Goal: Task Accomplishment & Management: Use online tool/utility

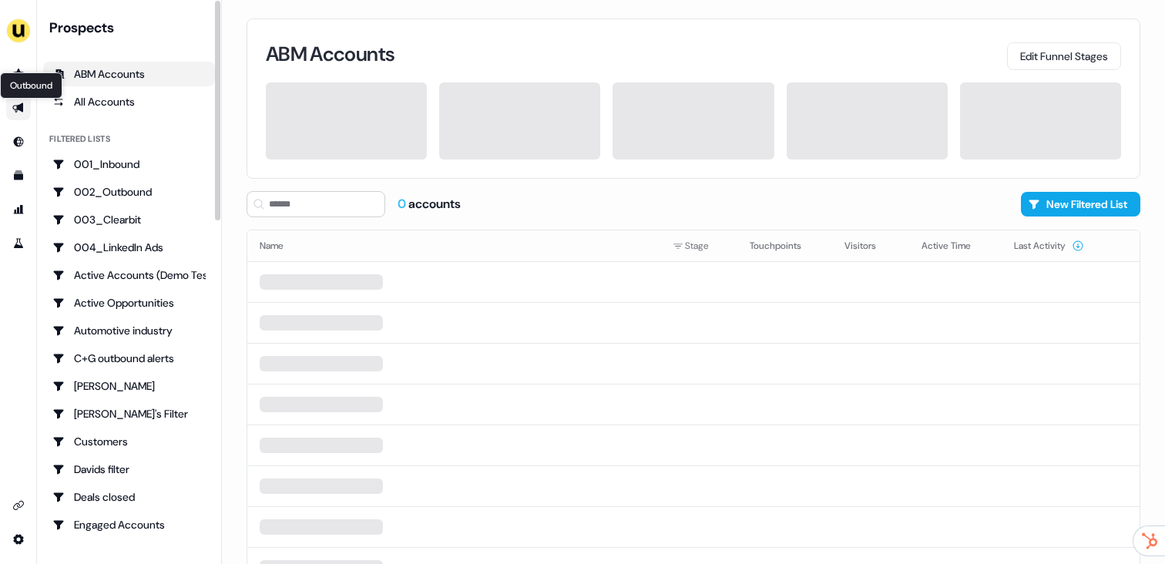
click at [18, 106] on icon "Go to outbound experience" at bounding box center [17, 108] width 11 height 10
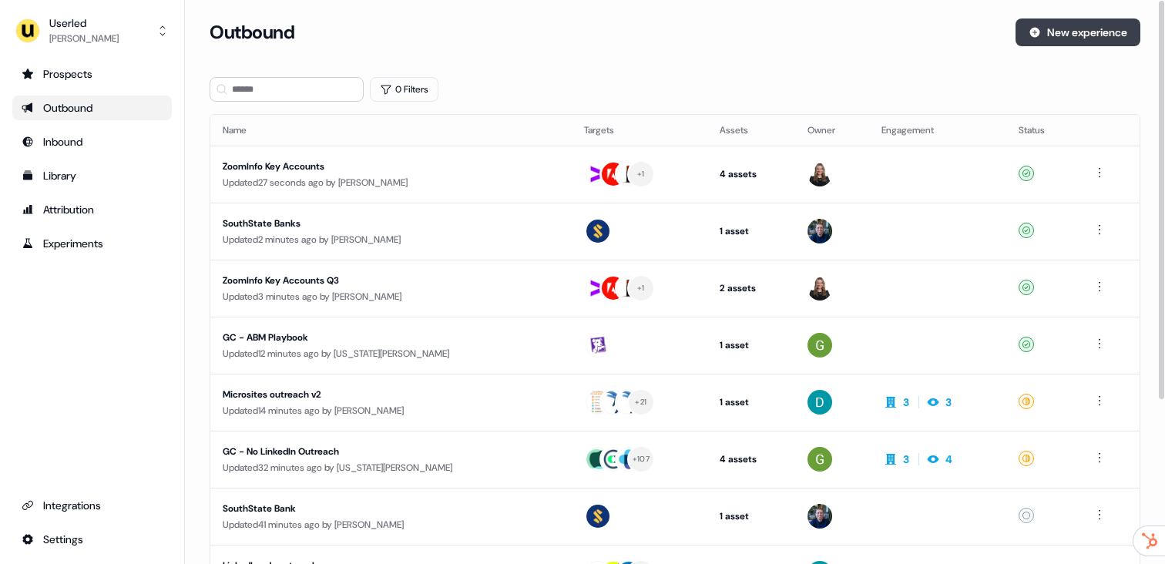
click at [1050, 32] on button "New experience" at bounding box center [1078, 32] width 125 height 28
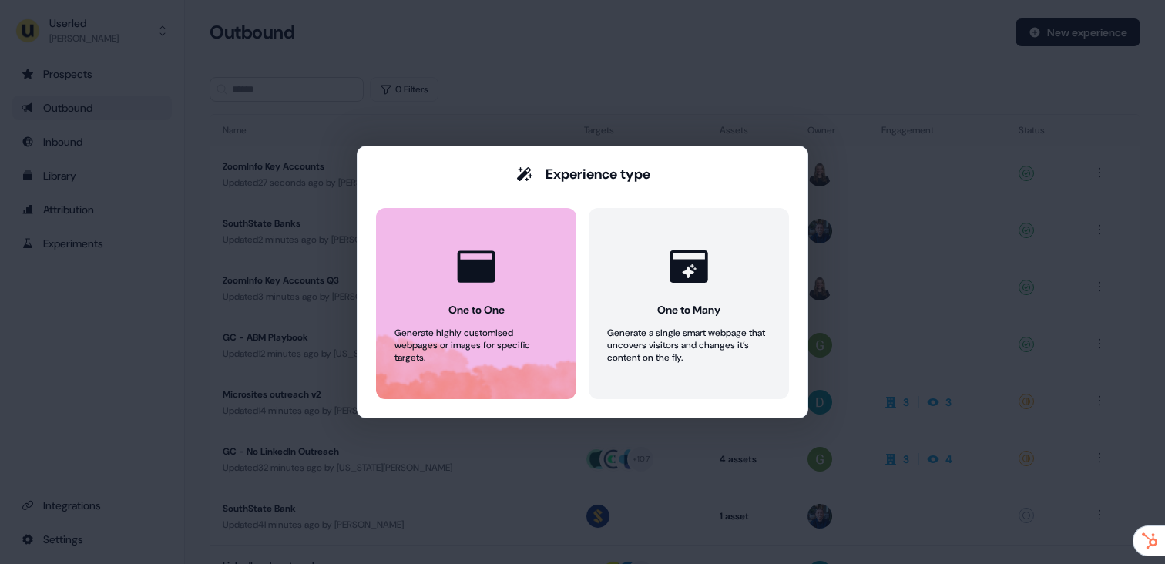
click at [476, 270] on icon at bounding box center [477, 266] width 38 height 32
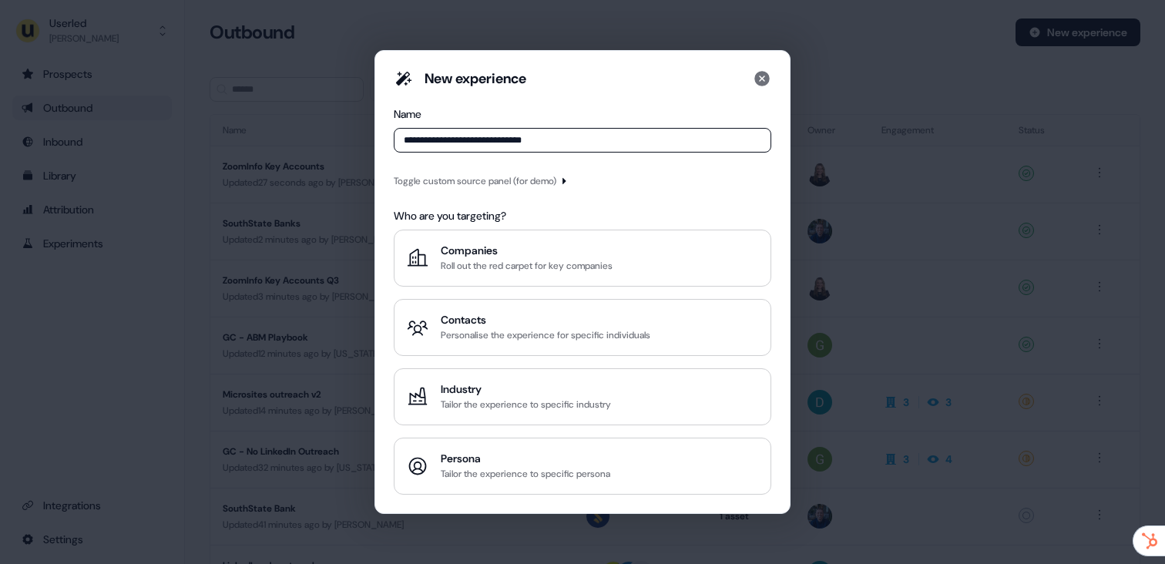
type input "**********"
click at [552, 180] on div "Toggle custom source panel (for demo)" at bounding box center [475, 180] width 163 height 15
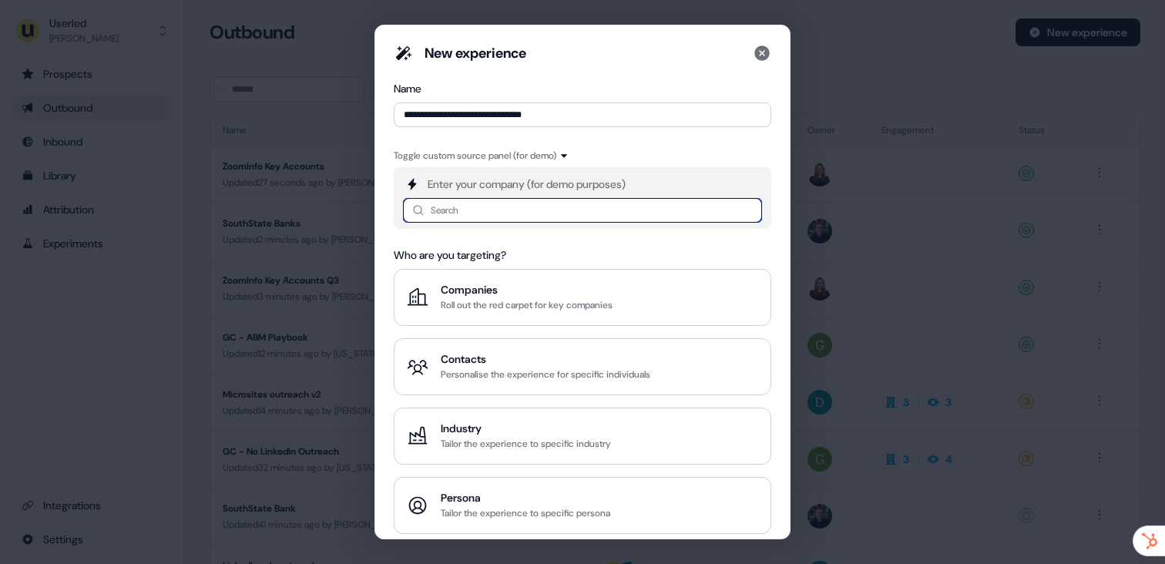
click at [495, 211] on input at bounding box center [582, 210] width 359 height 25
type input "**********"
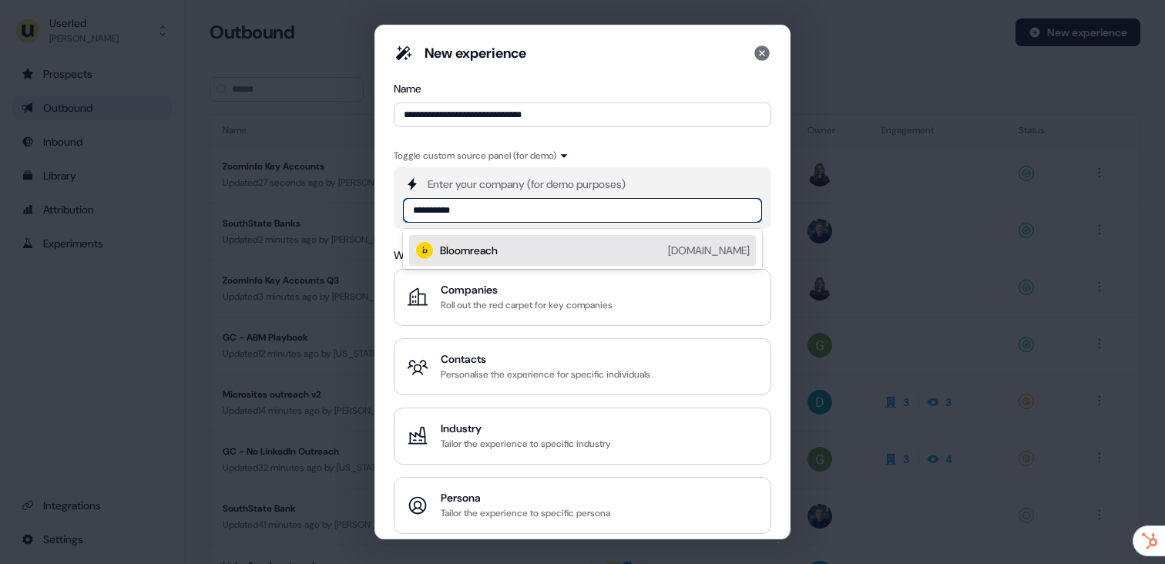
click at [505, 248] on div "Bloomreach [DOMAIN_NAME]" at bounding box center [595, 250] width 310 height 18
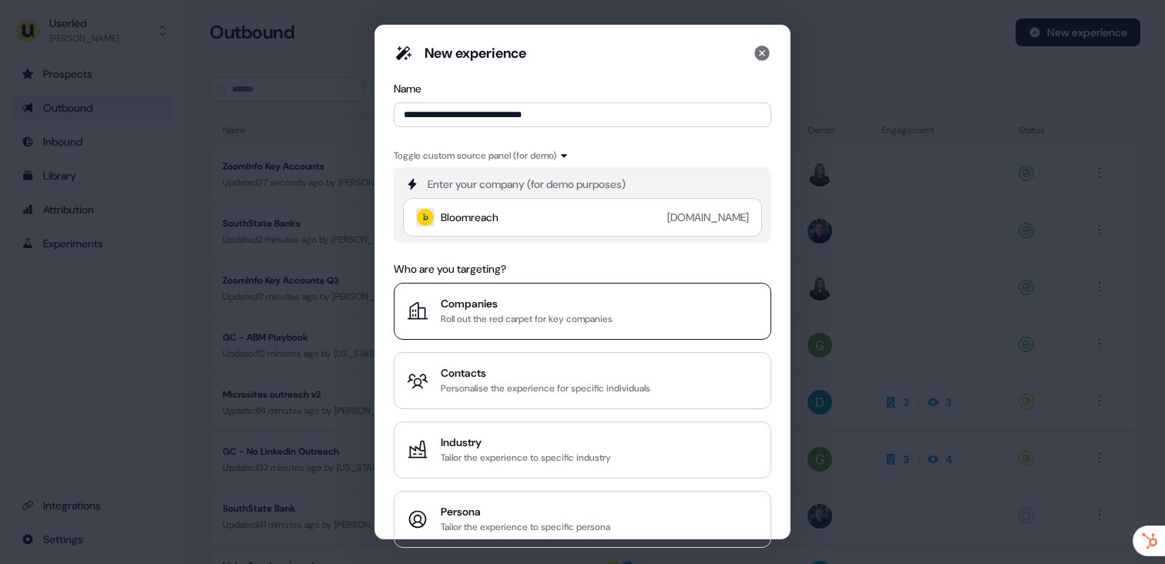
click at [496, 294] on button "Companies Roll out the red carpet for key companies" at bounding box center [583, 311] width 378 height 57
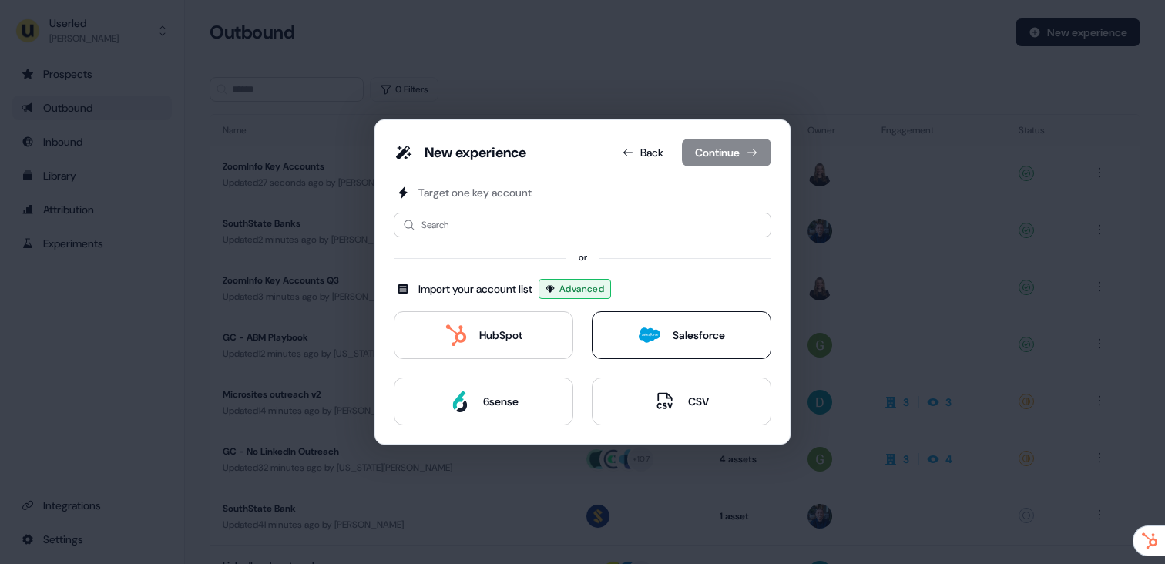
click at [667, 331] on div "Salesforce" at bounding box center [682, 335] width 86 height 22
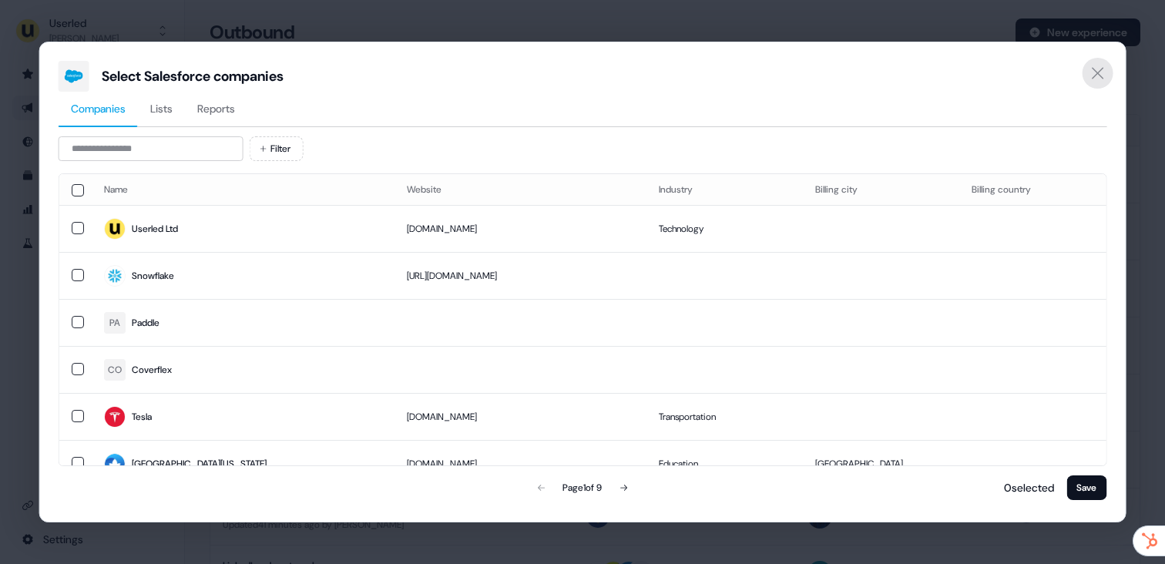
click at [1088, 69] on icon "Close" at bounding box center [1097, 73] width 18 height 18
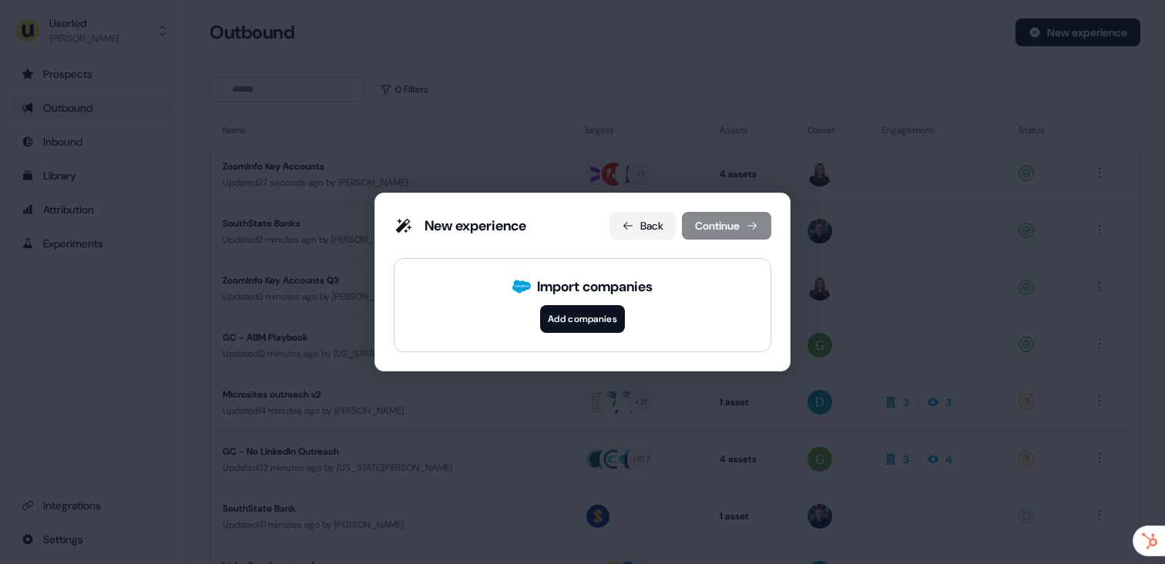
click at [650, 217] on button "Back" at bounding box center [643, 226] width 66 height 28
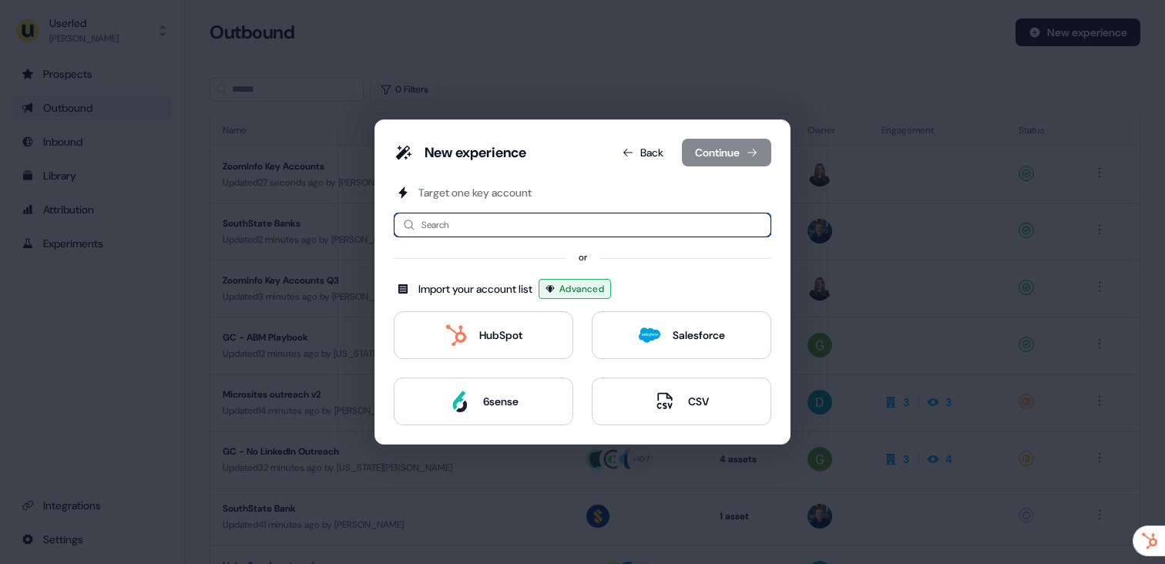
click at [472, 223] on input at bounding box center [583, 225] width 378 height 25
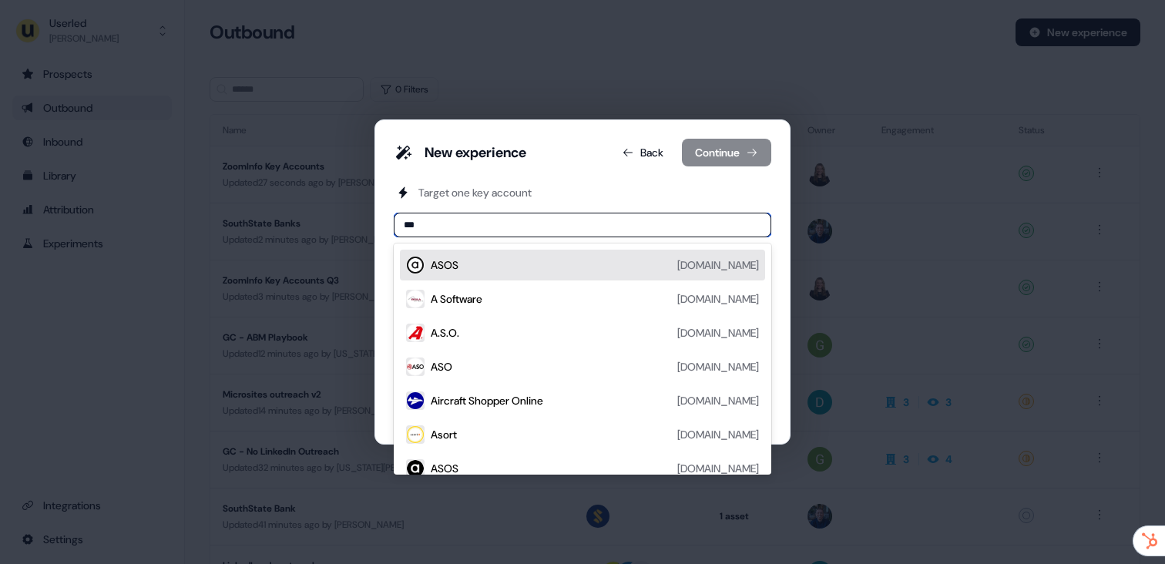
type input "****"
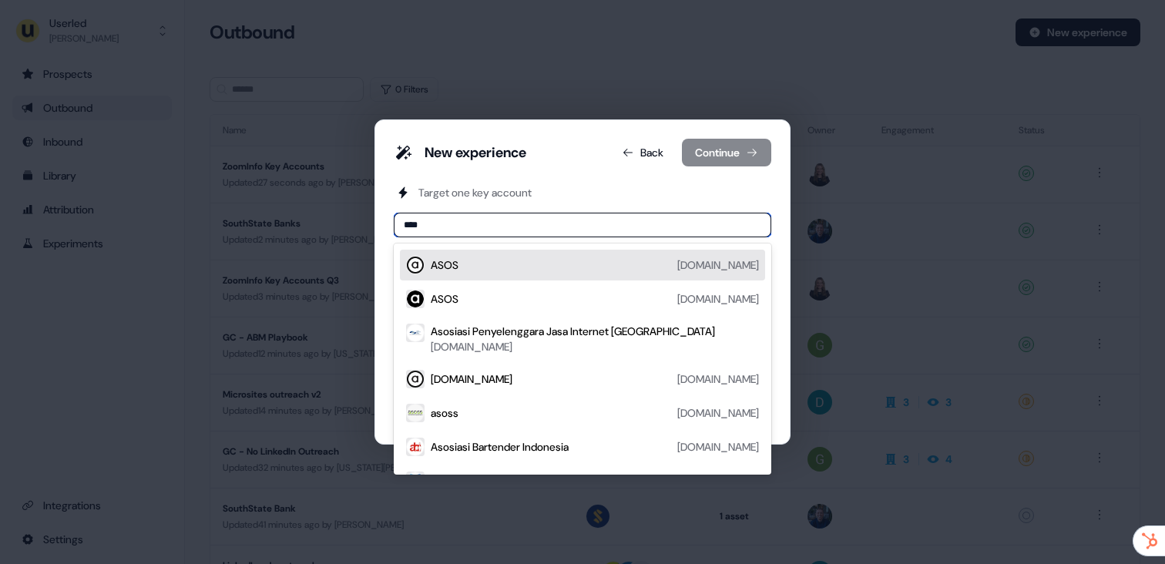
click at [469, 273] on div "ASOS [DOMAIN_NAME]" at bounding box center [595, 265] width 328 height 18
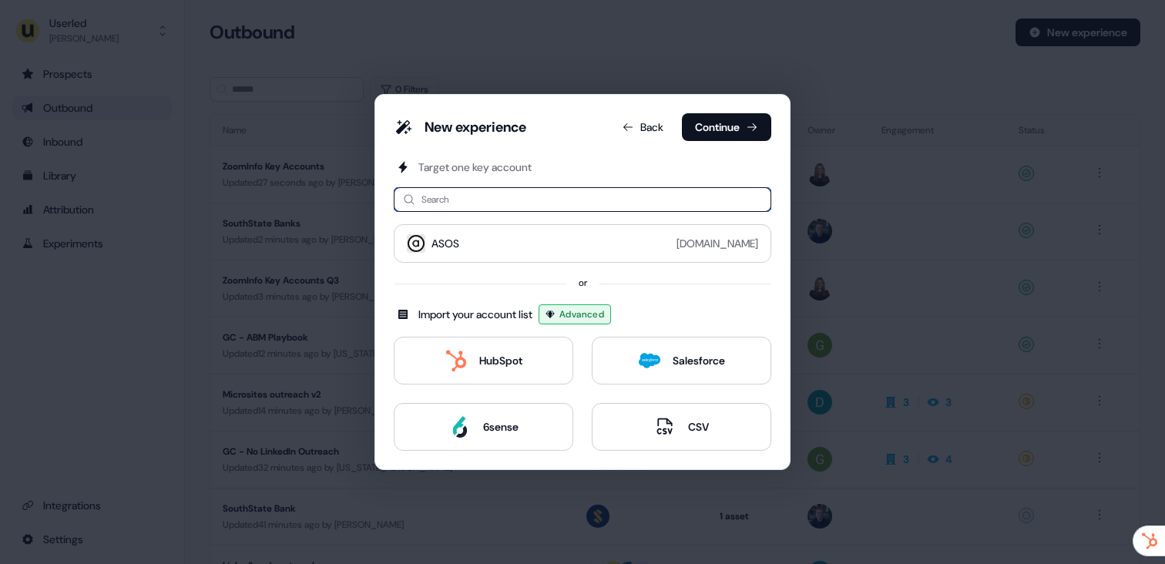
click at [466, 208] on input at bounding box center [583, 199] width 378 height 25
type input "**********"
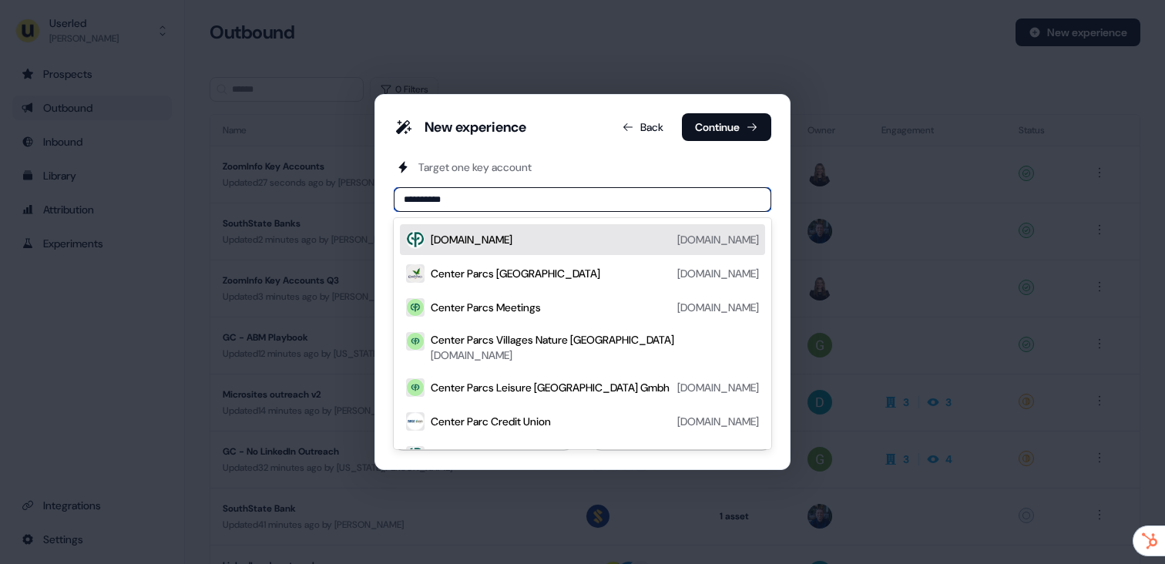
click at [520, 244] on div "[DOMAIN_NAME] [DOMAIN_NAME]" at bounding box center [595, 239] width 328 height 18
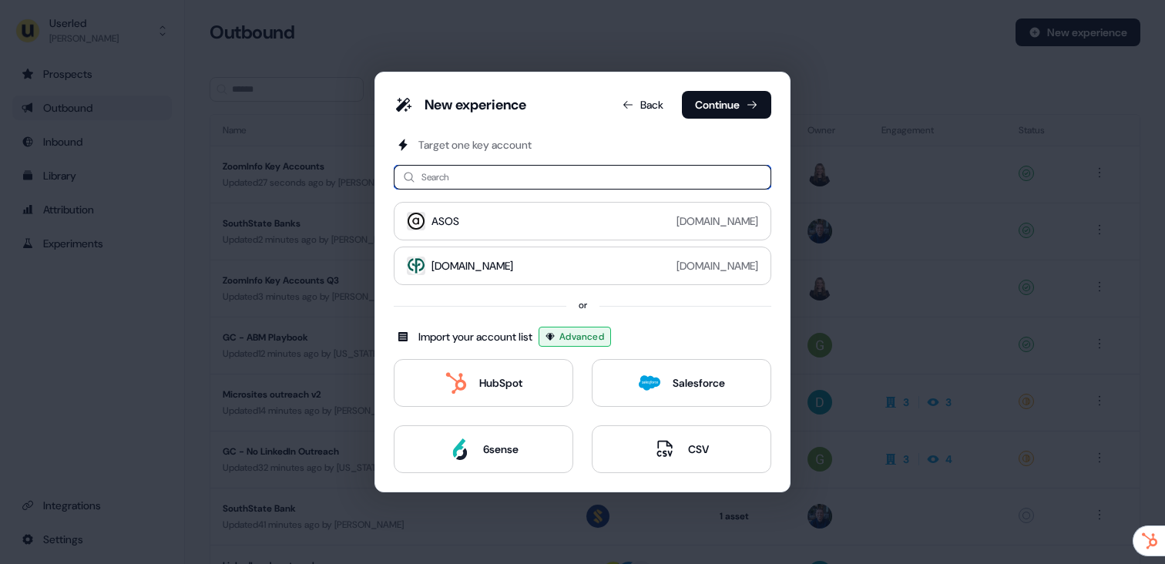
click at [558, 183] on input at bounding box center [583, 177] width 378 height 25
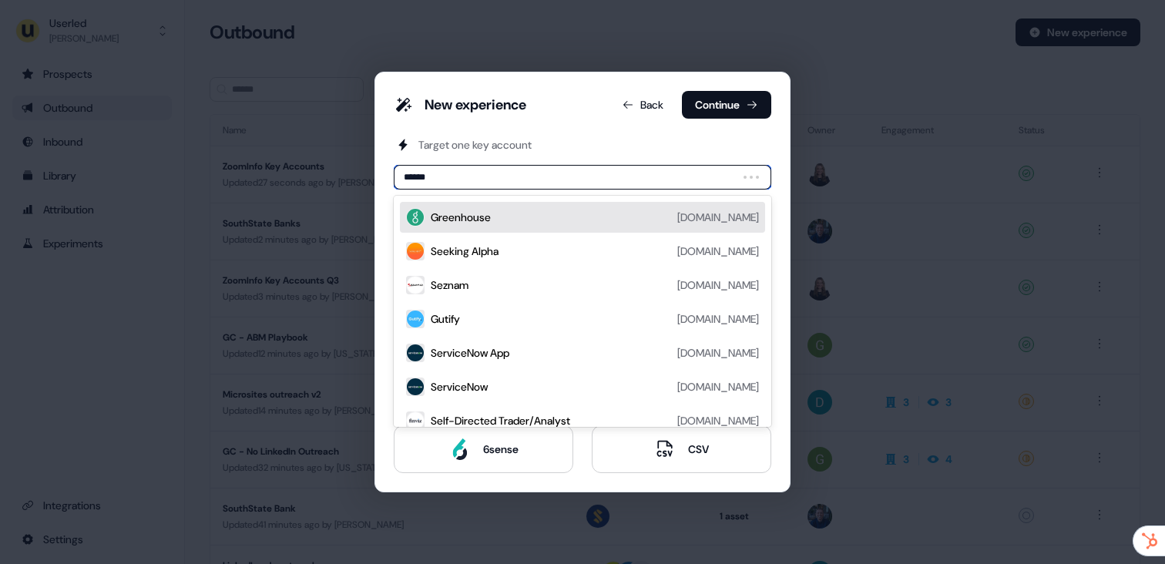
type input "*******"
click at [467, 215] on div "Selfridges" at bounding box center [455, 217] width 48 height 15
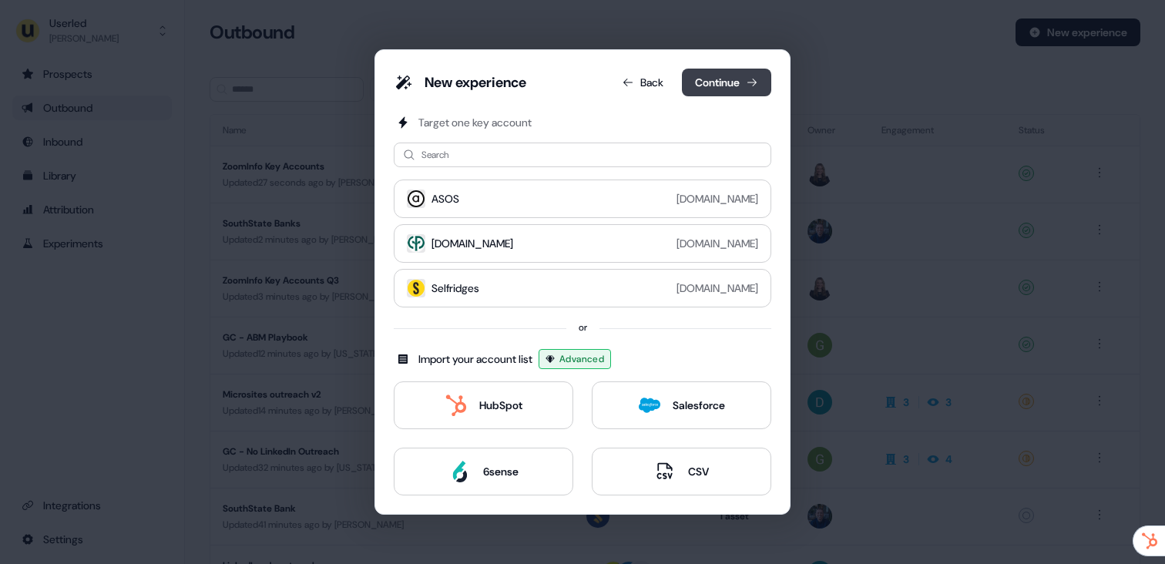
click at [733, 78] on button "Continue" at bounding box center [726, 83] width 89 height 28
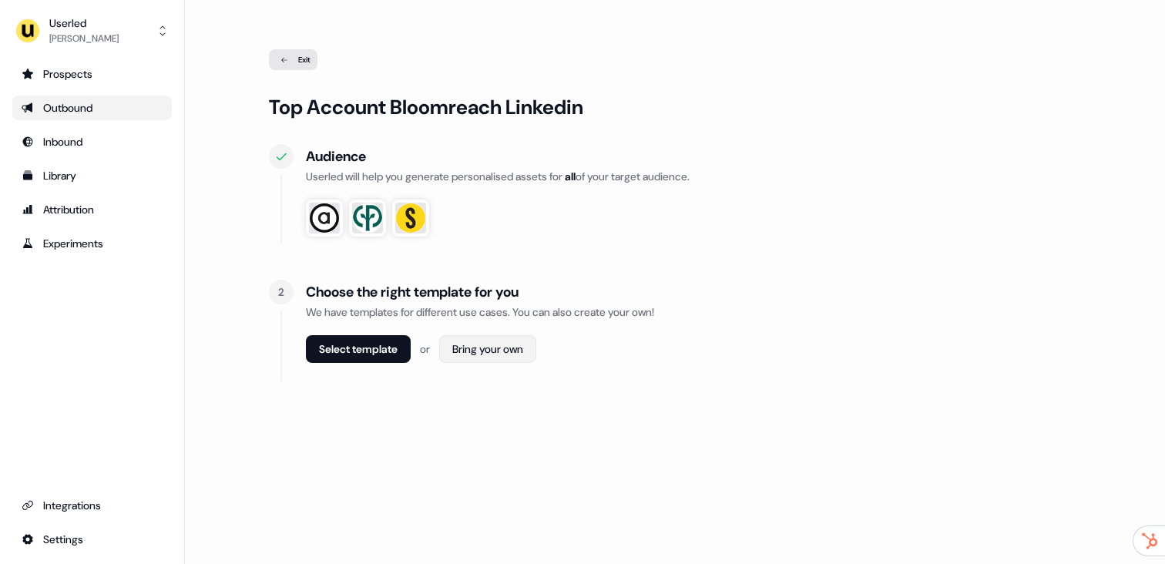
click at [500, 351] on html "For the best experience switch devices to a bigger screen. Go to [DOMAIN_NAME] …" at bounding box center [582, 282] width 1165 height 564
click at [495, 378] on span "Webpage" at bounding box center [492, 383] width 40 height 12
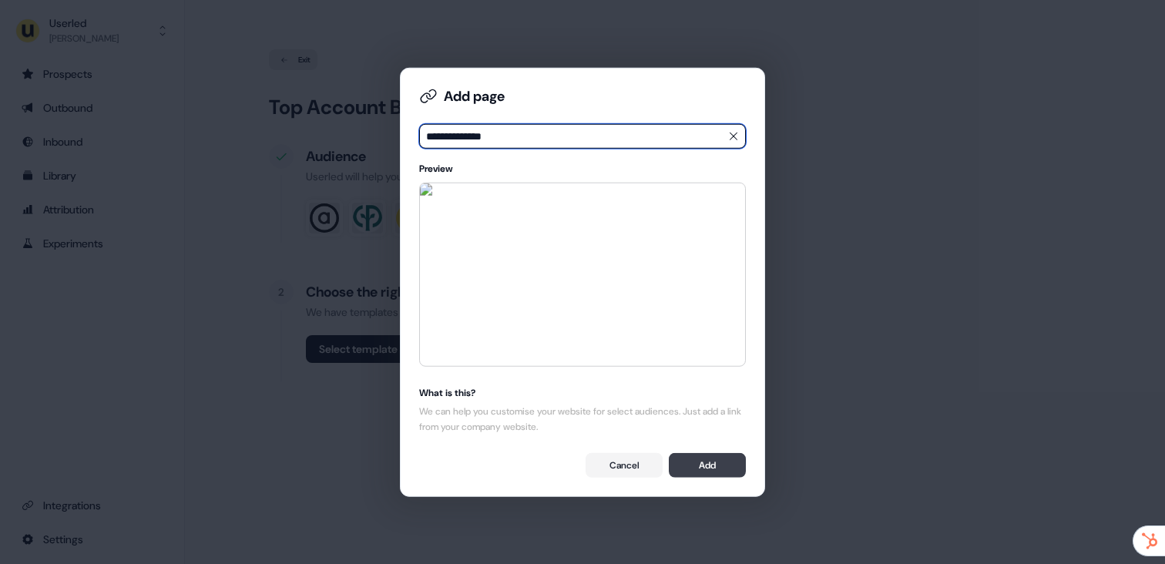
type input "**********"
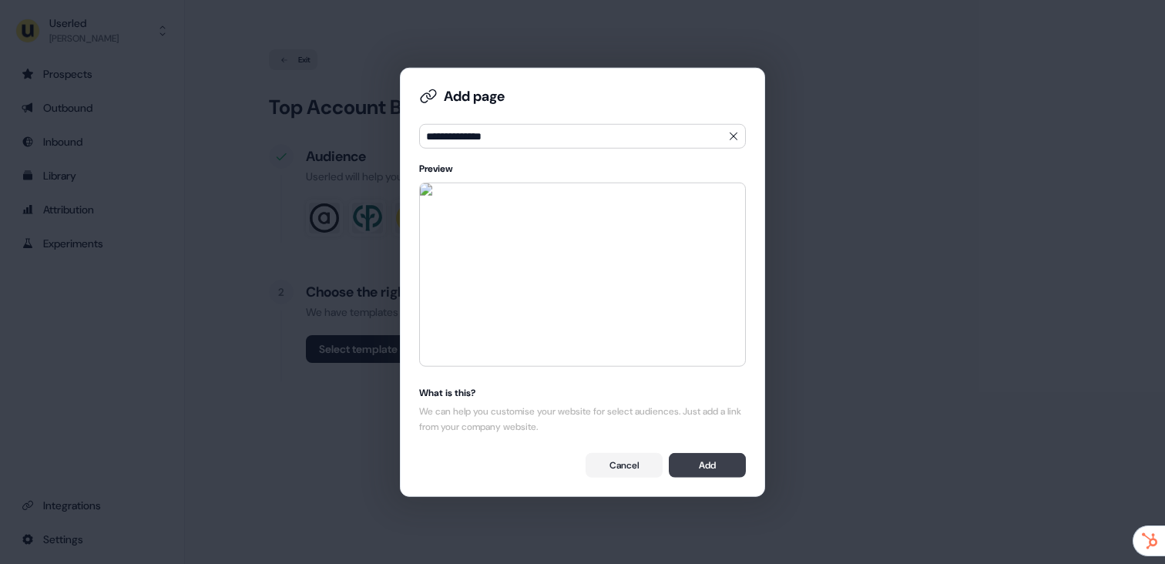
click at [713, 472] on button "Add" at bounding box center [707, 464] width 77 height 25
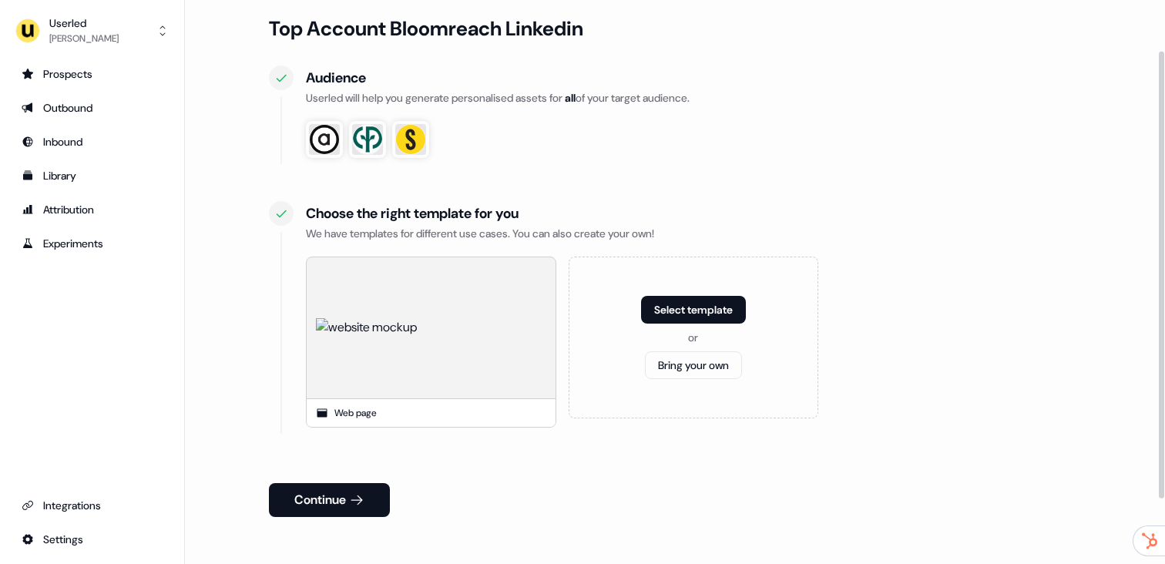
scroll to position [146, 0]
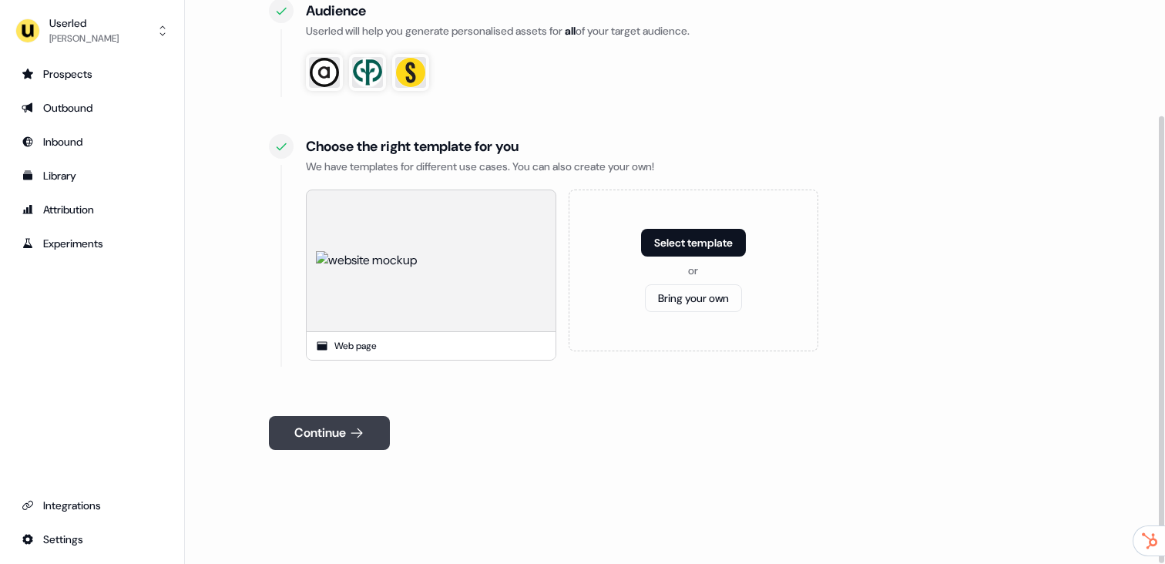
click at [334, 432] on button "Continue" at bounding box center [329, 433] width 121 height 34
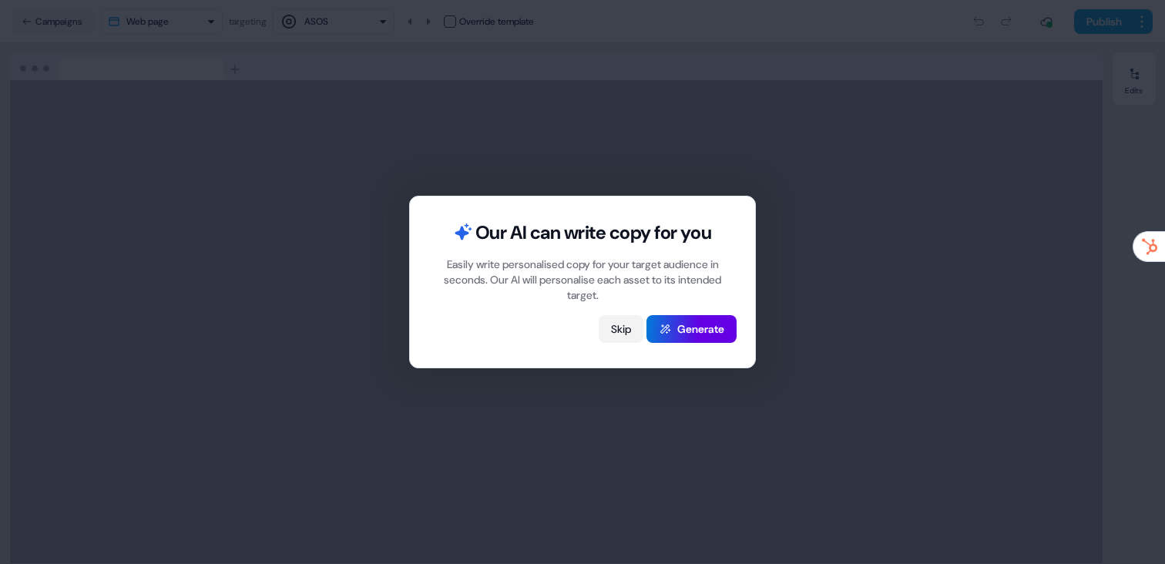
click at [623, 326] on button "Skip" at bounding box center [621, 329] width 45 height 28
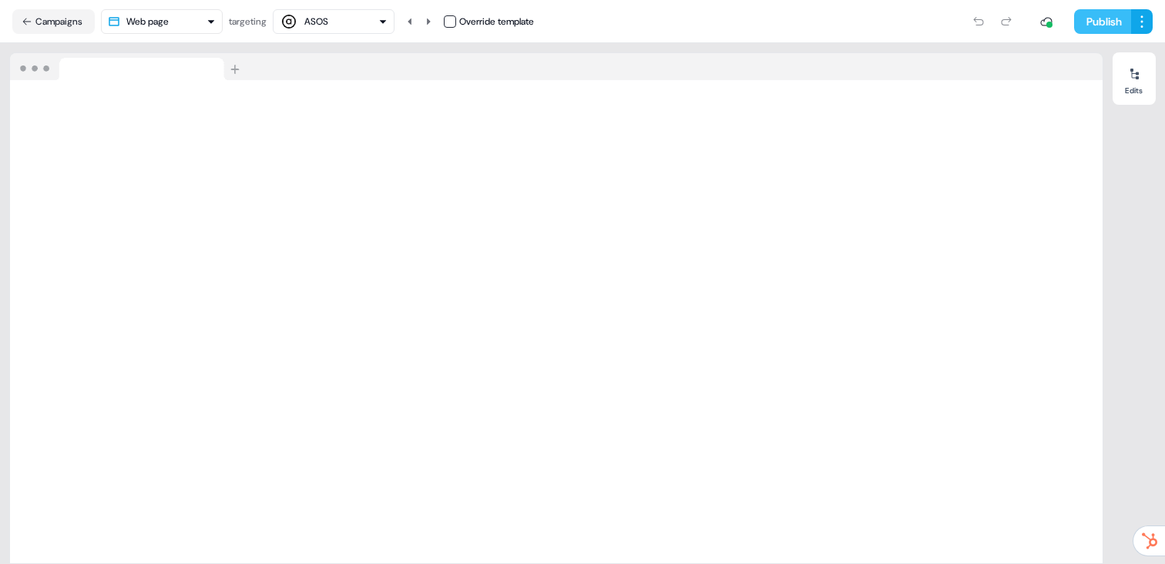
click at [1102, 18] on button "Publish" at bounding box center [1102, 21] width 57 height 25
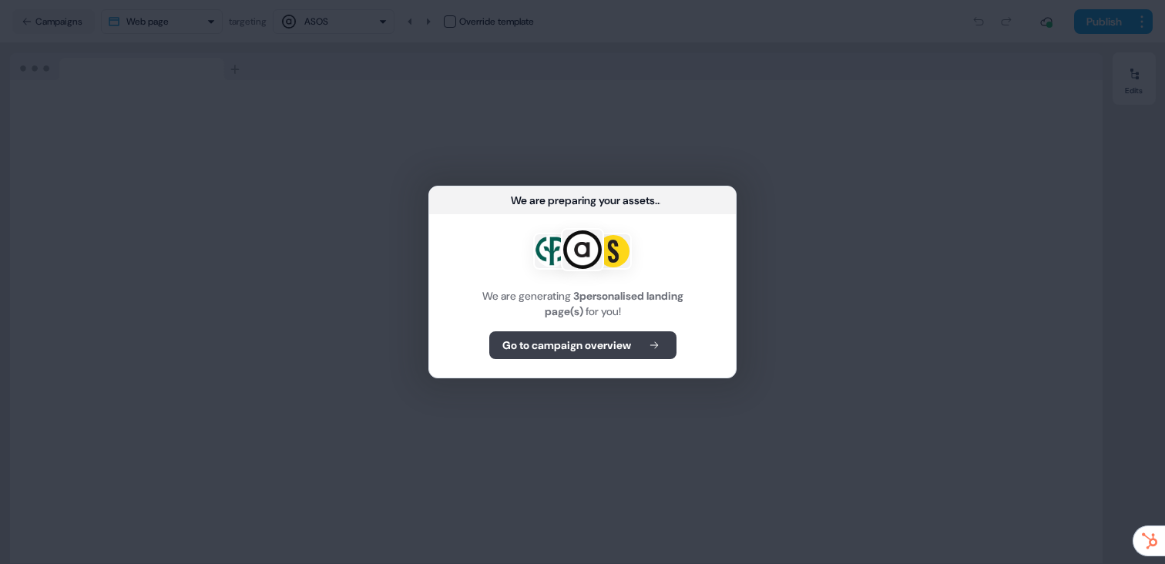
click at [568, 350] on b "Go to campaign overview" at bounding box center [566, 345] width 129 height 15
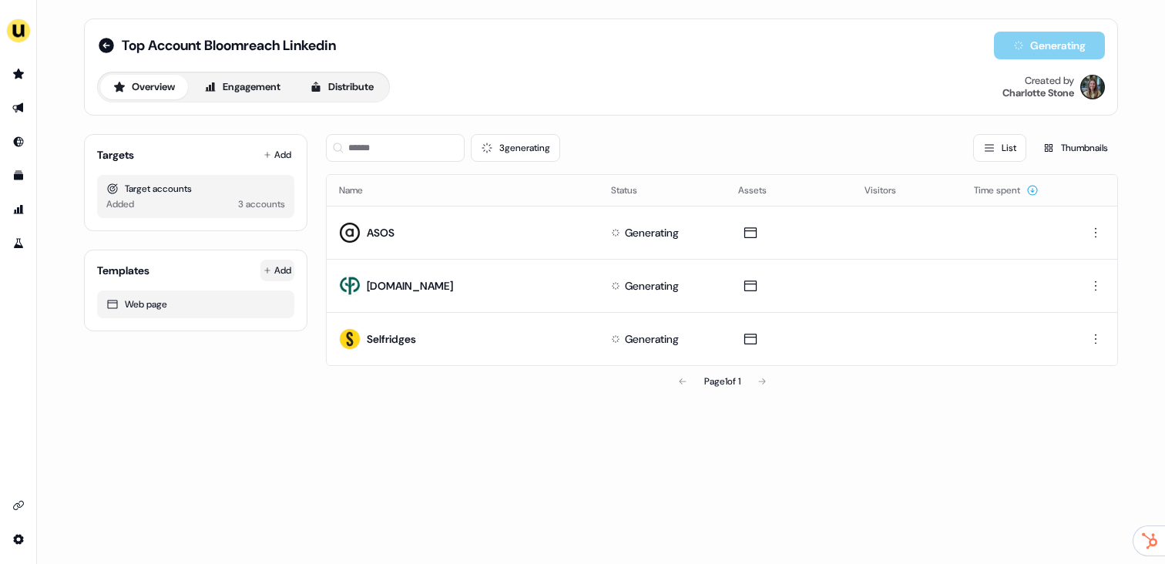
click at [281, 269] on html "For the best experience switch devices to a bigger screen. Go to [DOMAIN_NAME] …" at bounding box center [582, 282] width 1165 height 564
click at [237, 301] on span "From Template library" at bounding box center [233, 300] width 94 height 12
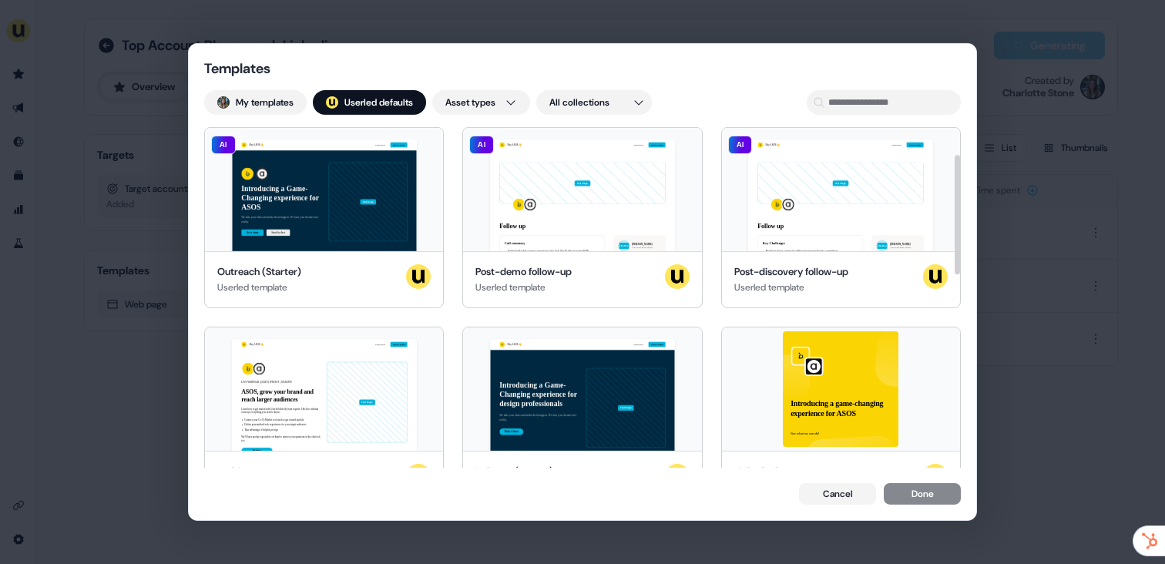
scroll to position [79, 0]
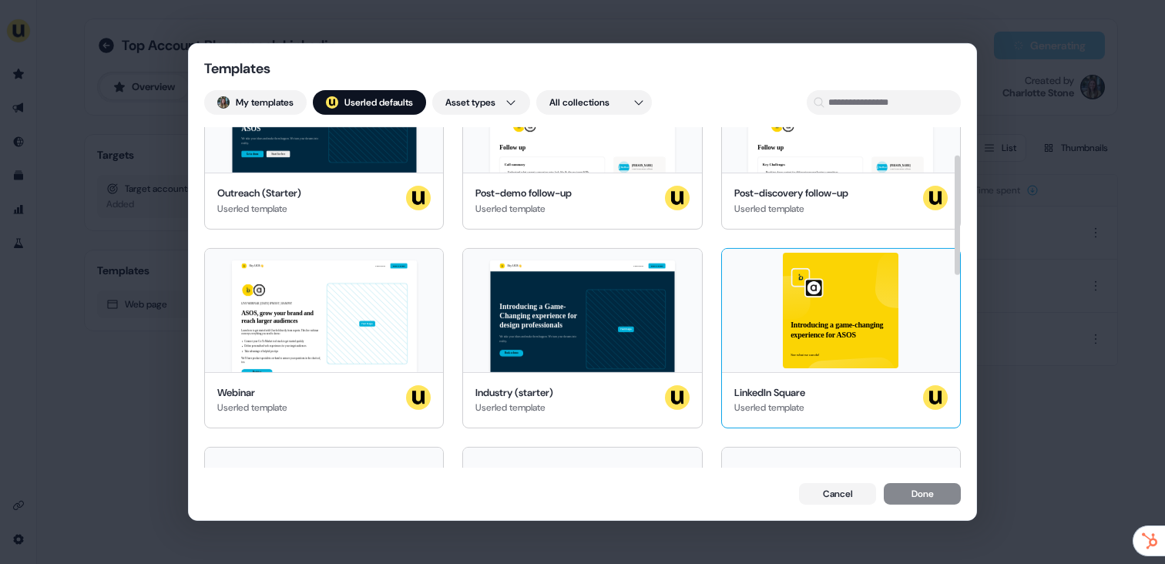
click at [854, 334] on div "Introducing a game-changing experience for ASOS See what we can do!" at bounding box center [841, 309] width 238 height 123
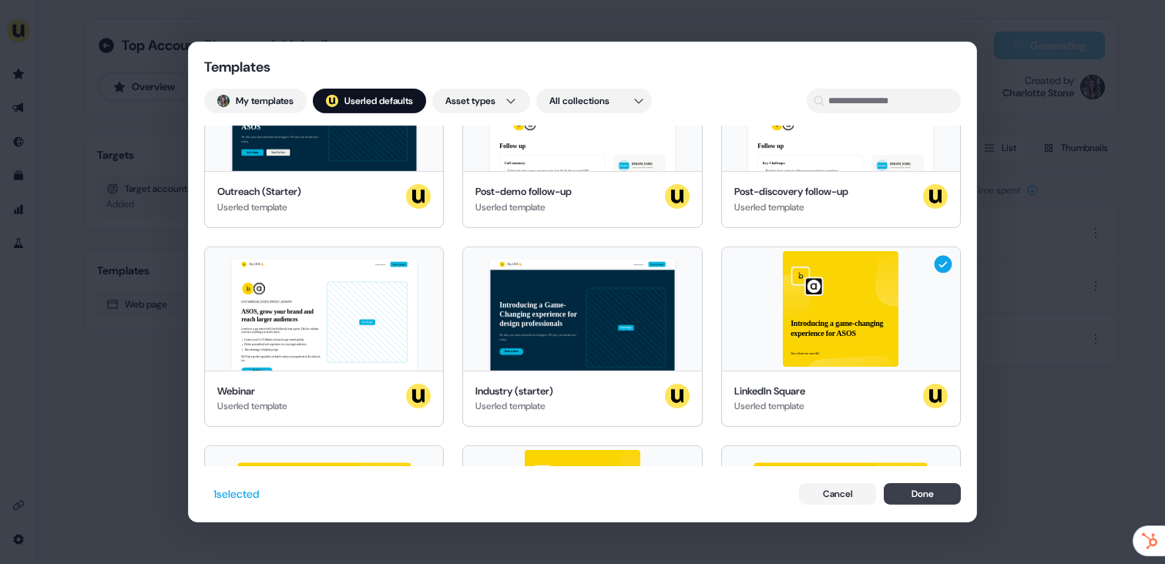
click at [893, 489] on button "Done" at bounding box center [922, 494] width 77 height 22
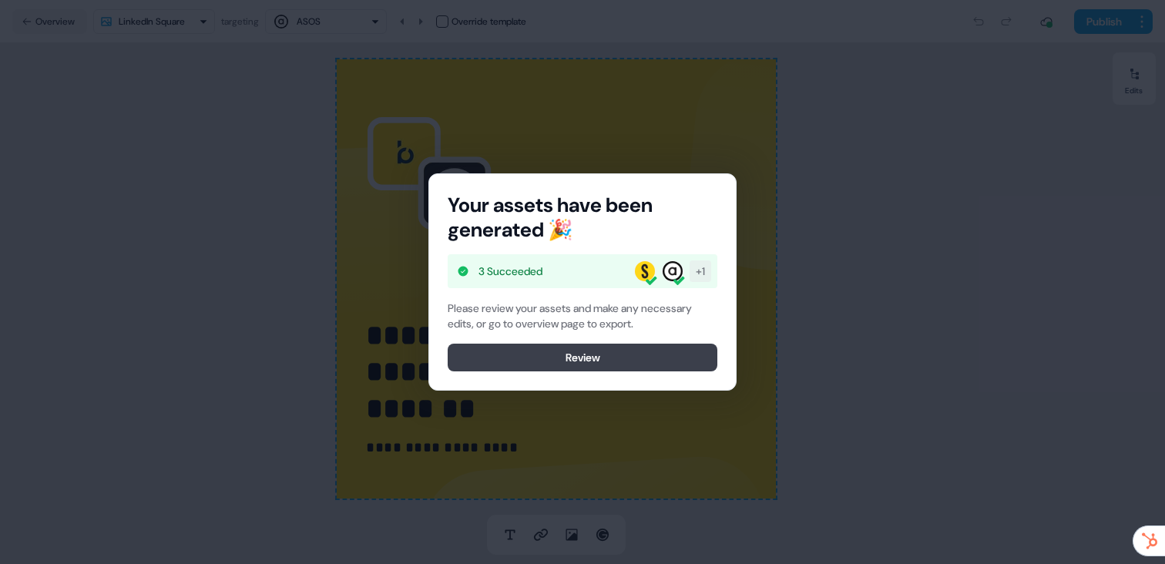
click at [584, 352] on button "Review" at bounding box center [583, 358] width 270 height 28
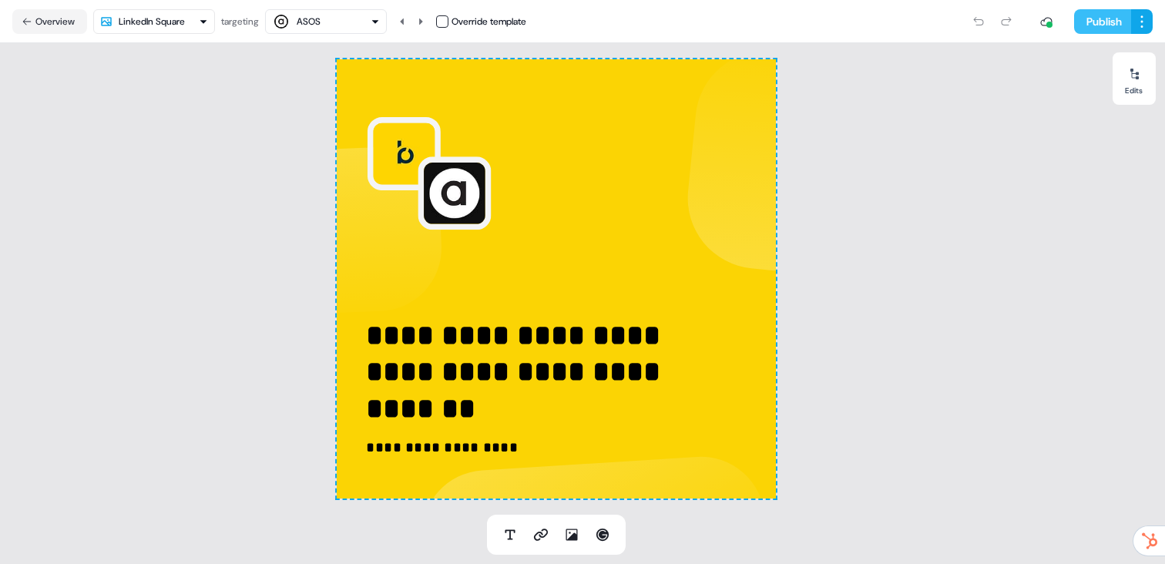
click at [1095, 24] on button "Publish" at bounding box center [1102, 21] width 57 height 25
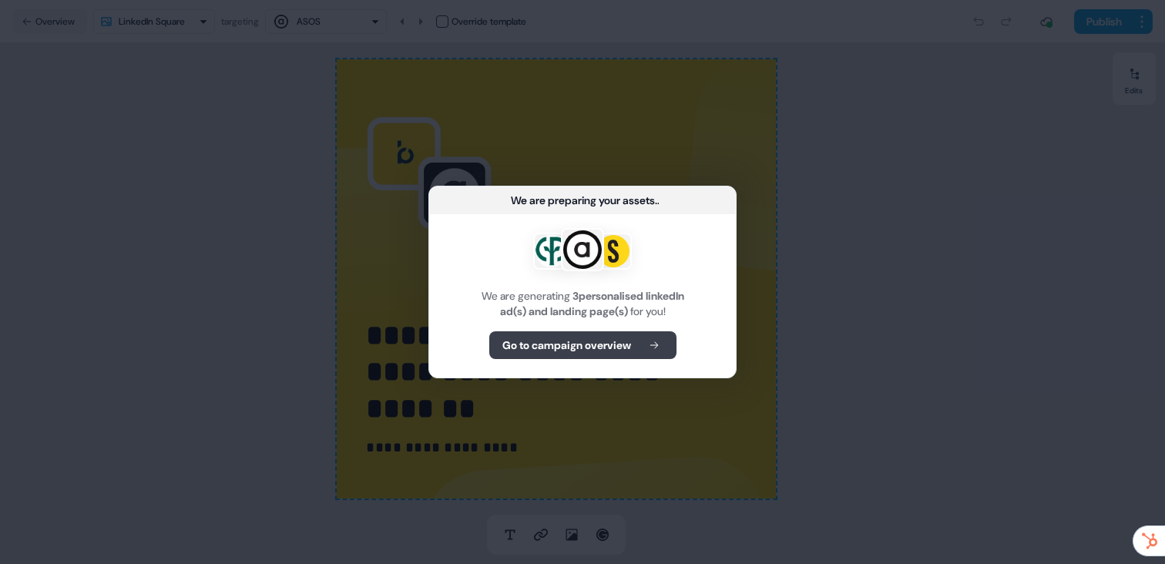
click at [614, 351] on b "Go to campaign overview" at bounding box center [566, 345] width 129 height 15
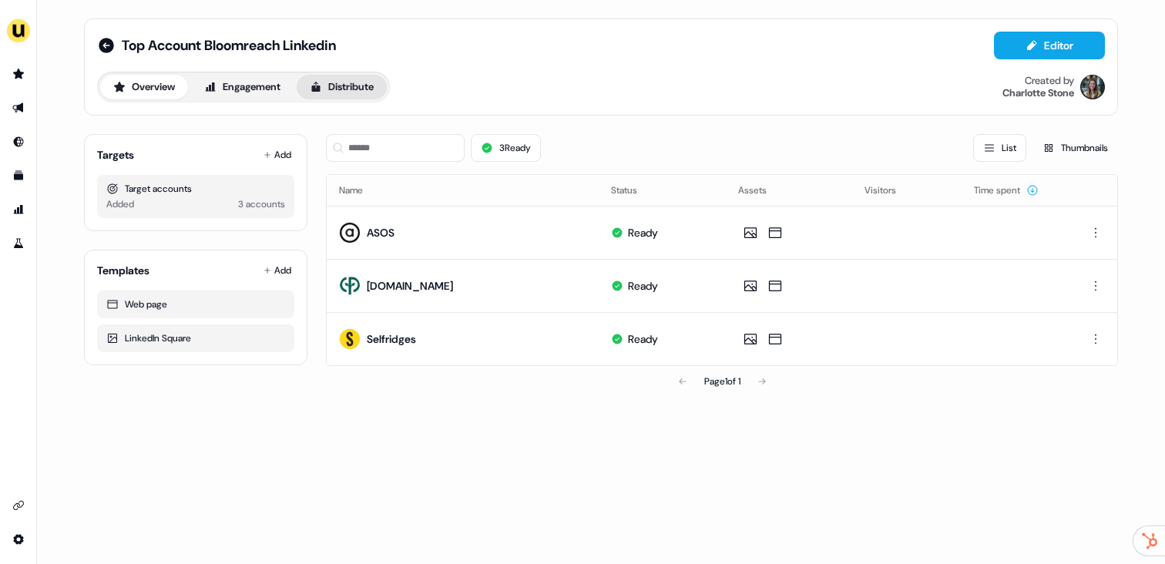
click at [344, 92] on button "Distribute" at bounding box center [342, 87] width 90 height 25
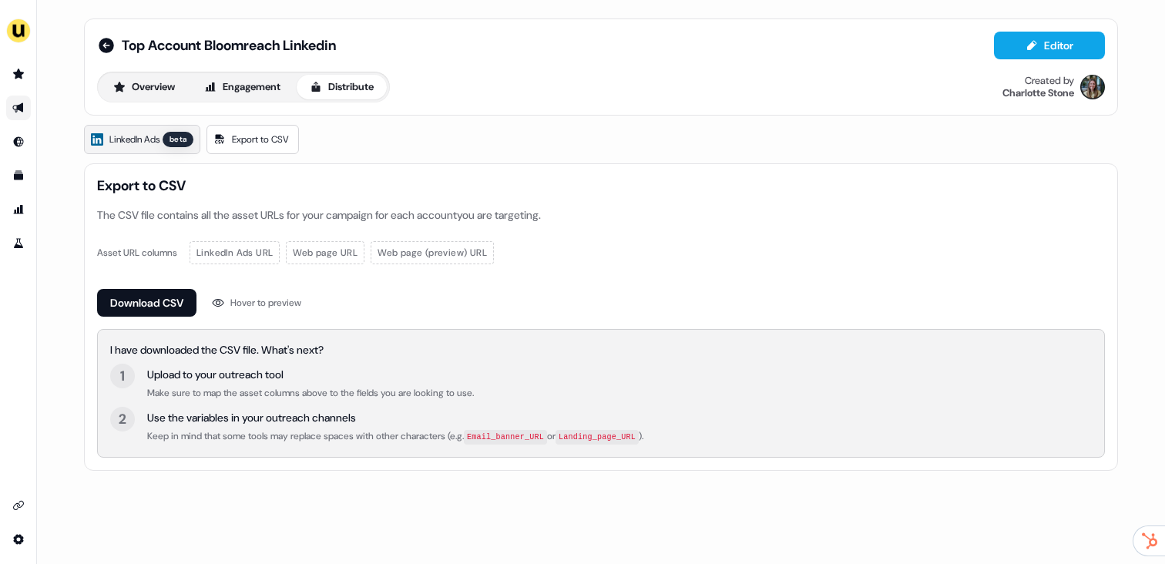
click at [123, 138] on span "LinkedIn Ads" at bounding box center [134, 139] width 50 height 15
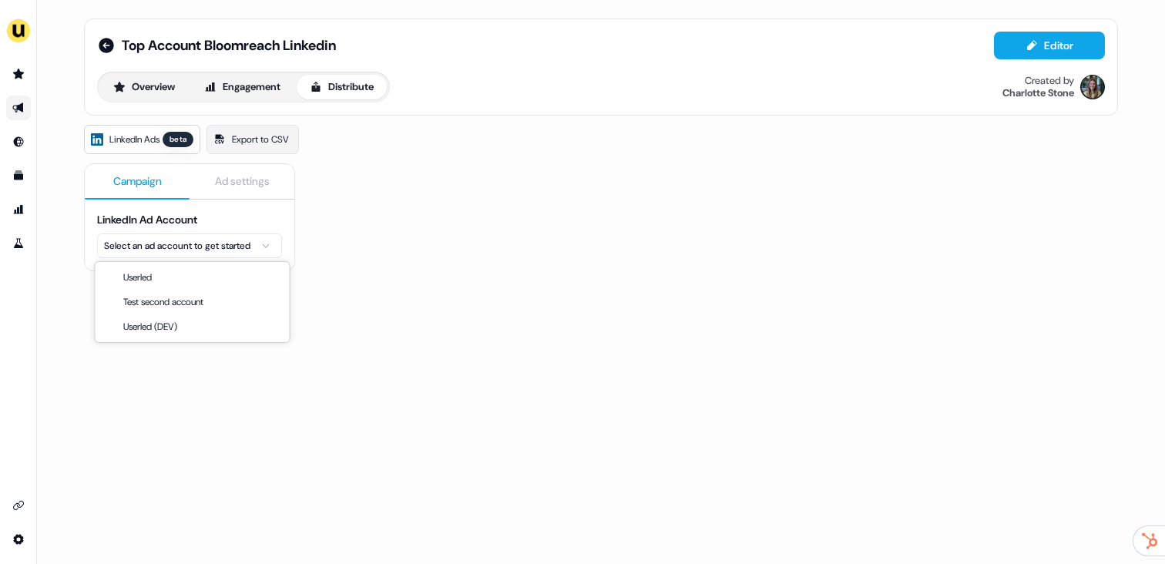
click at [186, 241] on html "For the best experience switch devices to a bigger screen. Go to [DOMAIN_NAME] …" at bounding box center [582, 282] width 1165 height 564
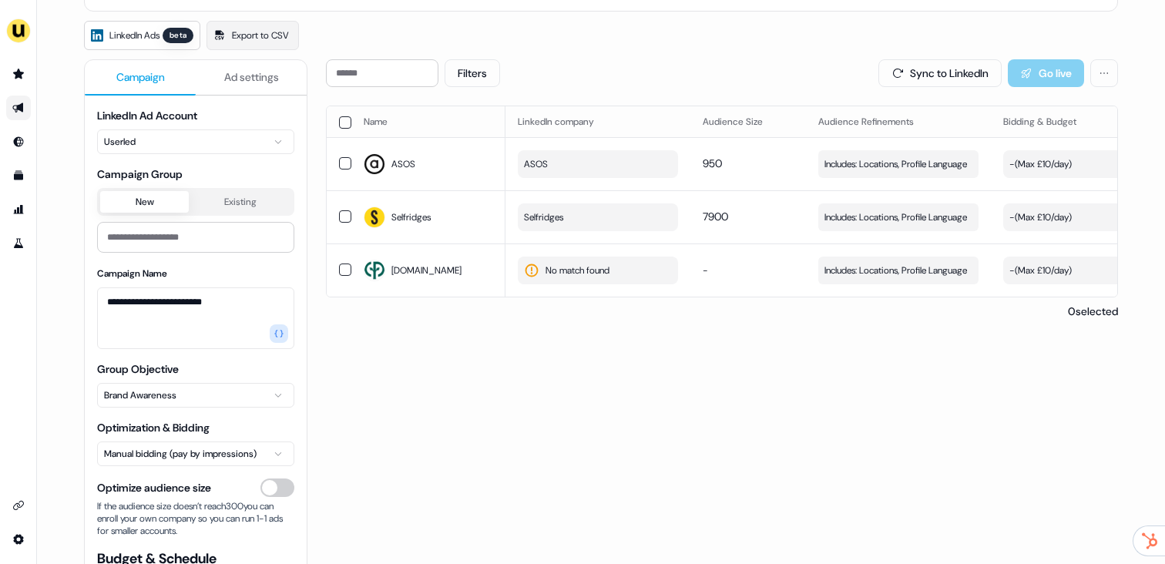
scroll to position [100, 0]
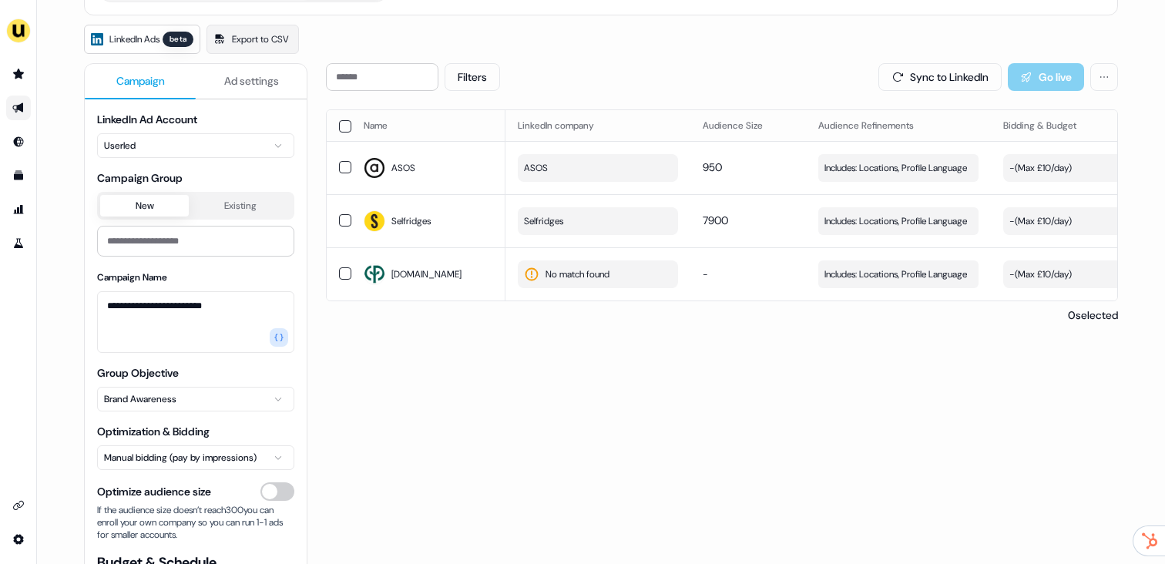
click at [237, 79] on span "Ad settings" at bounding box center [251, 80] width 55 height 15
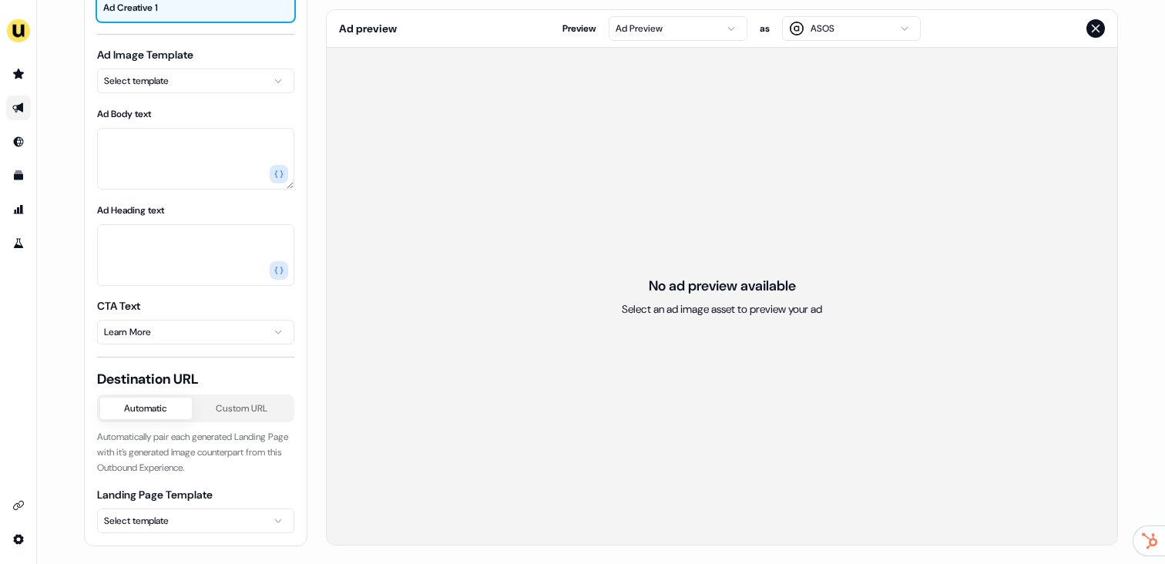
scroll to position [58, 0]
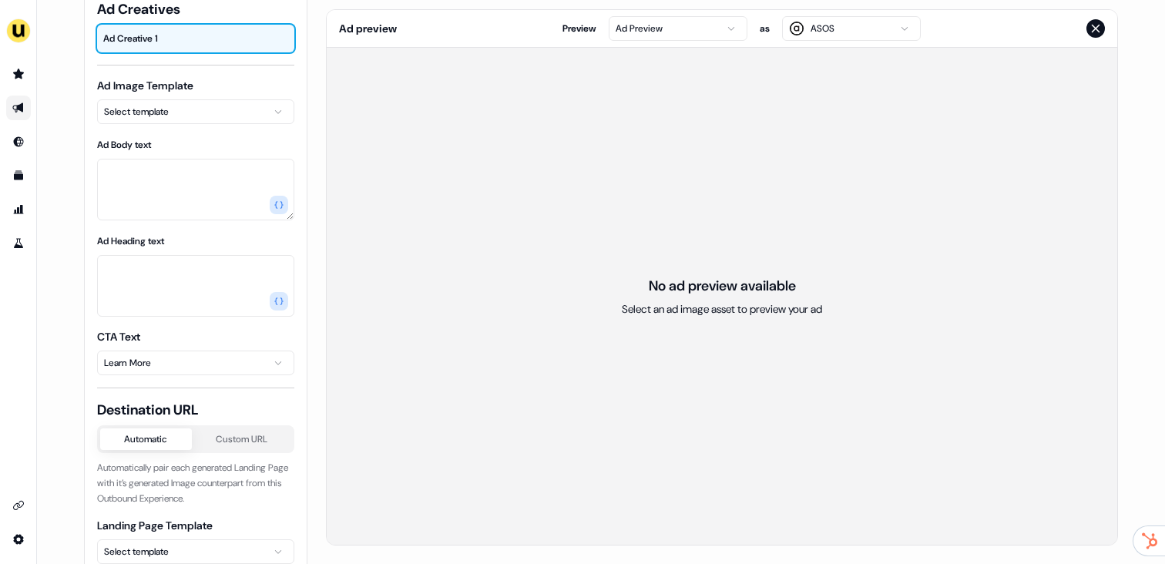
click at [230, 403] on div "Destination URL Automatic Custom URL Automatically pair each generated Landing …" at bounding box center [195, 482] width 197 height 163
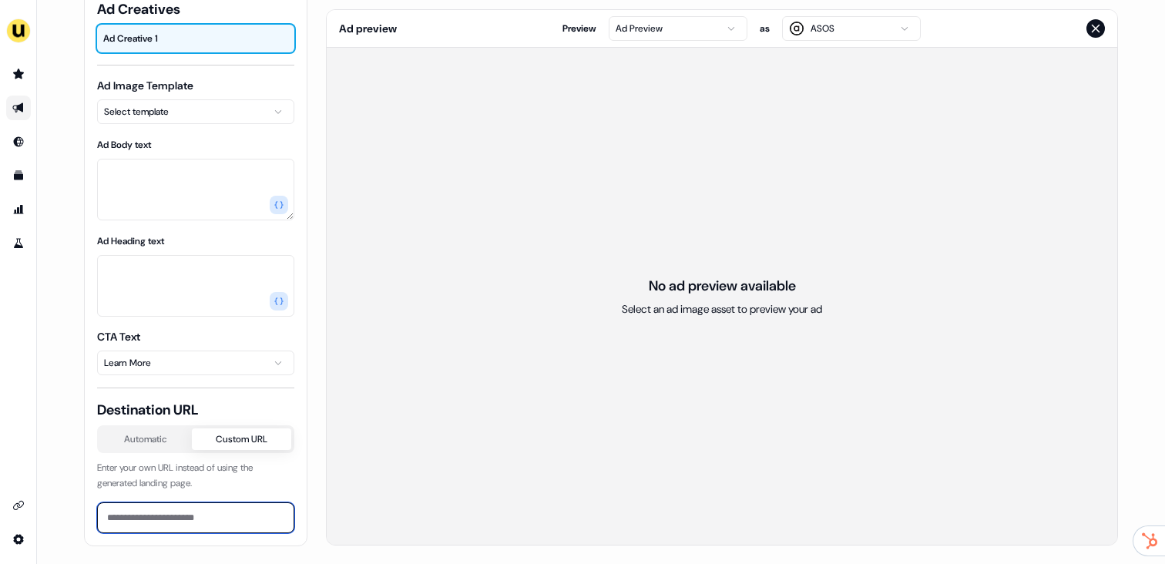
click at [152, 521] on input at bounding box center [195, 517] width 197 height 31
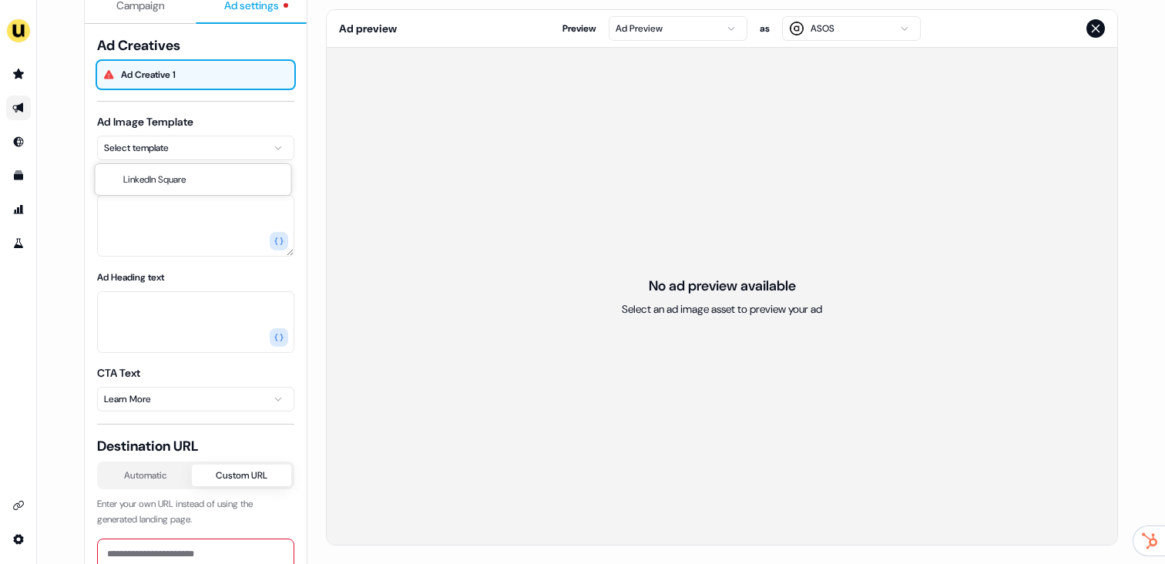
click at [192, 140] on html "For the best experience switch devices to a bigger screen. Go to [DOMAIN_NAME] …" at bounding box center [582, 282] width 1165 height 564
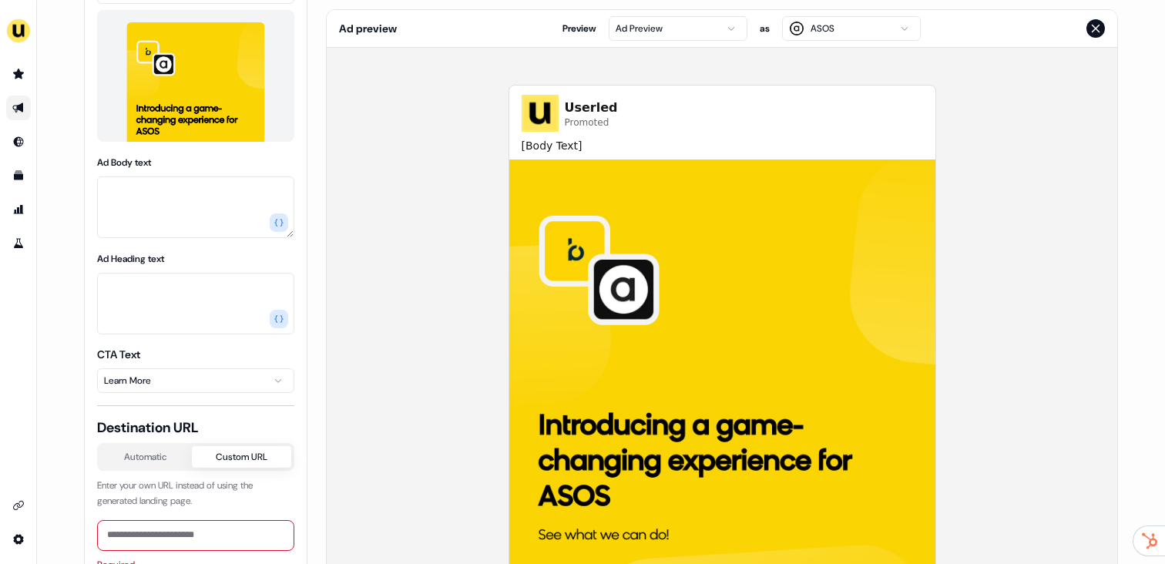
scroll to position [217, 0]
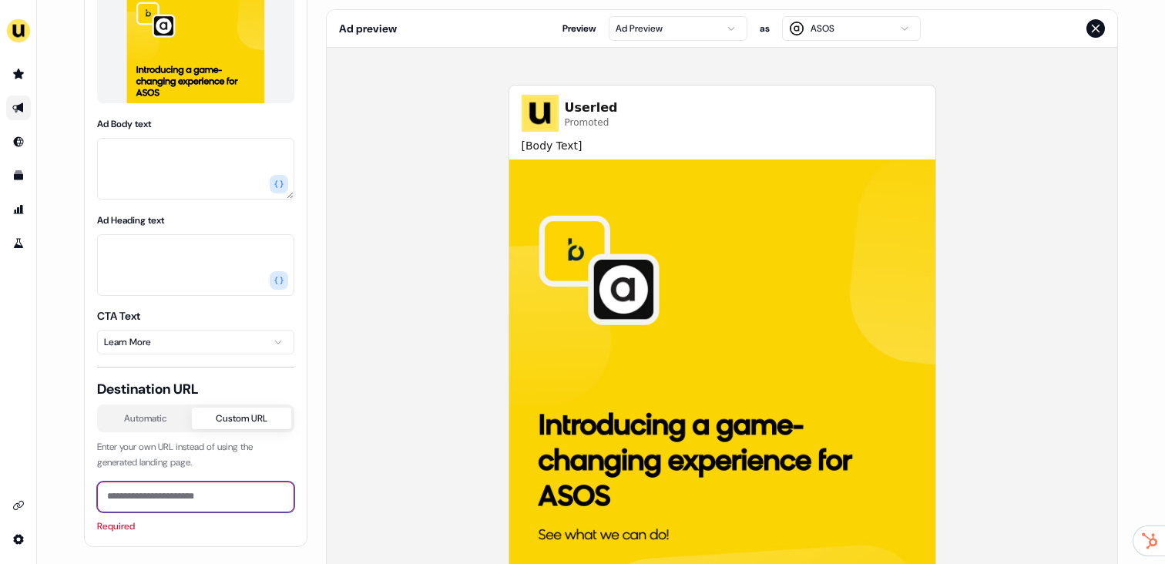
click at [174, 484] on input at bounding box center [195, 497] width 197 height 31
click at [148, 494] on input at bounding box center [195, 497] width 197 height 31
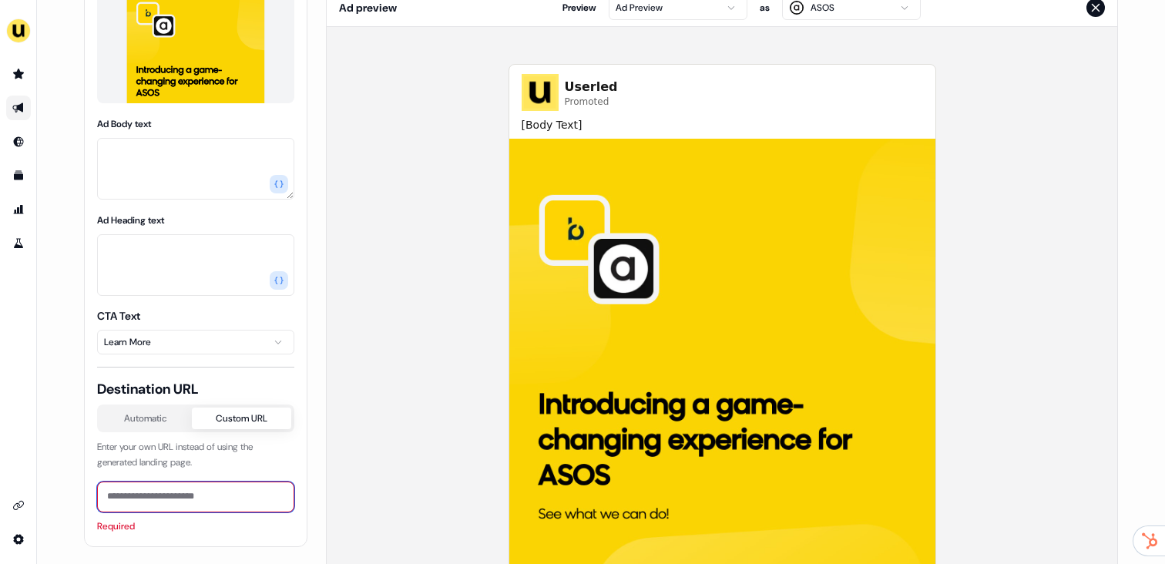
scroll to position [275, 0]
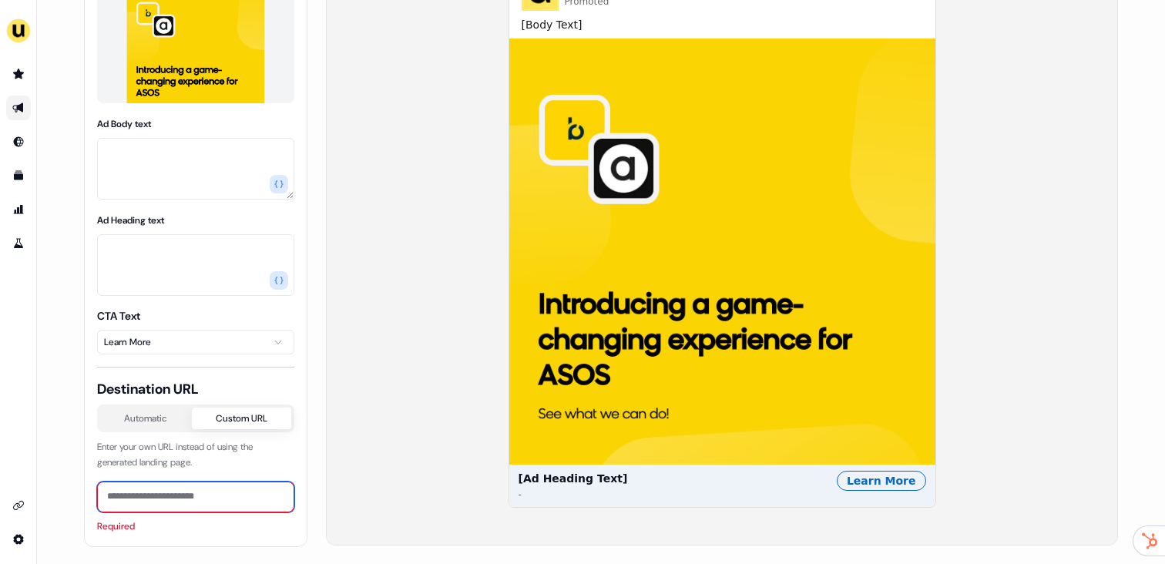
click at [173, 501] on input at bounding box center [195, 497] width 197 height 31
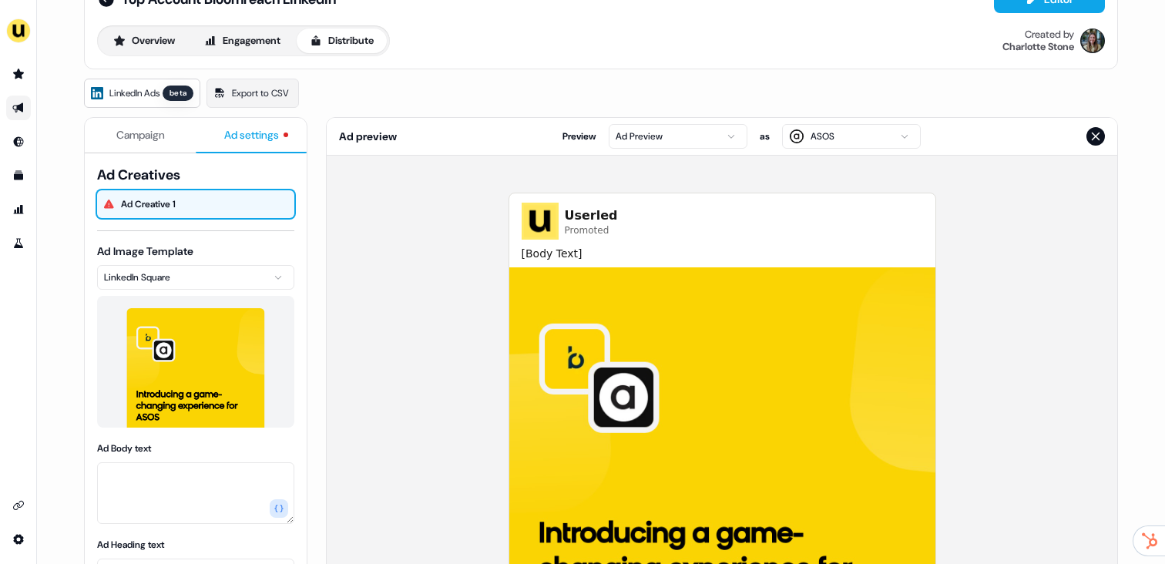
scroll to position [39, 0]
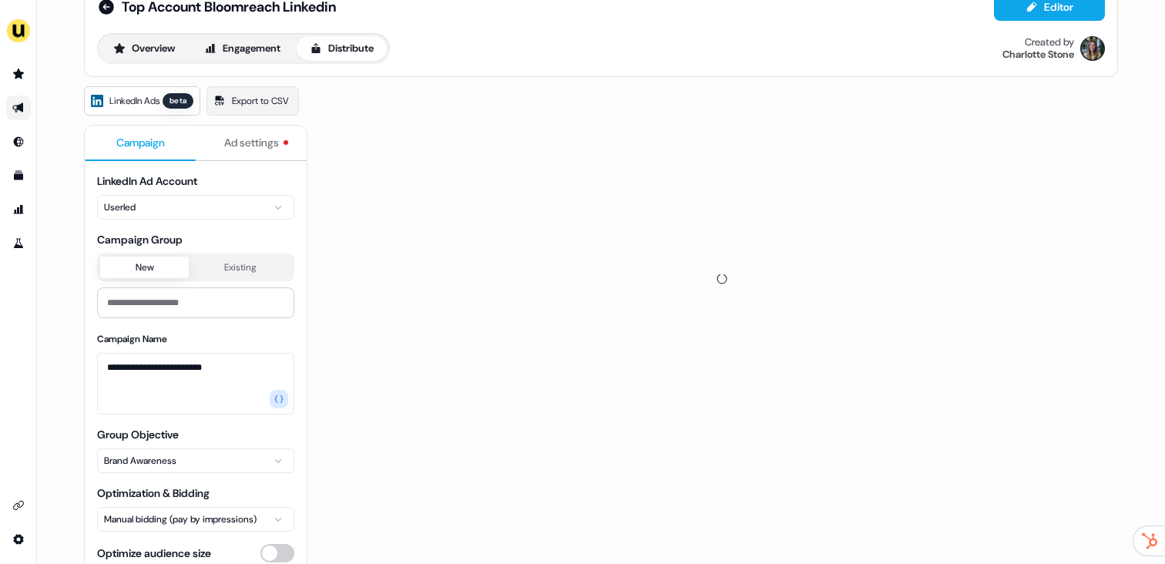
click at [125, 144] on span "Campaign" at bounding box center [140, 142] width 49 height 15
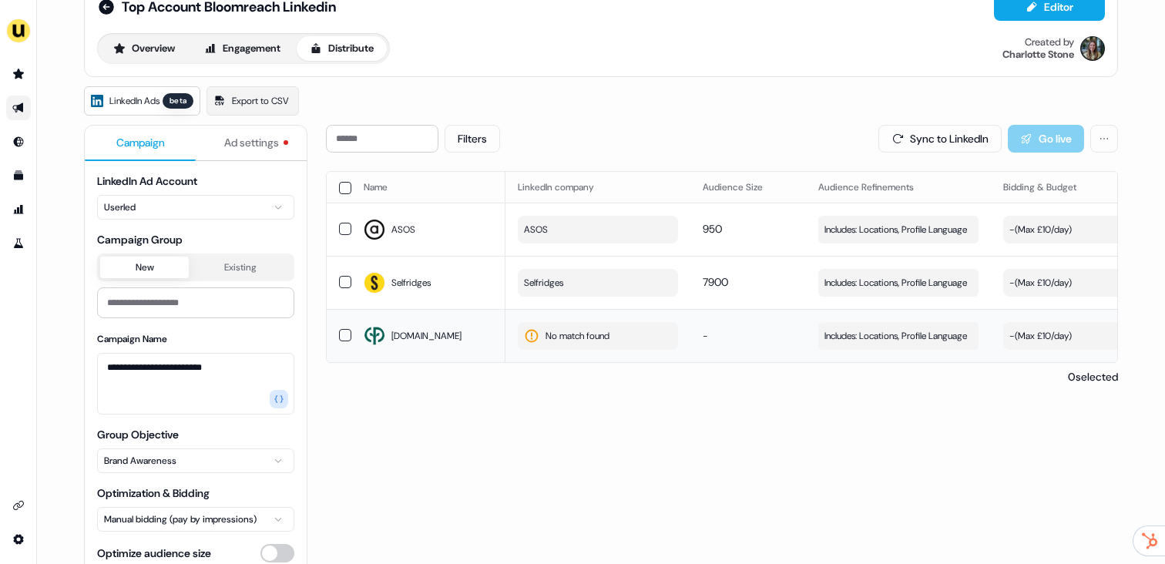
click at [563, 340] on span "No match found" at bounding box center [578, 335] width 64 height 15
type input "**********"
click at [553, 406] on div "Centerparks" at bounding box center [559, 400] width 66 height 15
click at [667, 418] on div "Filters Sync to LinkedIn Go live Name LinkedIn company Audience Size Audience R…" at bounding box center [722, 393] width 792 height 536
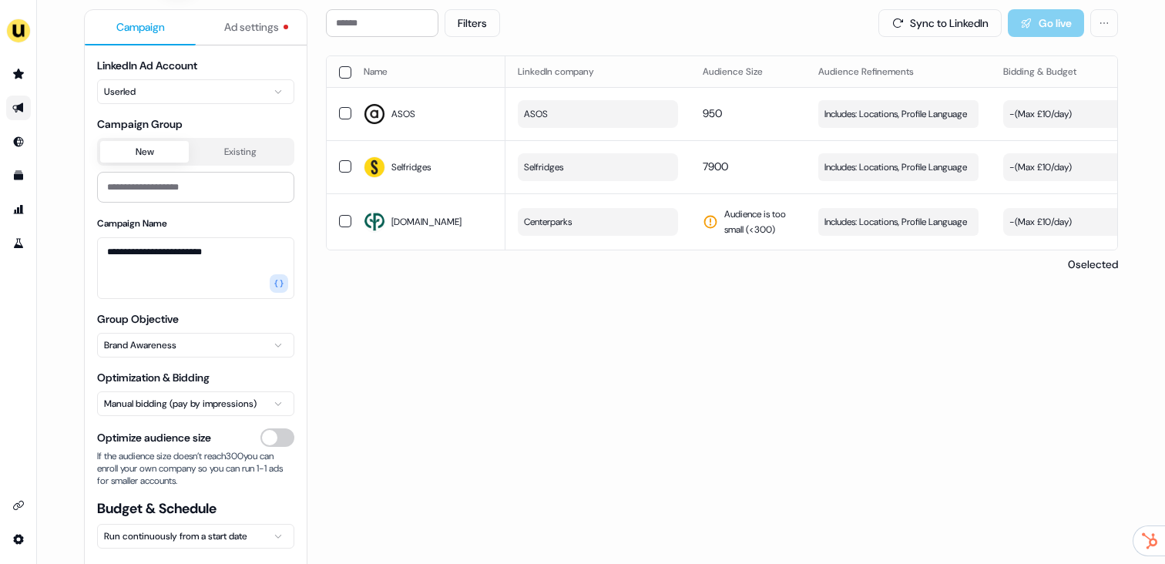
click at [279, 437] on button "Optimize audience size" at bounding box center [277, 437] width 34 height 18
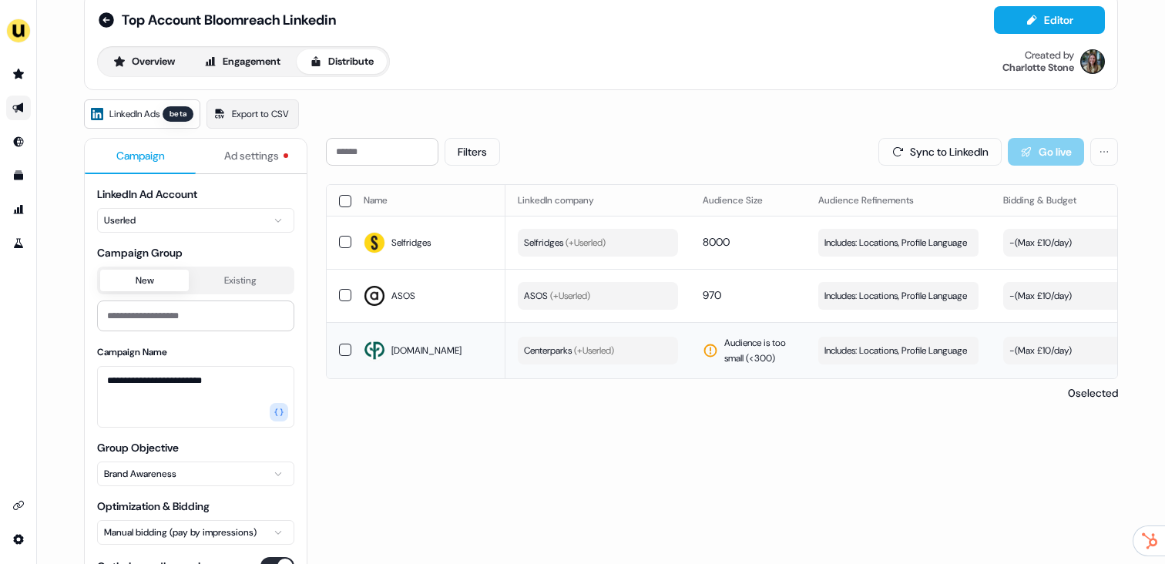
scroll to position [0, 0]
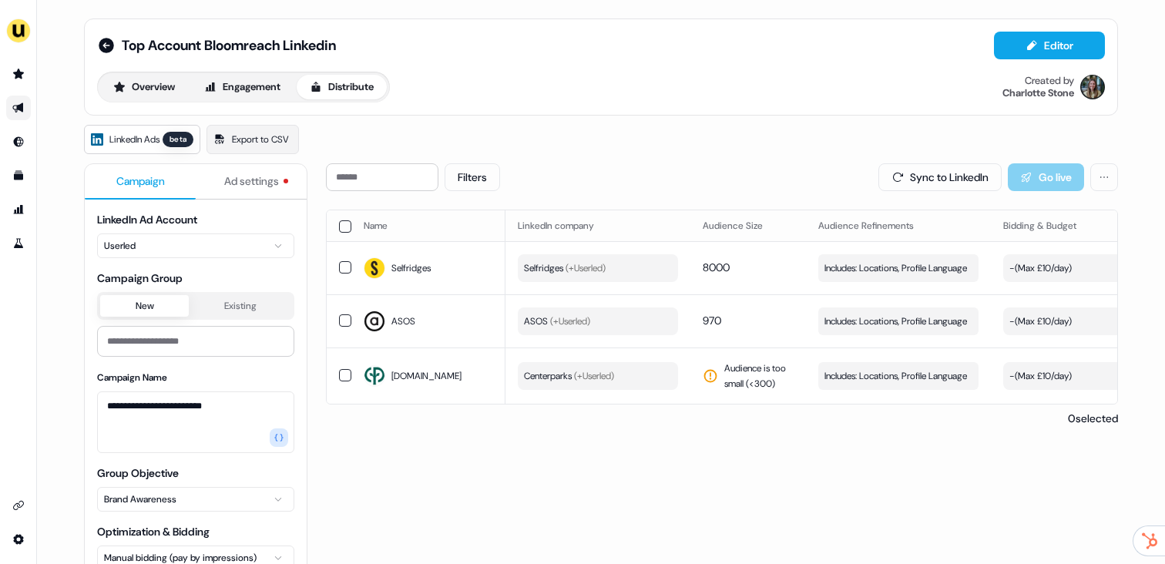
click at [335, 226] on th at bounding box center [339, 225] width 25 height 31
click at [342, 227] on button "button" at bounding box center [345, 226] width 12 height 12
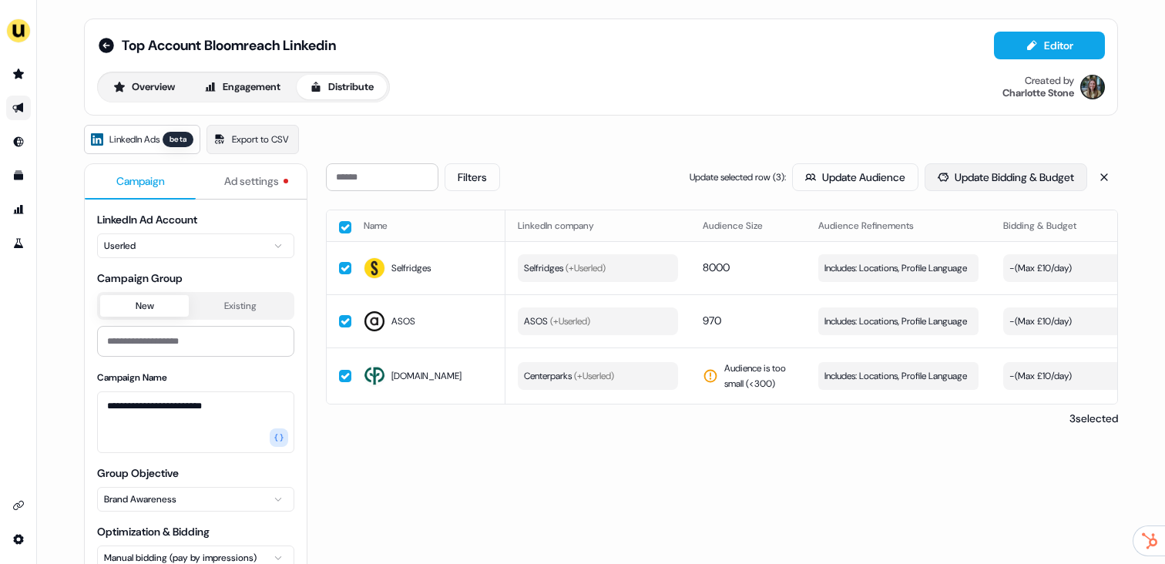
click at [967, 181] on button "Update Bidding & Budget" at bounding box center [1006, 177] width 163 height 28
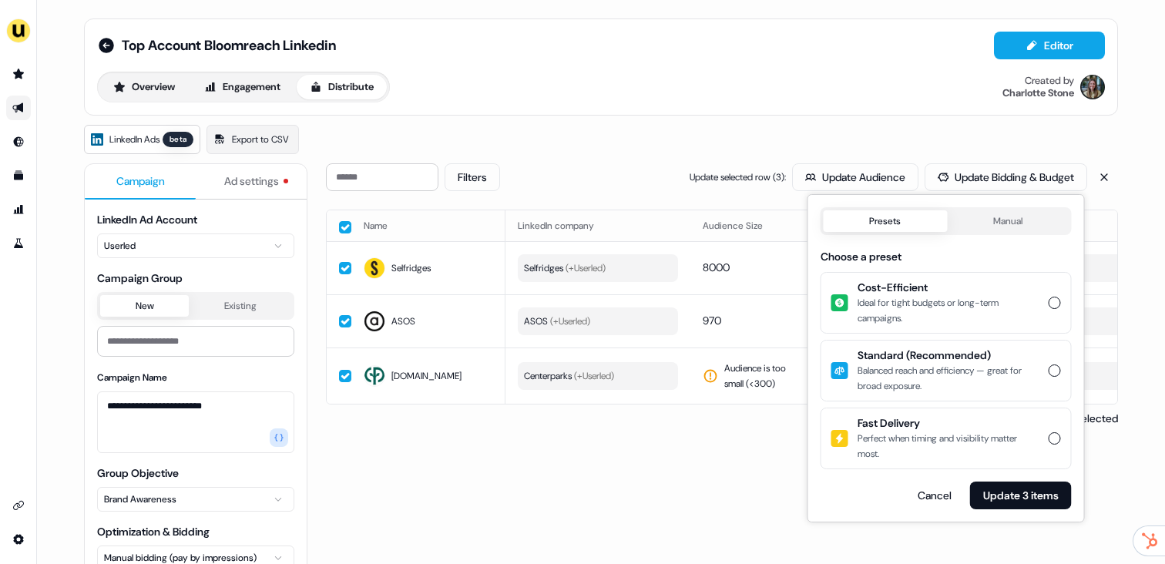
click at [128, 143] on span "LinkedIn Ads" at bounding box center [134, 139] width 50 height 15
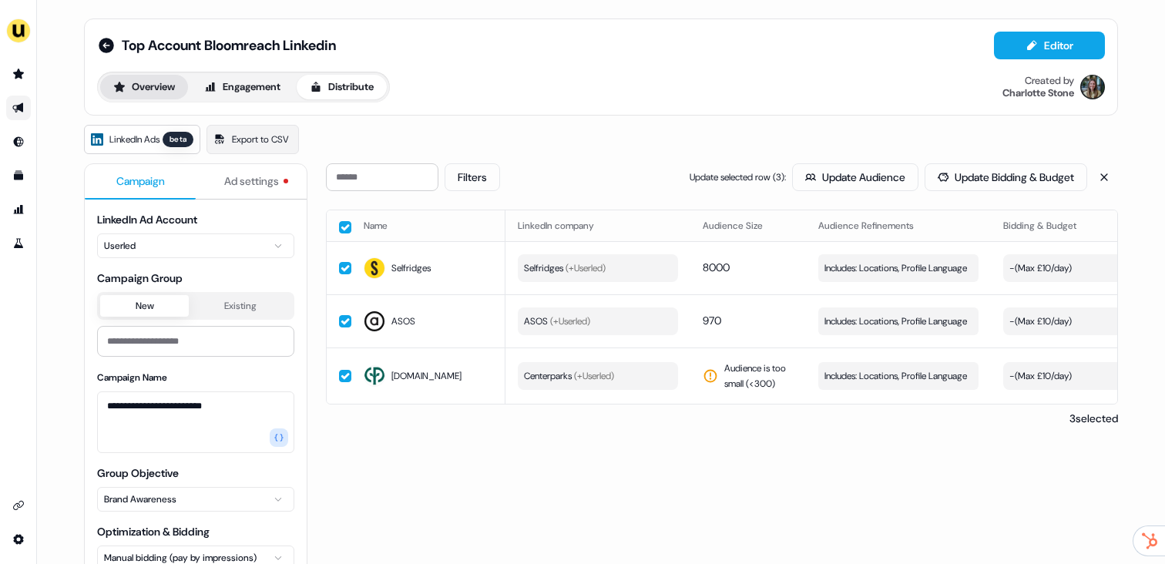
click at [149, 89] on button "Overview" at bounding box center [144, 87] width 88 height 25
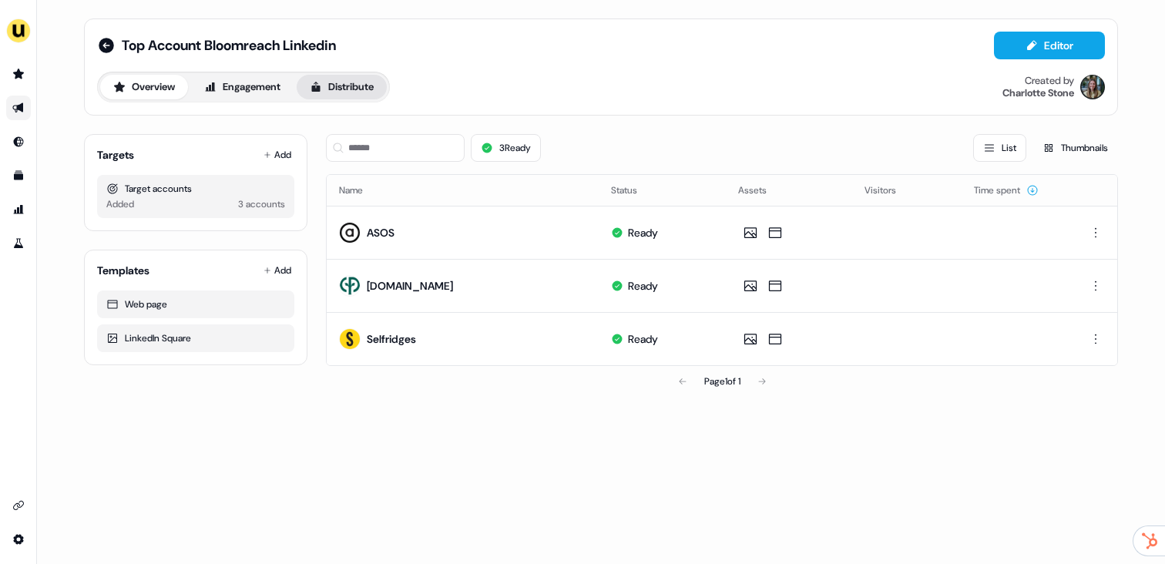
click at [332, 86] on button "Distribute" at bounding box center [342, 87] width 90 height 25
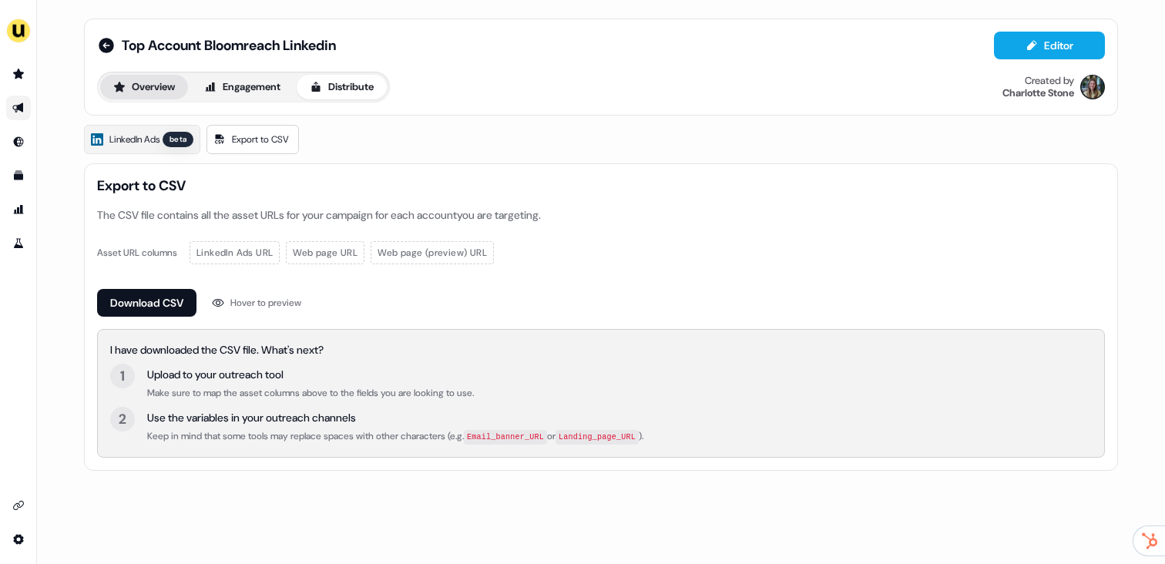
click at [121, 92] on icon at bounding box center [119, 87] width 12 height 12
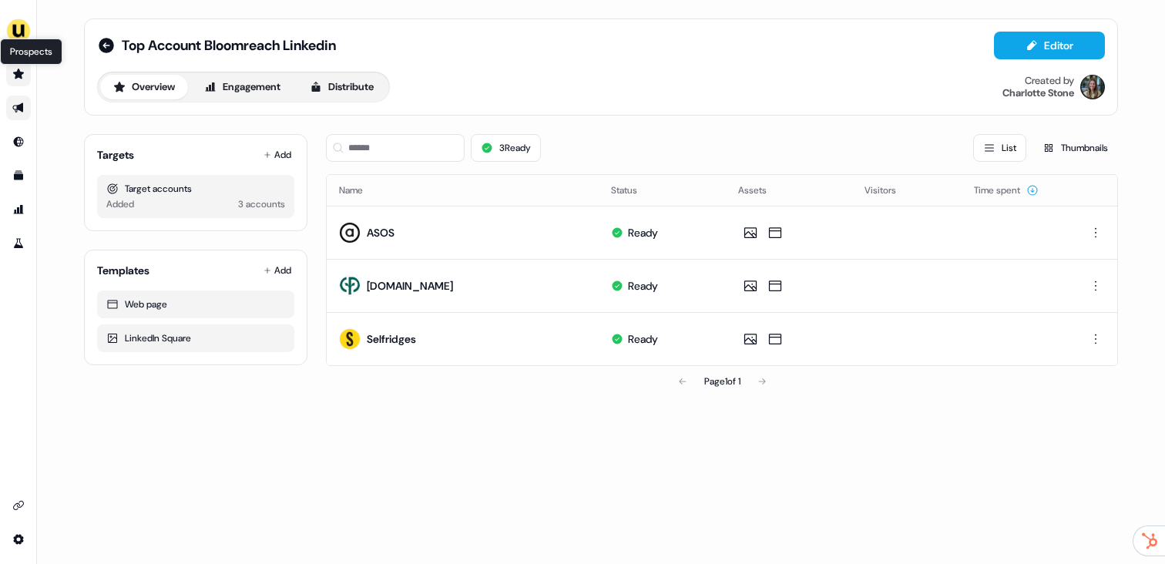
click at [15, 66] on link "Prospects Prospects" at bounding box center [18, 74] width 25 height 25
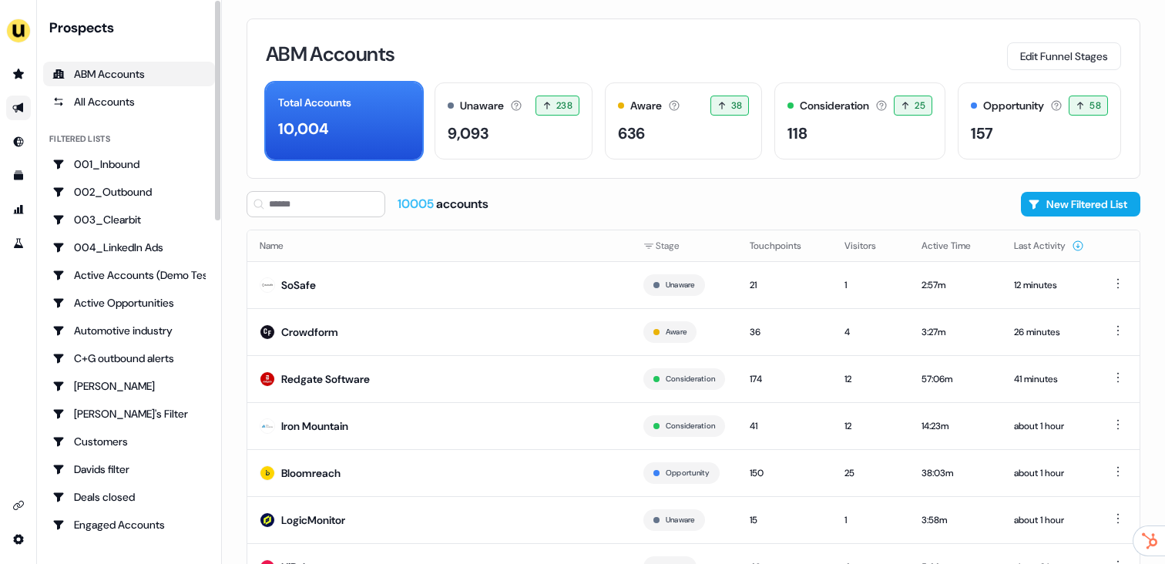
click at [15, 102] on link "Go to outbound experience" at bounding box center [18, 108] width 25 height 25
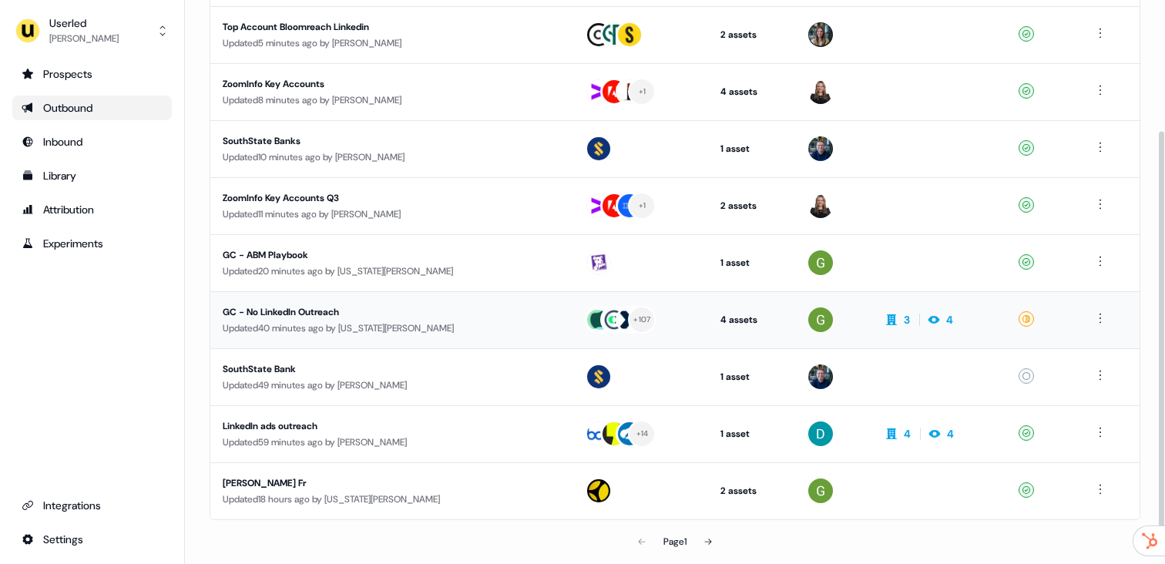
scroll to position [199, 0]
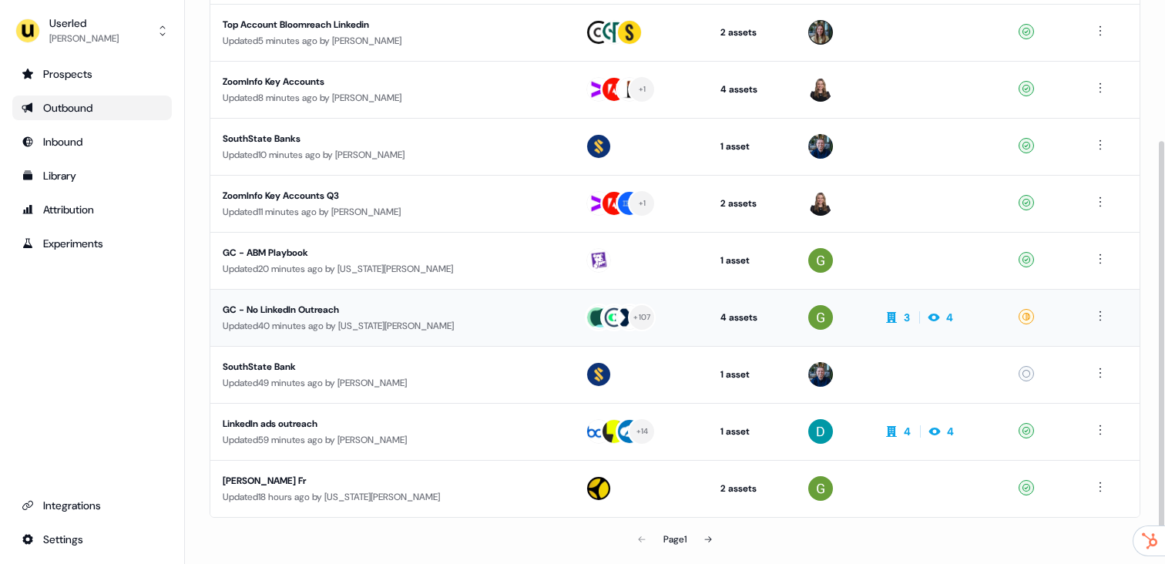
click at [401, 335] on td "GC - No LinkedIn Outreach Updated 40 minutes ago by [US_STATE][PERSON_NAME]" at bounding box center [391, 317] width 362 height 57
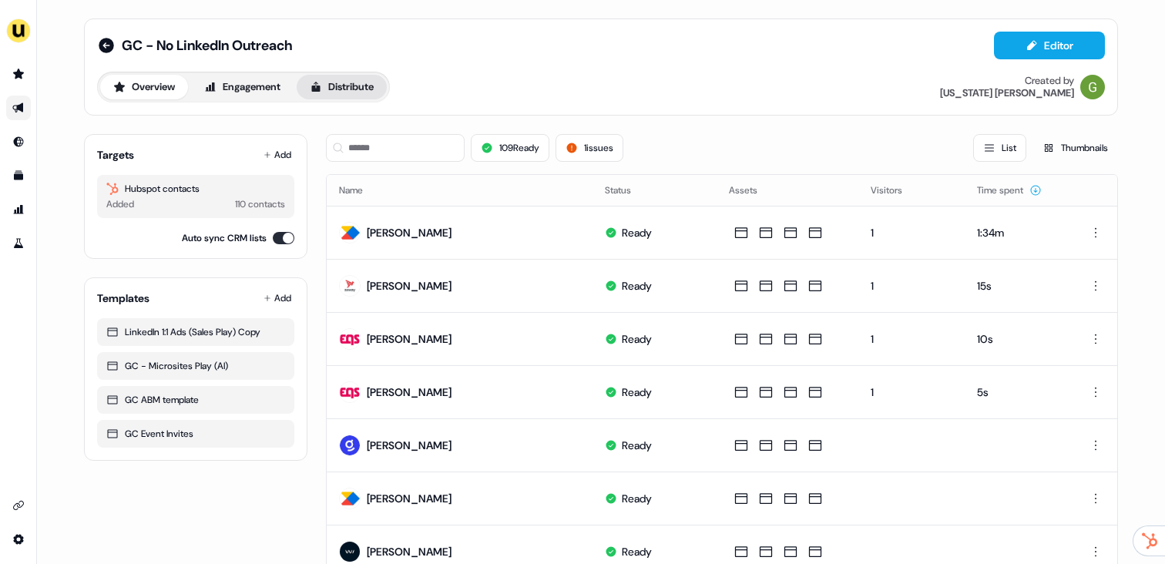
click at [352, 97] on button "Distribute" at bounding box center [342, 87] width 90 height 25
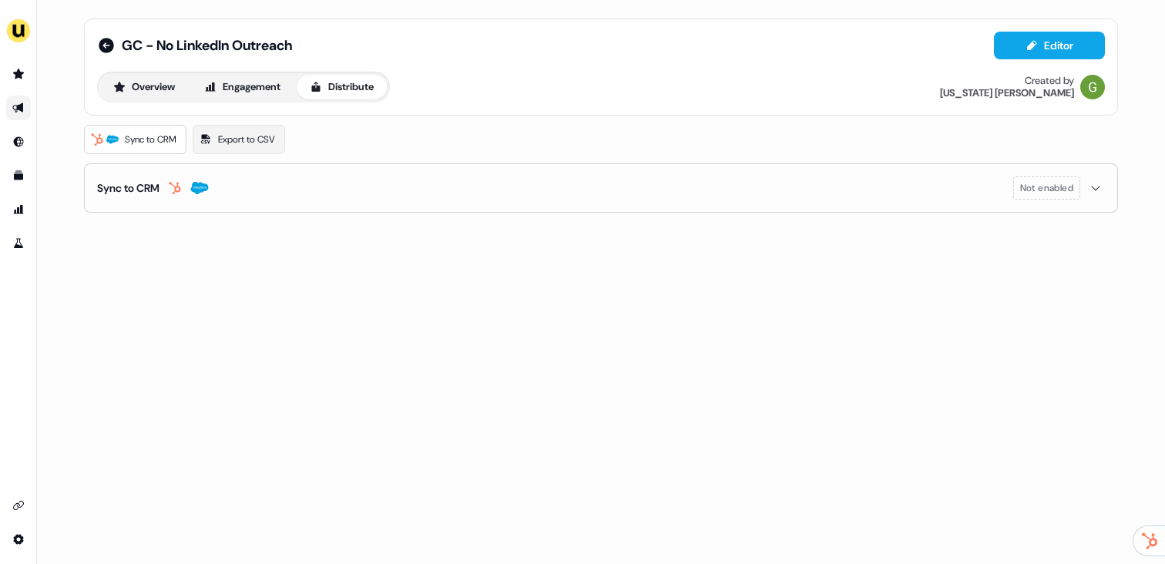
click at [323, 188] on button "Sync to CRM Not enabled" at bounding box center [601, 188] width 1008 height 48
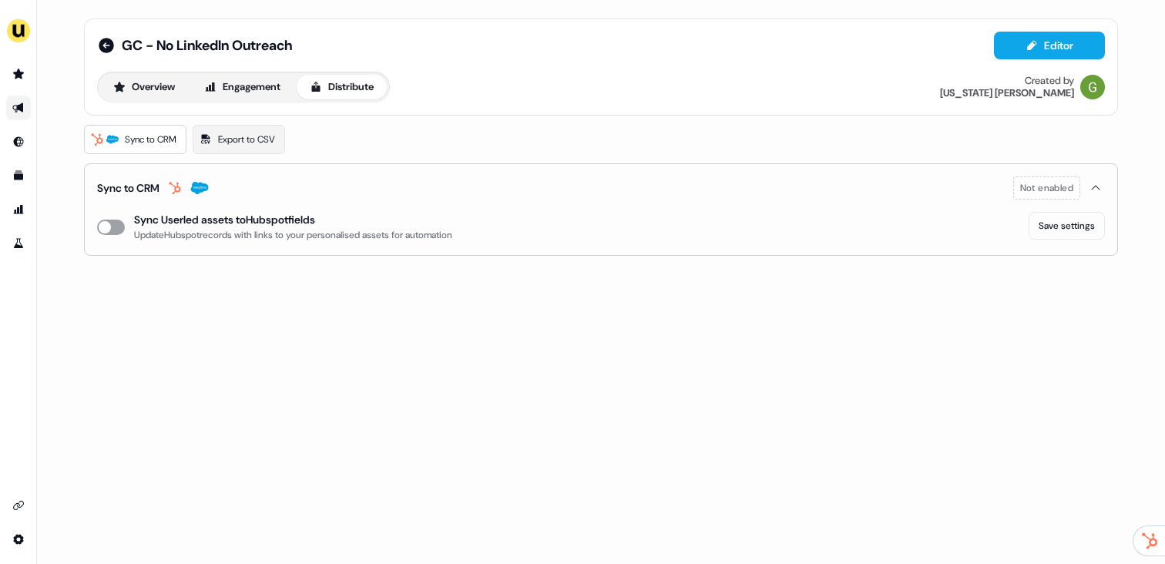
click at [113, 227] on button "enable-crm-asset-sync" at bounding box center [111, 227] width 28 height 15
click at [117, 228] on button "enable-crm-asset-sync" at bounding box center [111, 227] width 28 height 15
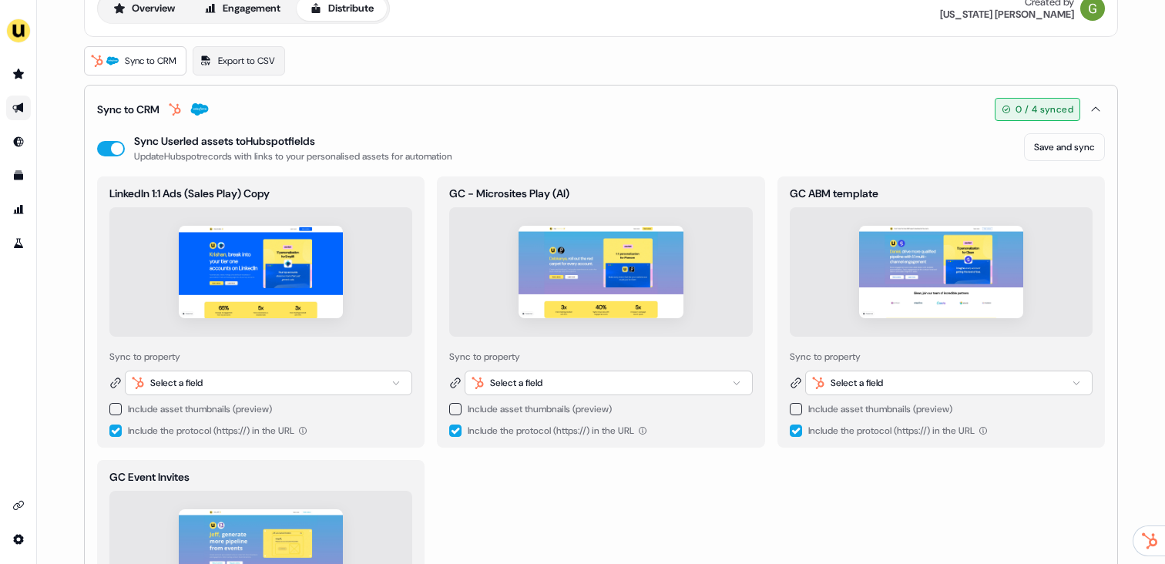
scroll to position [95, 0]
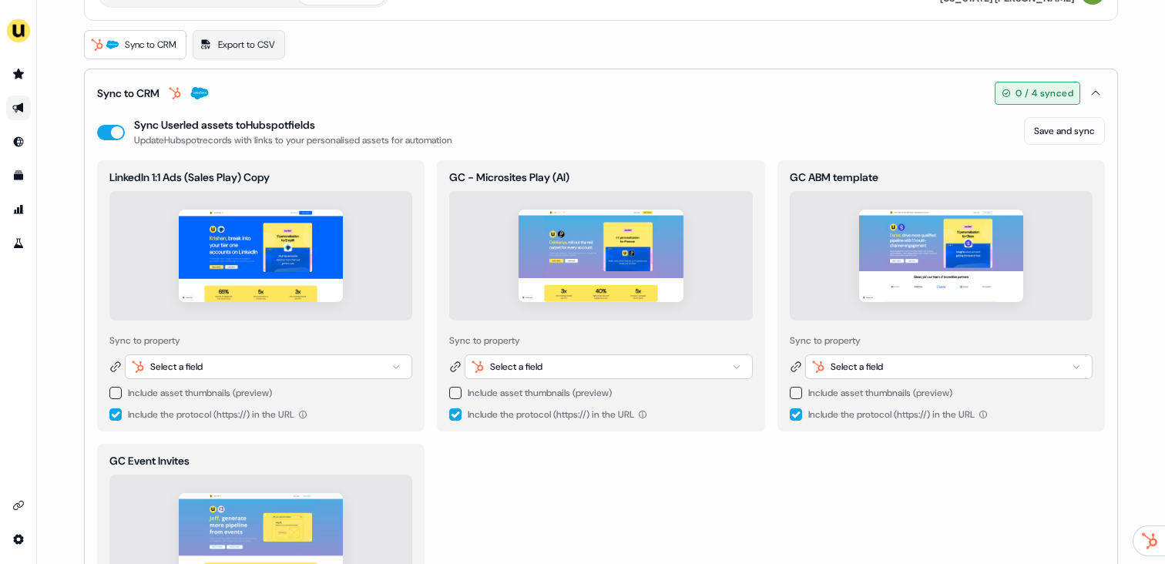
click at [279, 365] on div "Select a field" at bounding box center [268, 366] width 287 height 25
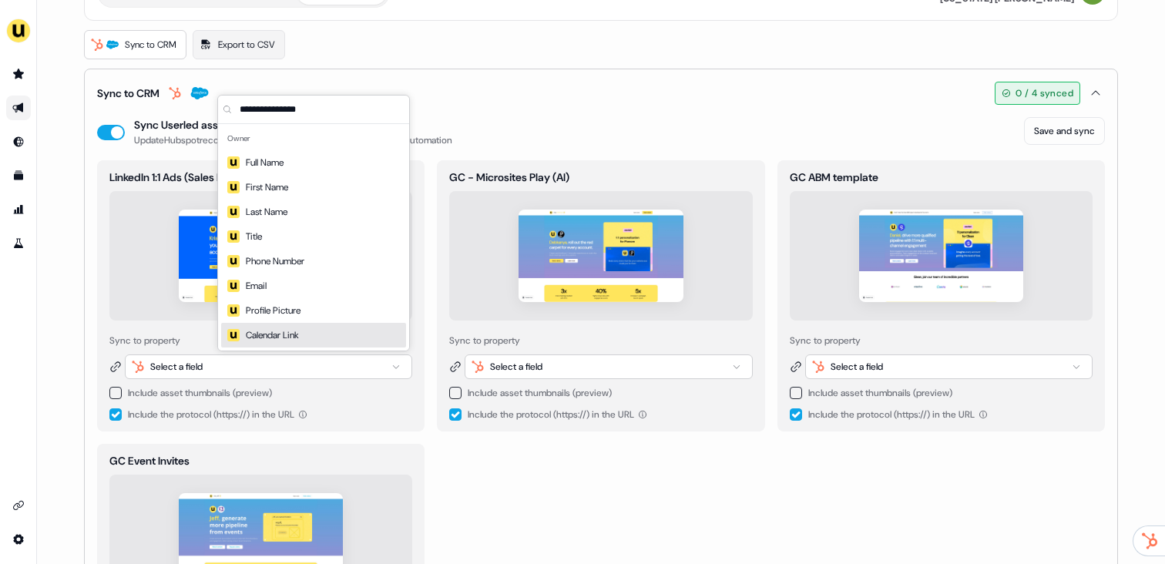
click at [514, 484] on div "LinkedIn 1:1 Ads (Sales Play) Copy Sync to property Select a field Include asse…" at bounding box center [601, 437] width 1008 height 555
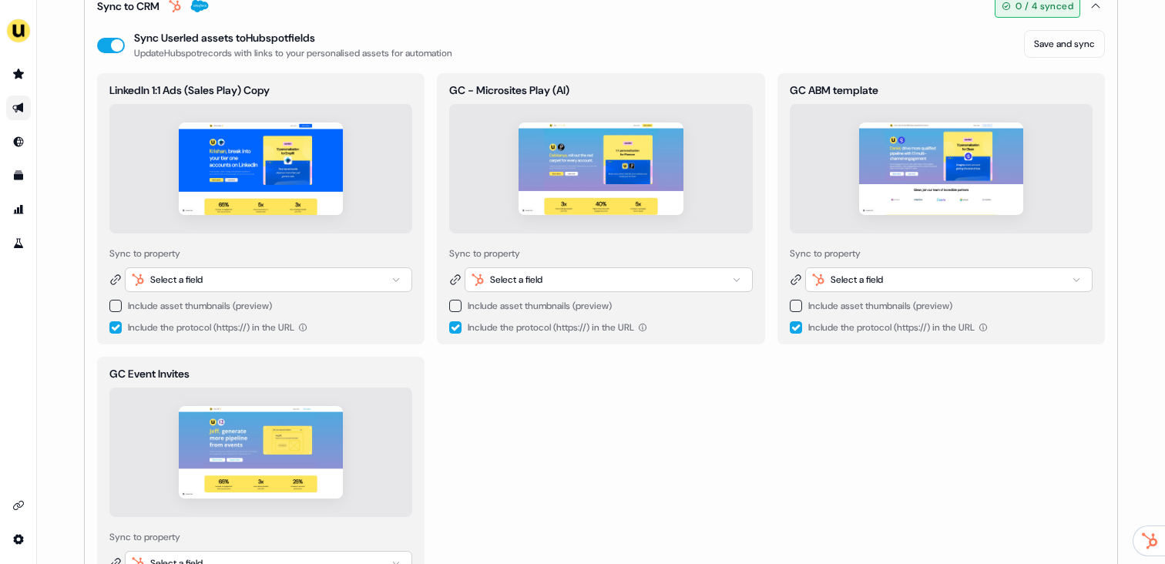
scroll to position [207, 0]
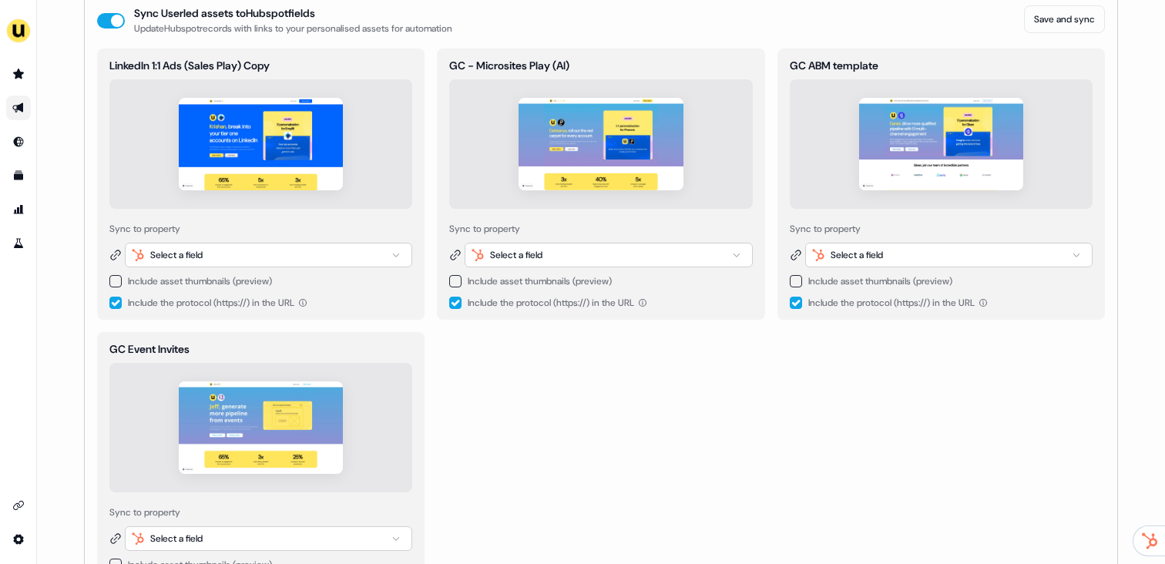
click at [331, 252] on div "Select a field" at bounding box center [268, 255] width 287 height 25
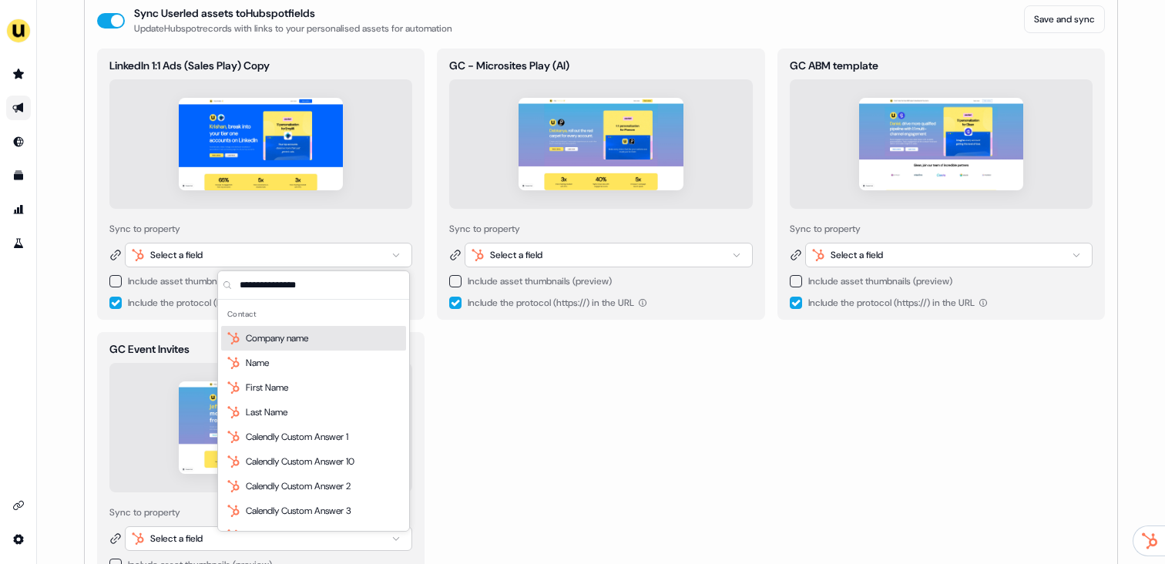
click at [324, 333] on div "Company name" at bounding box center [313, 338] width 185 height 25
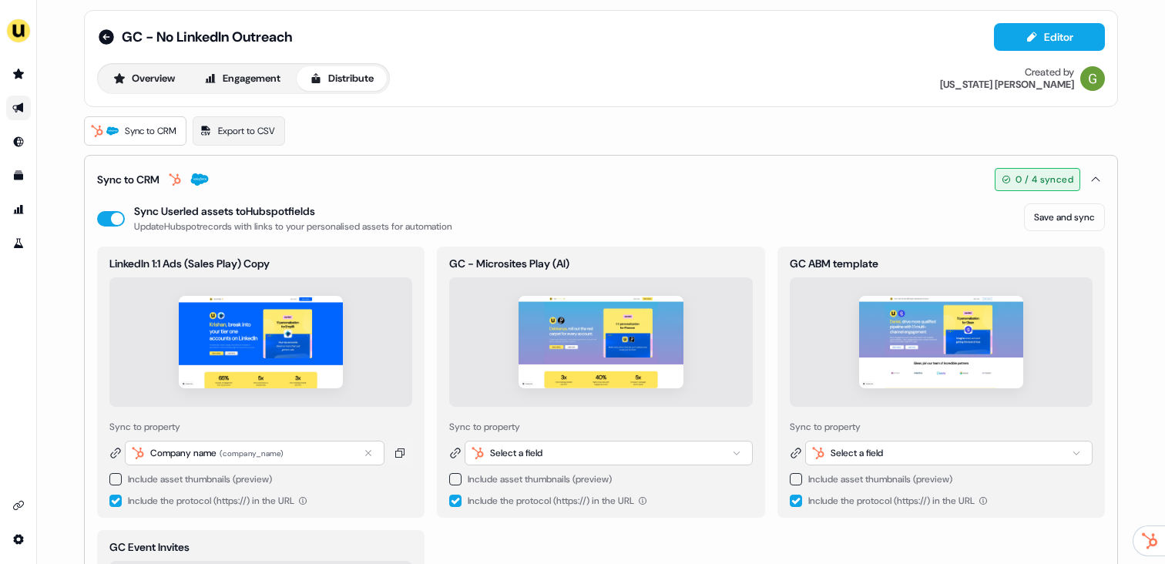
scroll to position [0, 0]
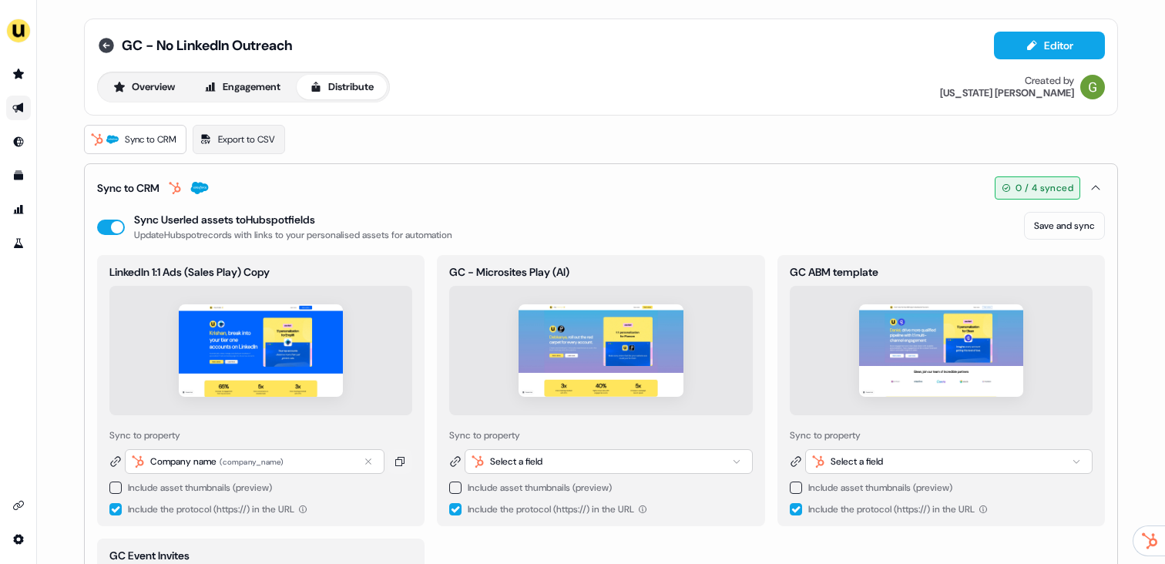
click at [100, 49] on icon at bounding box center [106, 45] width 15 height 15
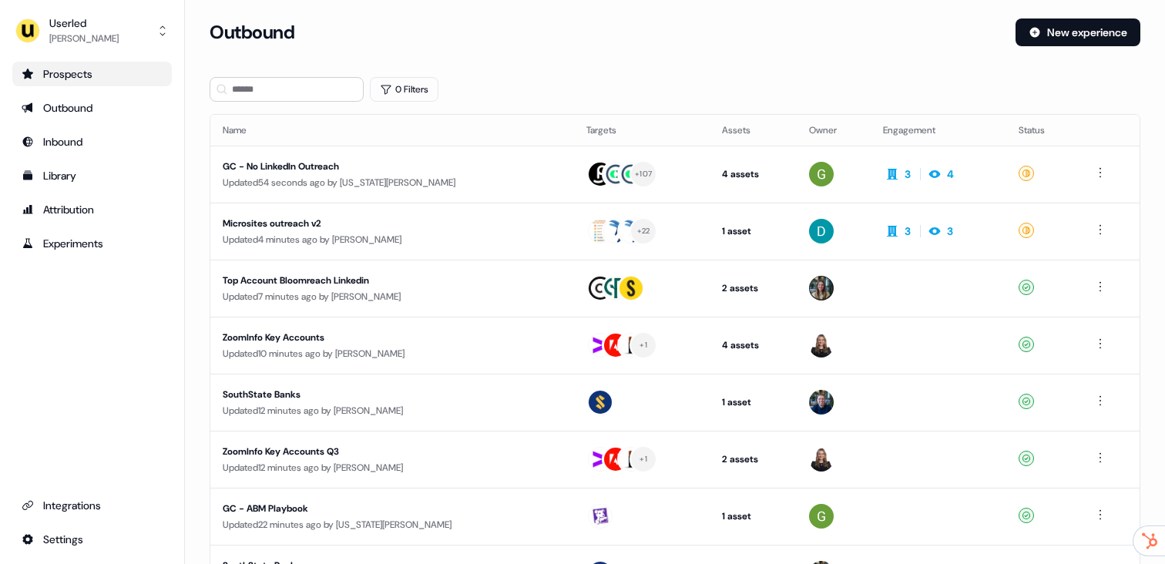
click at [89, 83] on link "Prospects" at bounding box center [92, 74] width 160 height 25
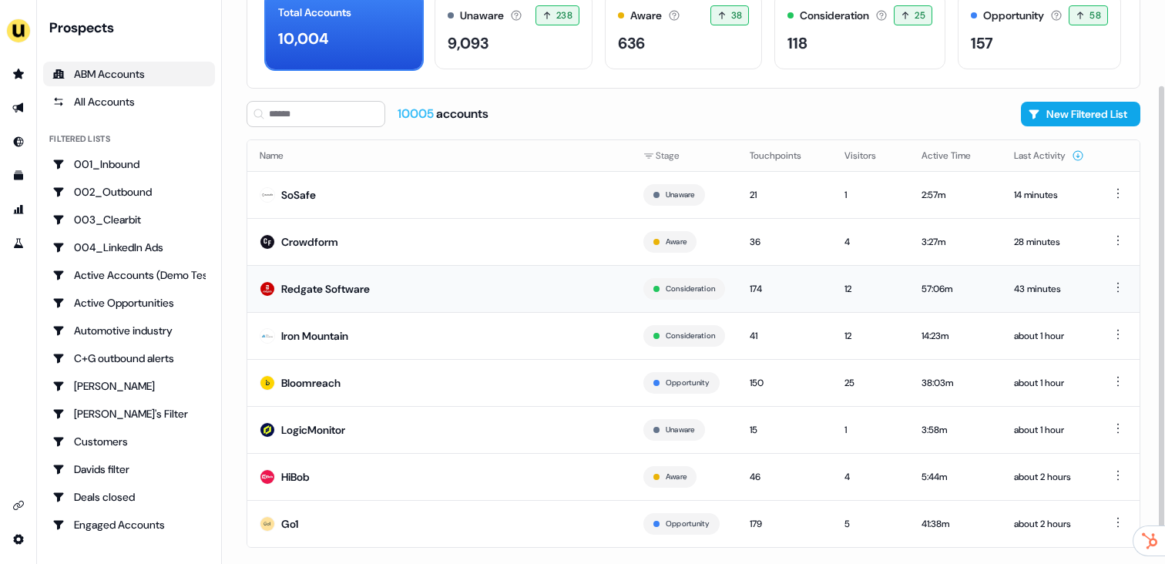
scroll to position [102, 0]
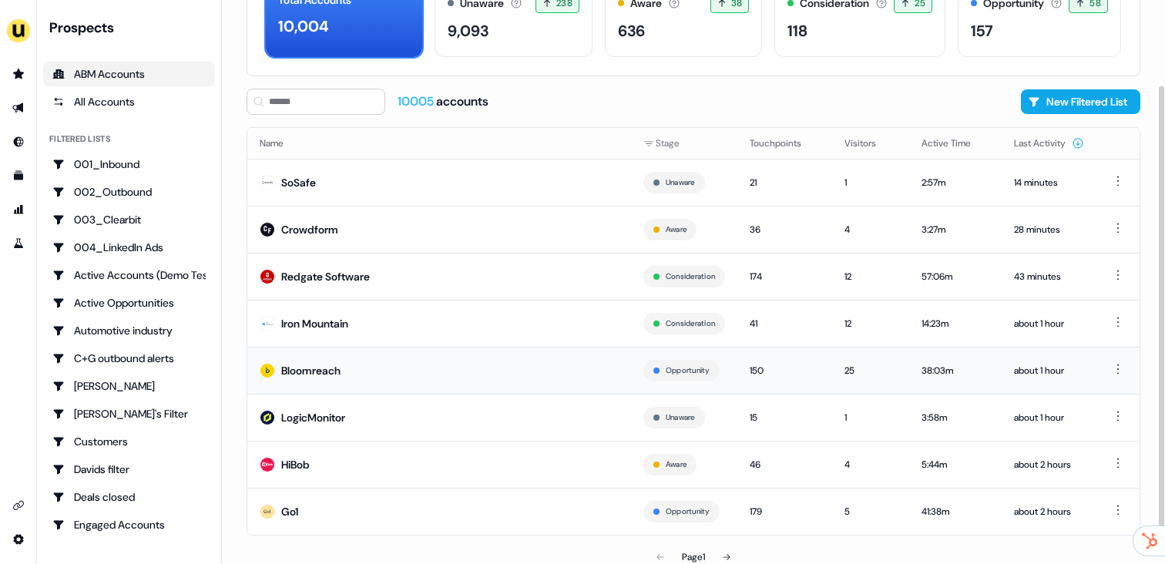
click at [360, 361] on td "Bloomreach" at bounding box center [439, 370] width 384 height 47
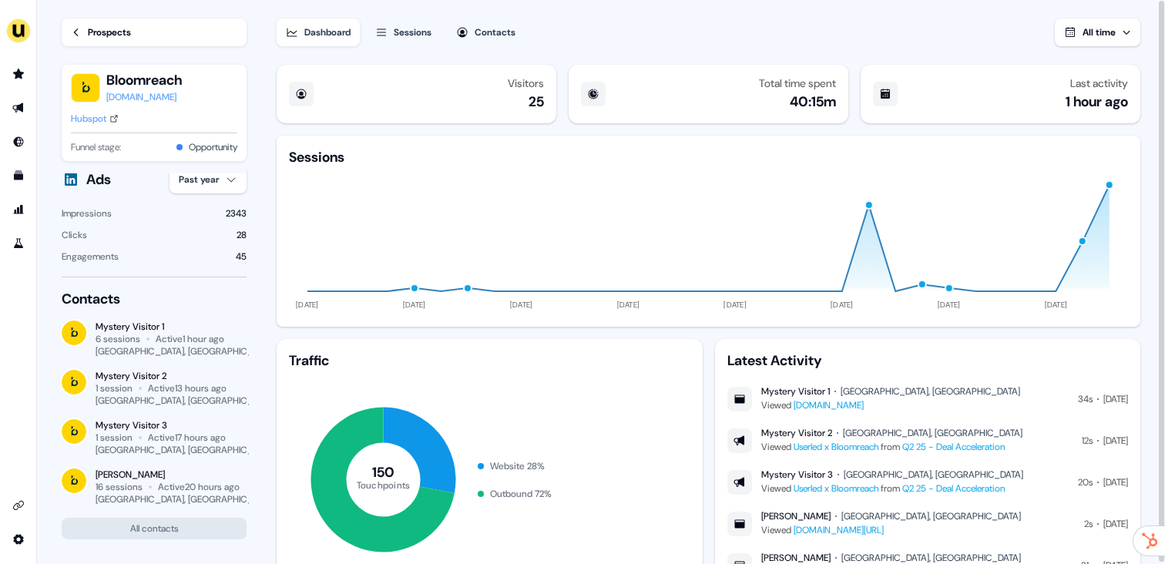
scroll to position [214, 0]
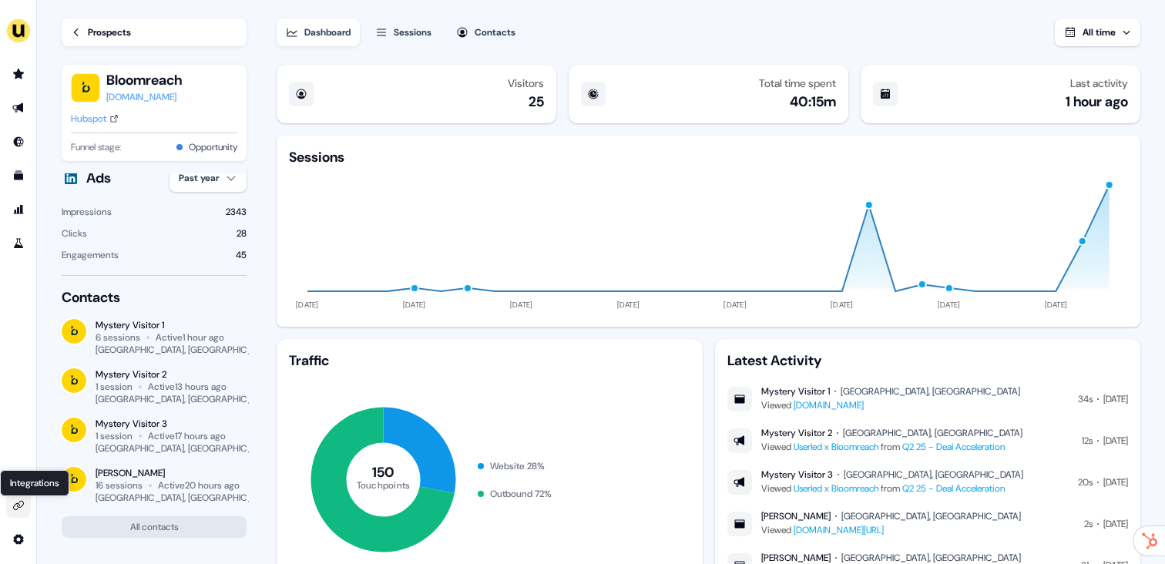
click at [20, 510] on icon "Go to integrations" at bounding box center [18, 505] width 12 height 12
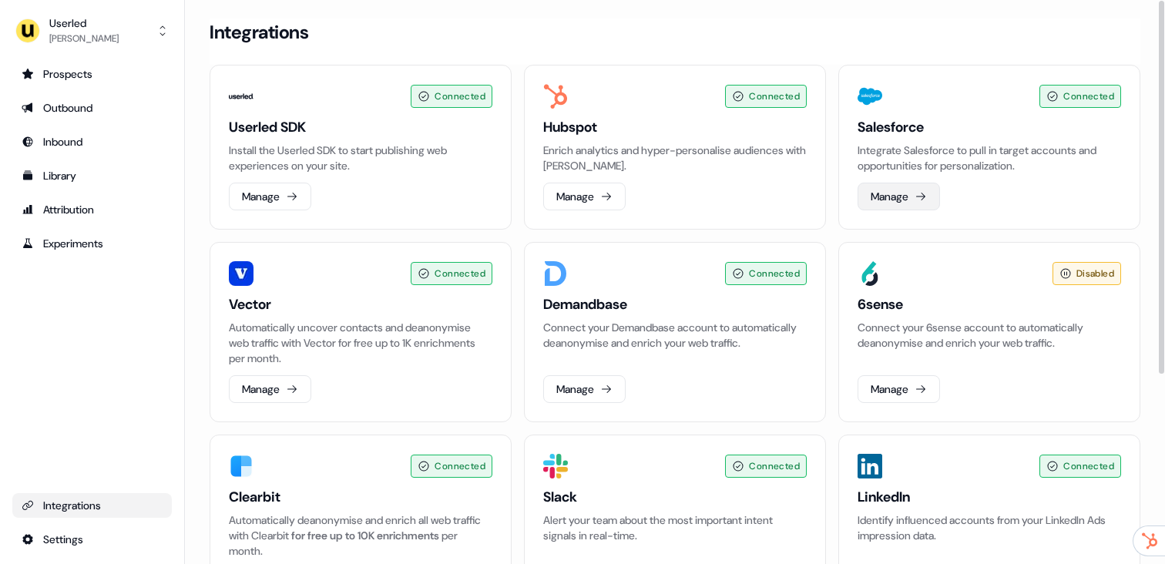
click at [909, 203] on button "Manage" at bounding box center [899, 197] width 82 height 28
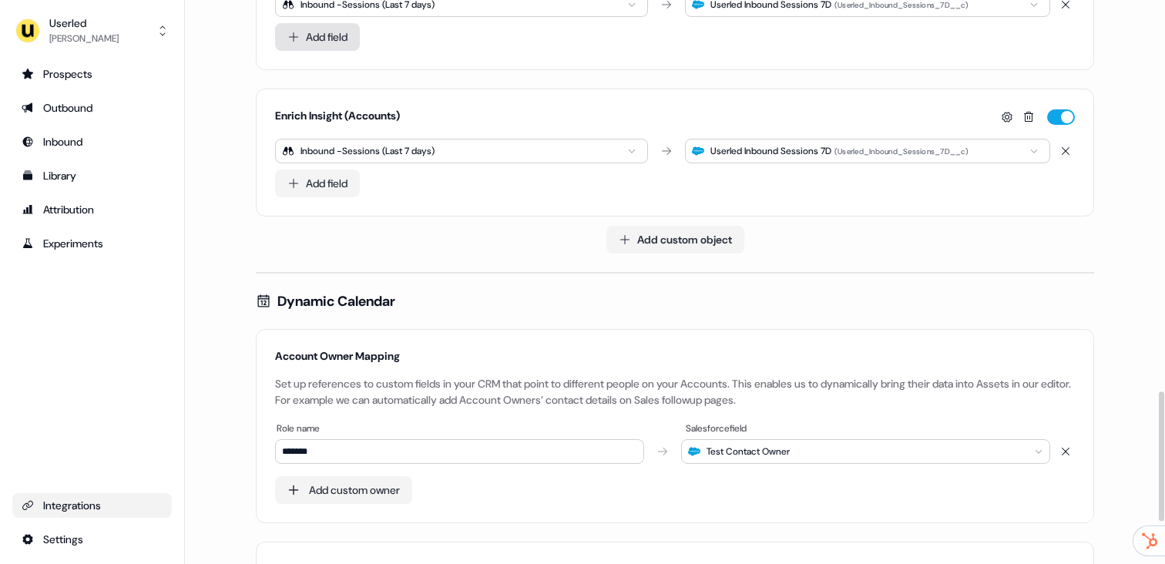
scroll to position [1718, 0]
click at [100, 102] on div "Outbound" at bounding box center [92, 107] width 141 height 15
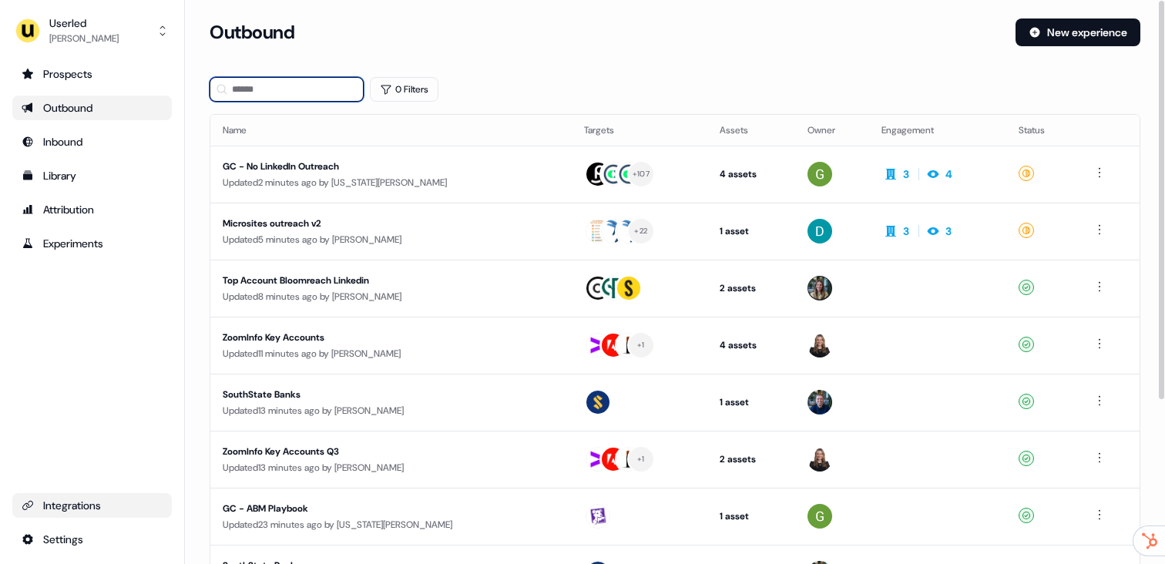
click at [354, 94] on input at bounding box center [287, 89] width 154 height 25
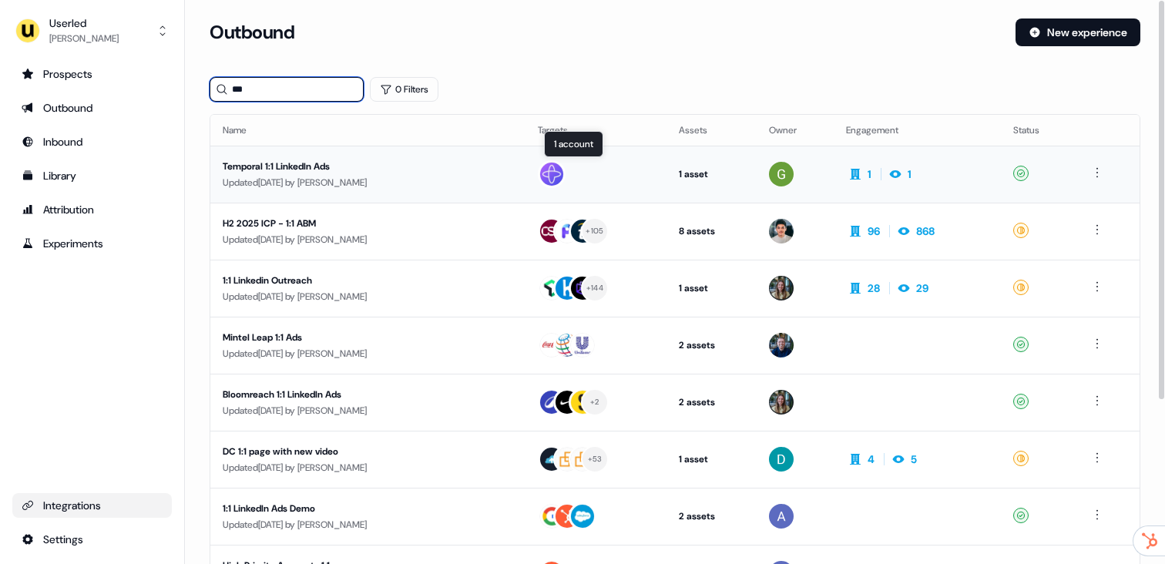
type input "***"
click at [611, 182] on div at bounding box center [596, 174] width 116 height 28
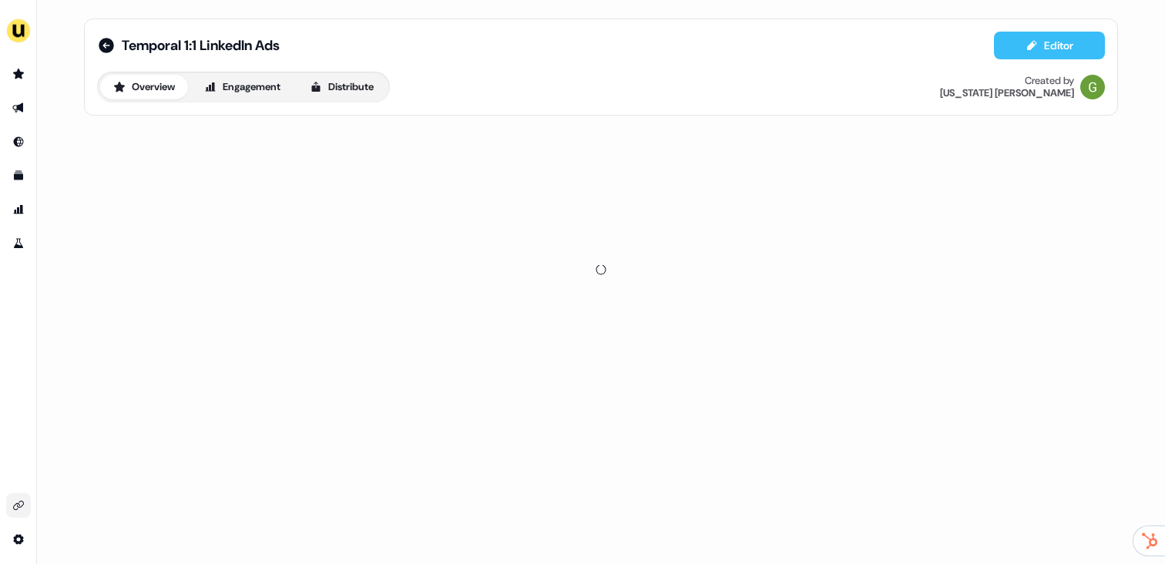
click at [1032, 42] on icon at bounding box center [1032, 45] width 12 height 12
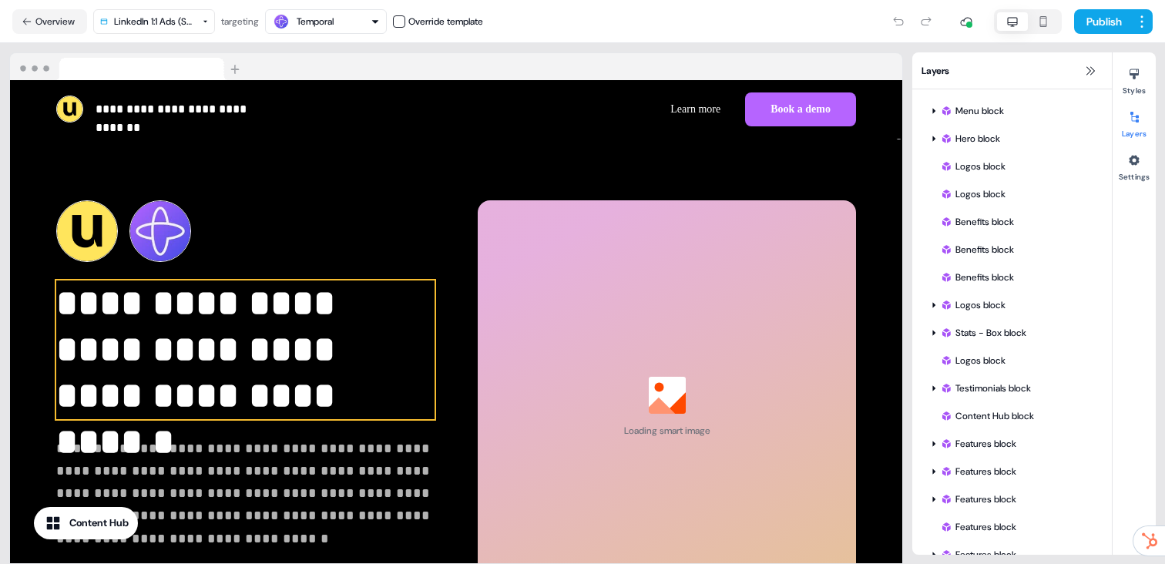
click at [132, 331] on p "**********" at bounding box center [245, 350] width 378 height 139
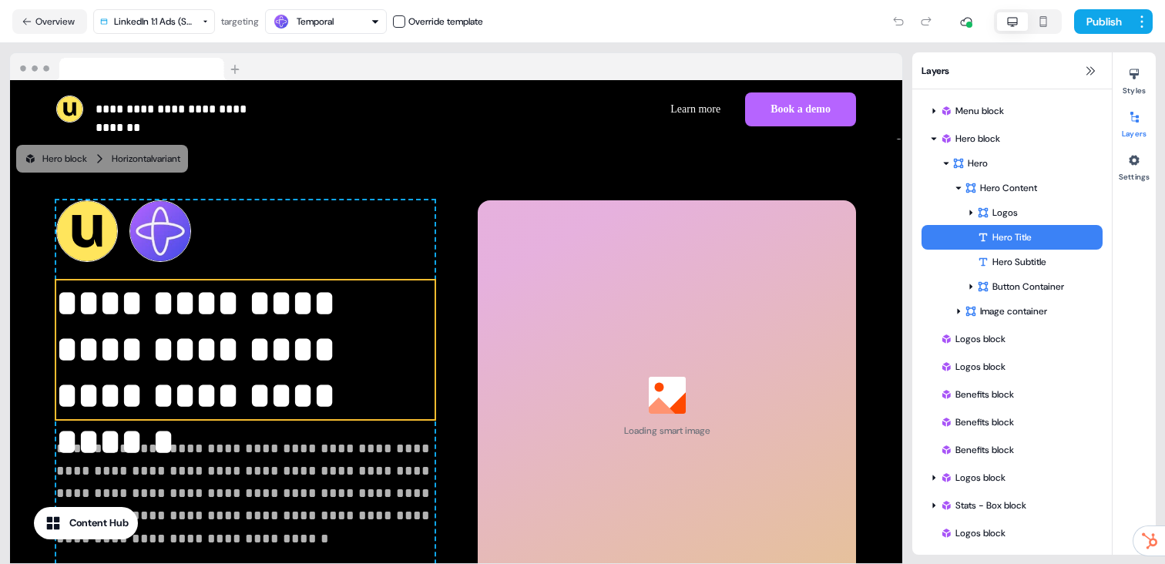
click at [168, 386] on p "**********" at bounding box center [245, 350] width 378 height 139
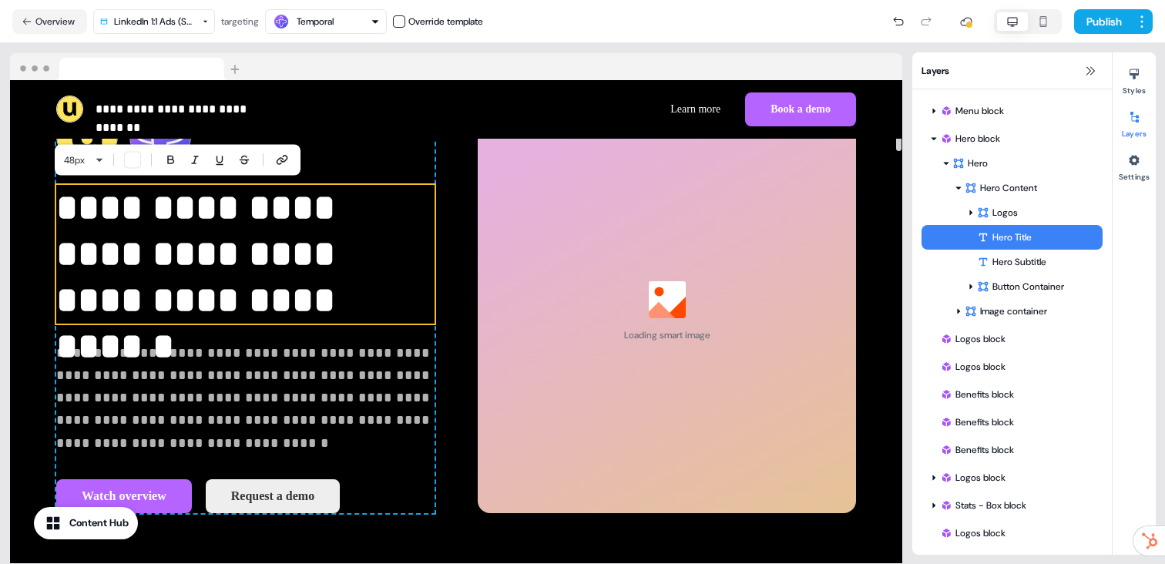
scroll to position [102, 0]
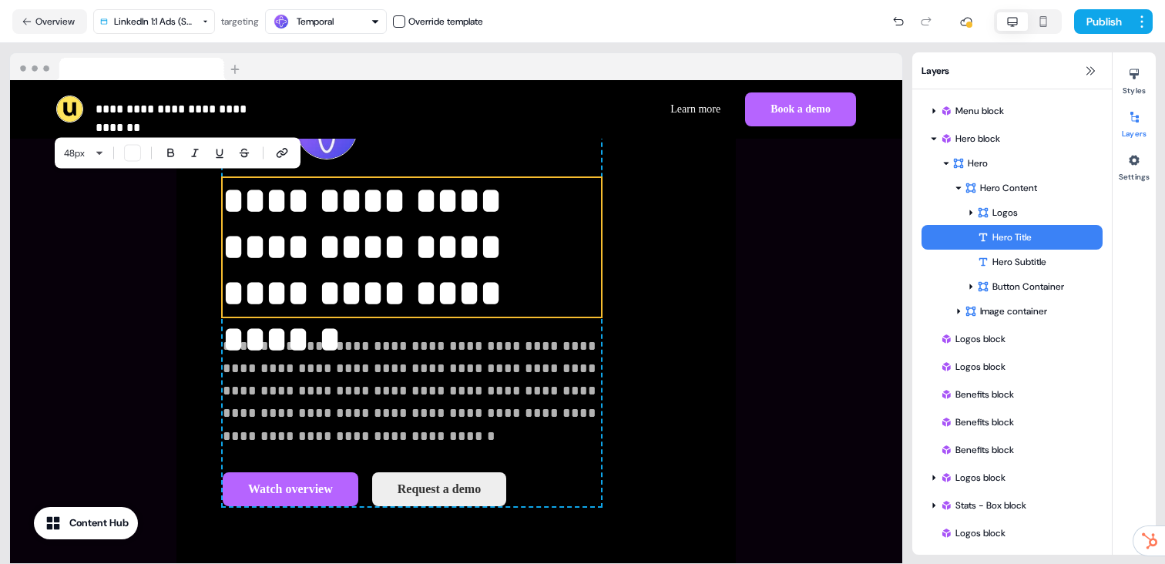
click at [241, 223] on p "**********" at bounding box center [412, 247] width 378 height 139
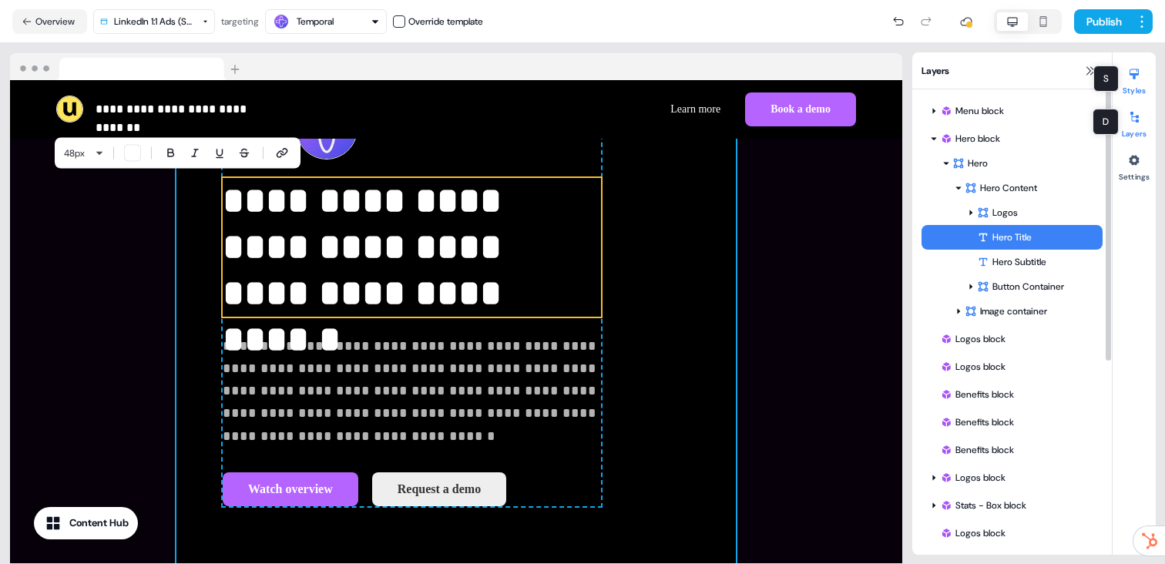
click at [1137, 120] on icon at bounding box center [1134, 117] width 8 height 11
click at [1144, 89] on button "Styles" at bounding box center [1134, 79] width 43 height 34
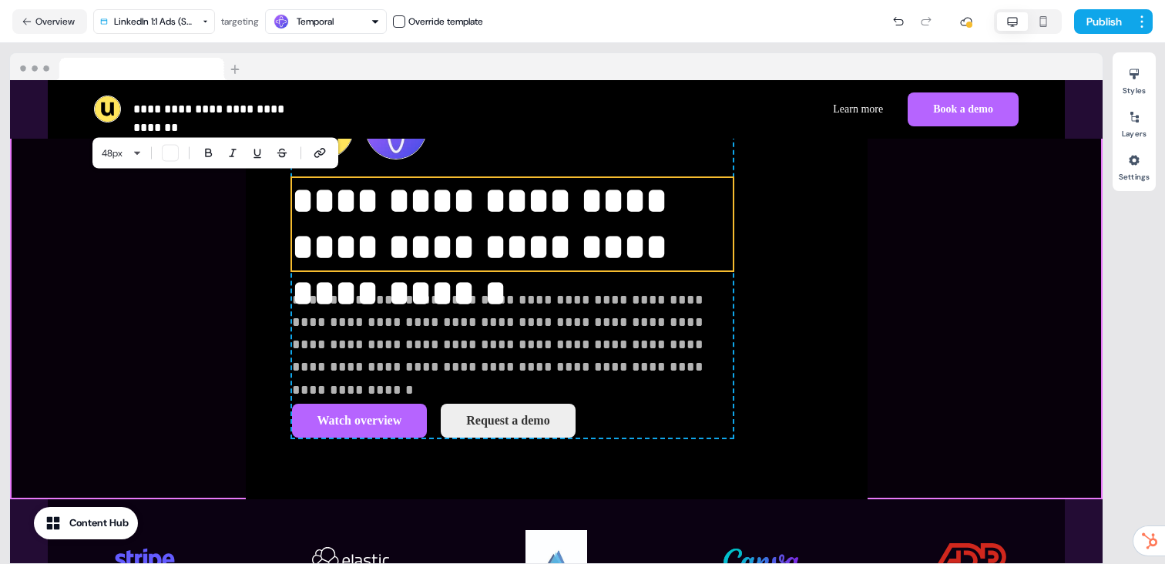
scroll to position [153, 0]
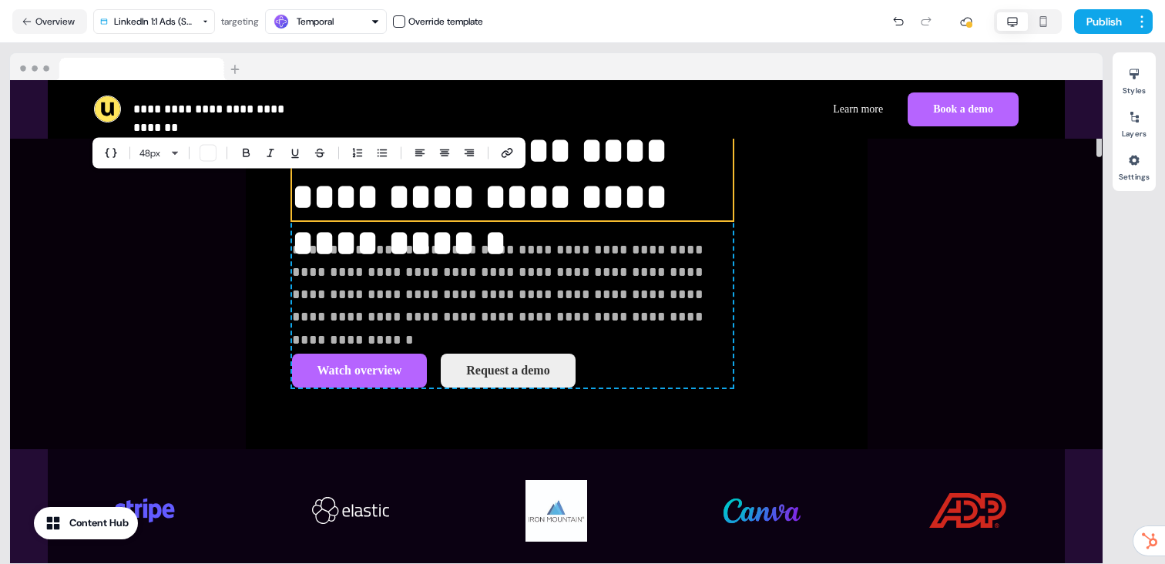
click at [376, 220] on p "**********" at bounding box center [512, 174] width 441 height 92
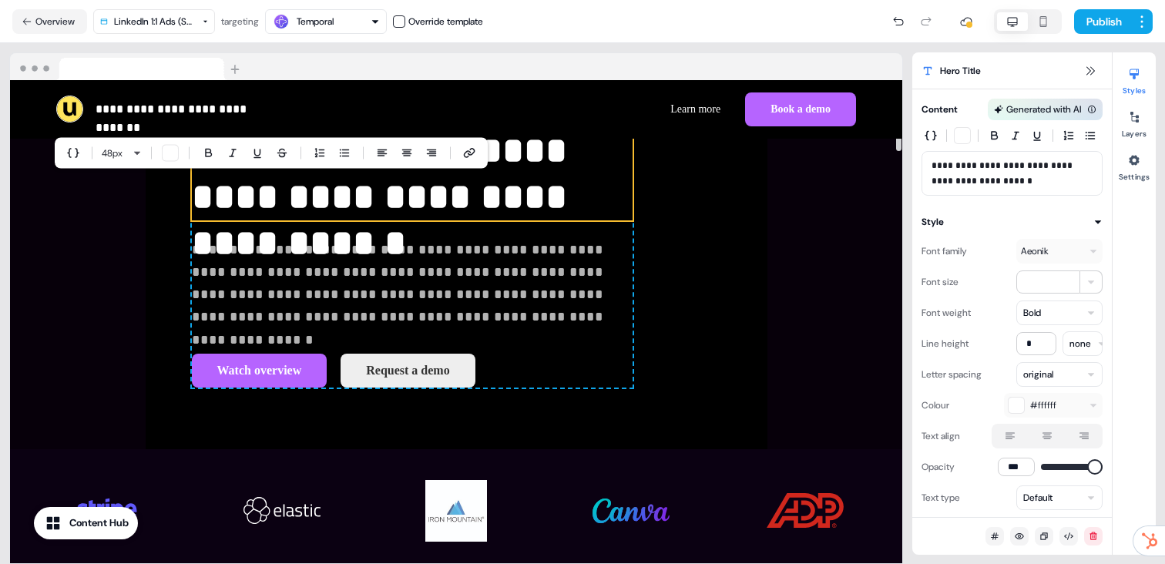
scroll to position [102, 0]
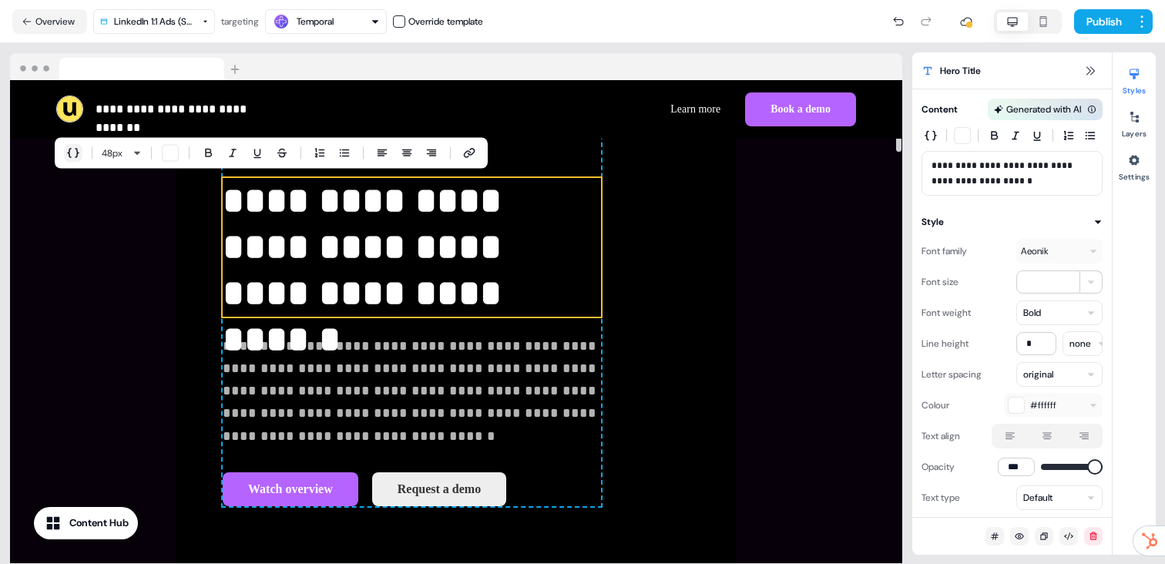
click at [66, 153] on button "button" at bounding box center [73, 153] width 18 height 18
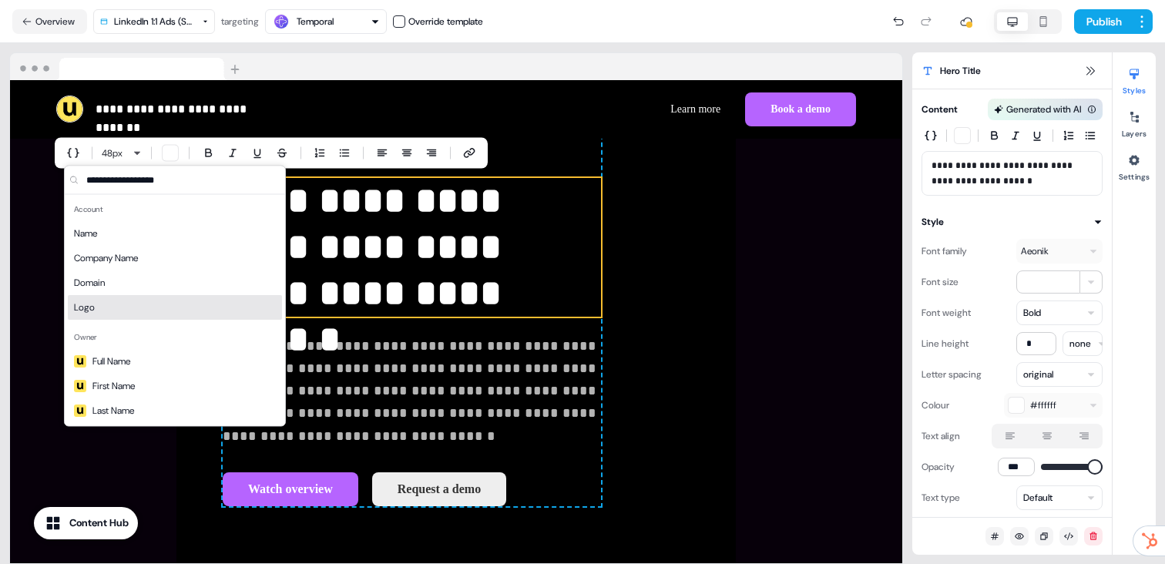
click at [736, 212] on div "**********" at bounding box center [455, 302] width 559 height 532
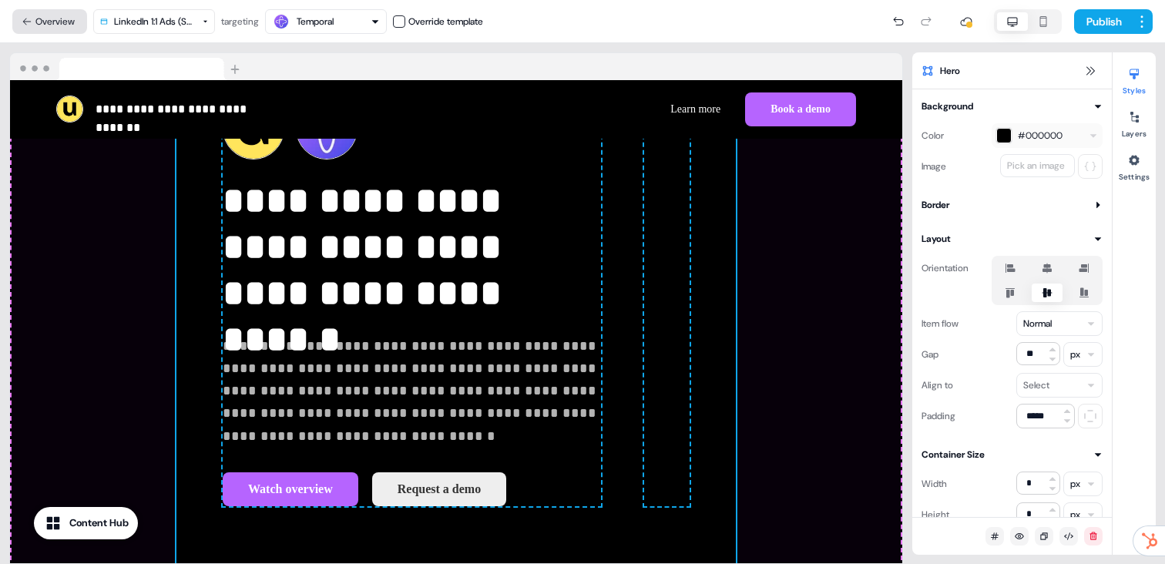
click at [36, 25] on button "Overview" at bounding box center [49, 21] width 75 height 25
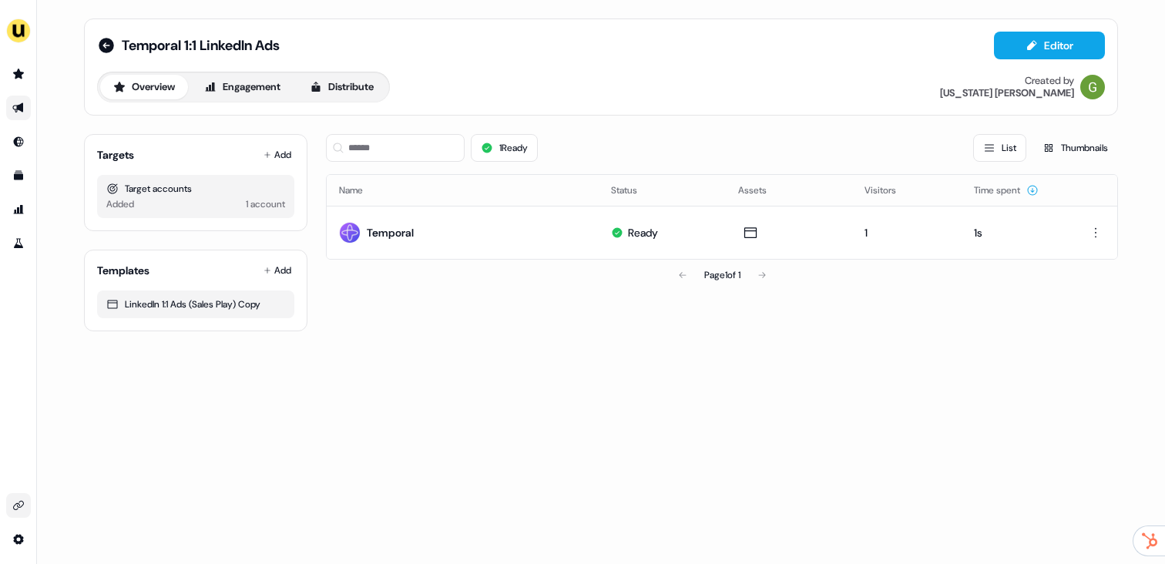
click at [18, 502] on icon "Go to integrations" at bounding box center [18, 505] width 11 height 9
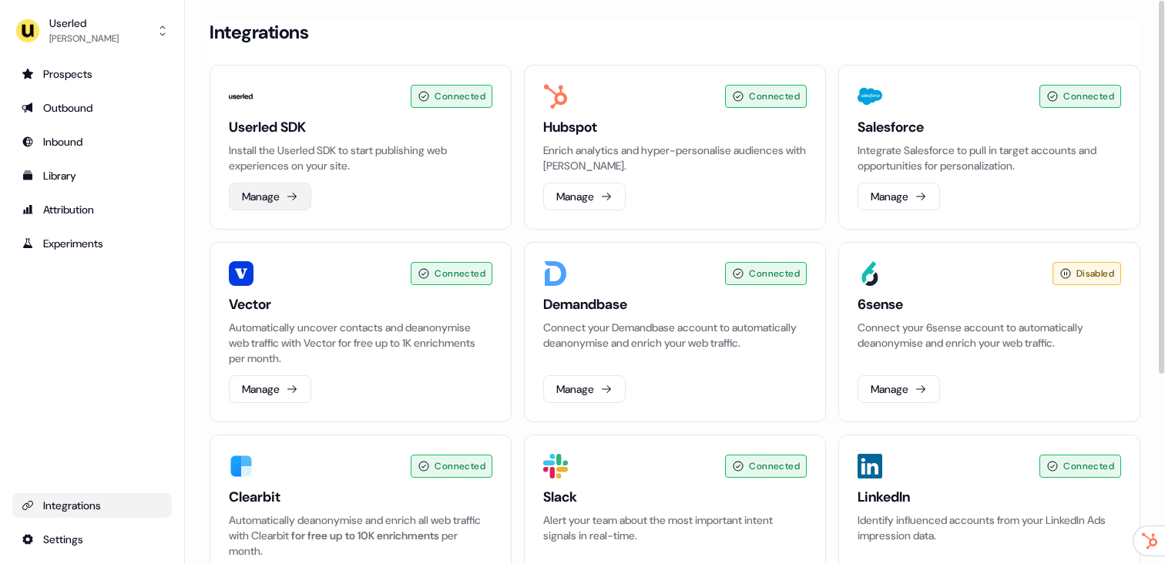
click at [265, 193] on button "Manage" at bounding box center [270, 197] width 82 height 28
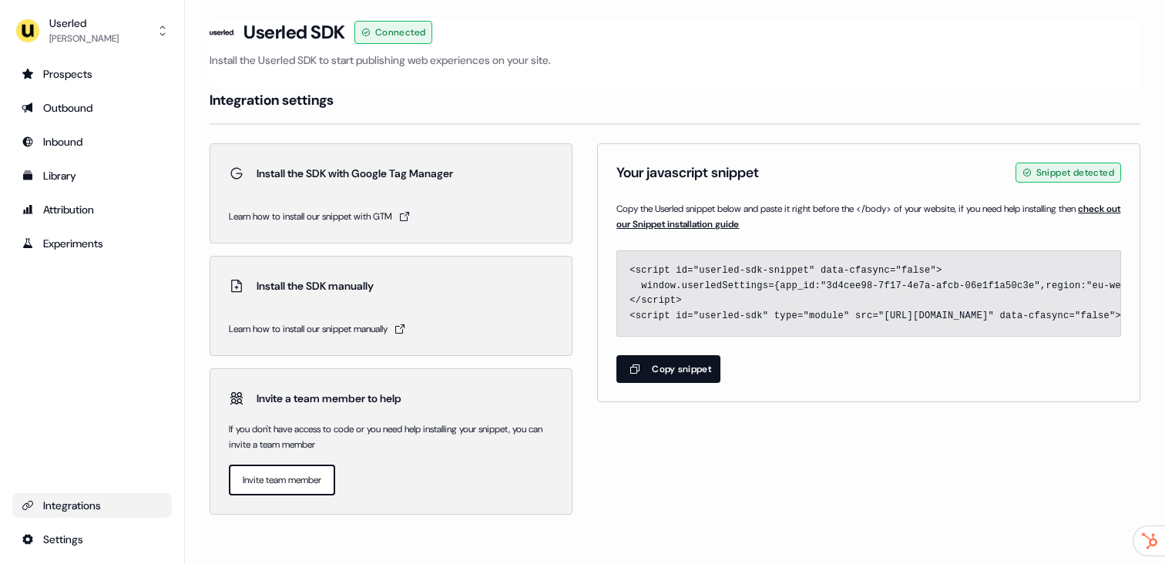
drag, startPoint x: 758, startPoint y: 435, endPoint x: 739, endPoint y: 491, distance: 59.2
click at [758, 435] on div "Install the SDK with Google Tag Manager Learn how to install our snippet with G…" at bounding box center [675, 328] width 931 height 371
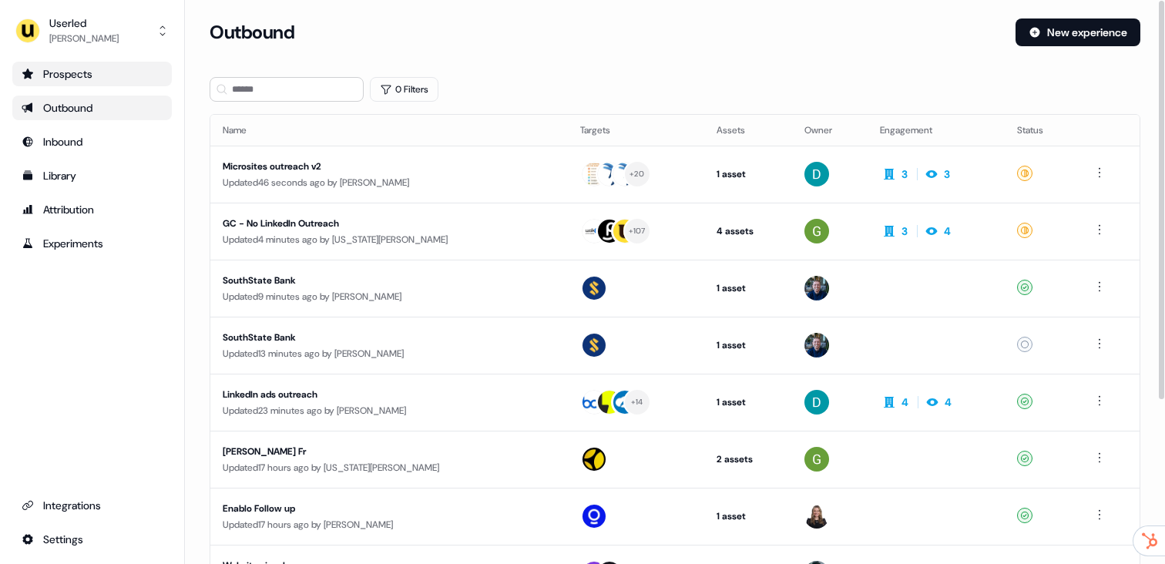
click at [145, 68] on div "Prospects" at bounding box center [92, 73] width 141 height 15
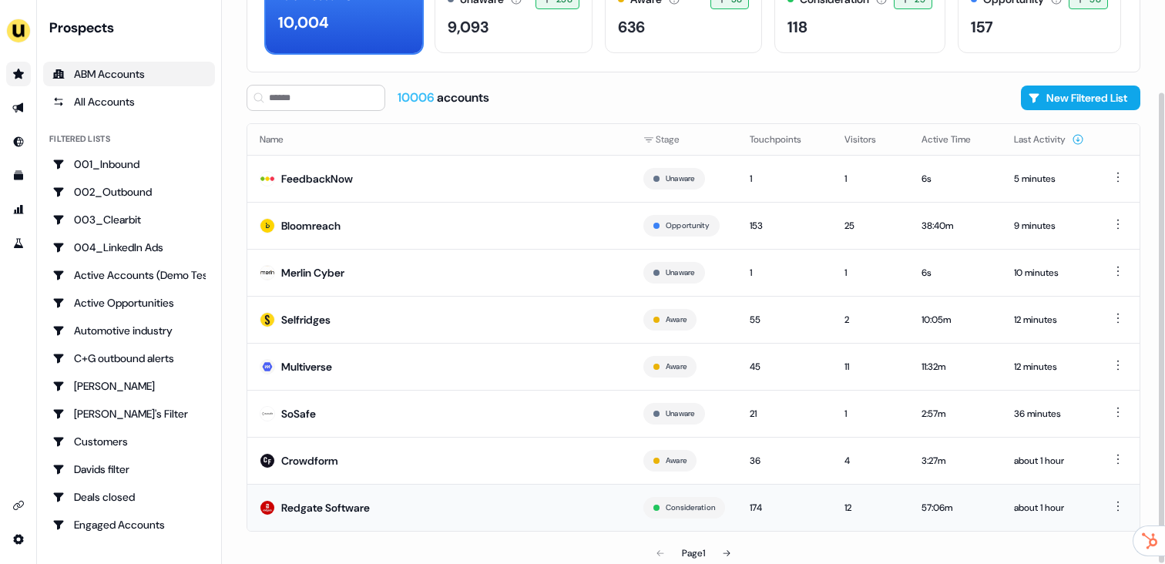
scroll to position [110, 0]
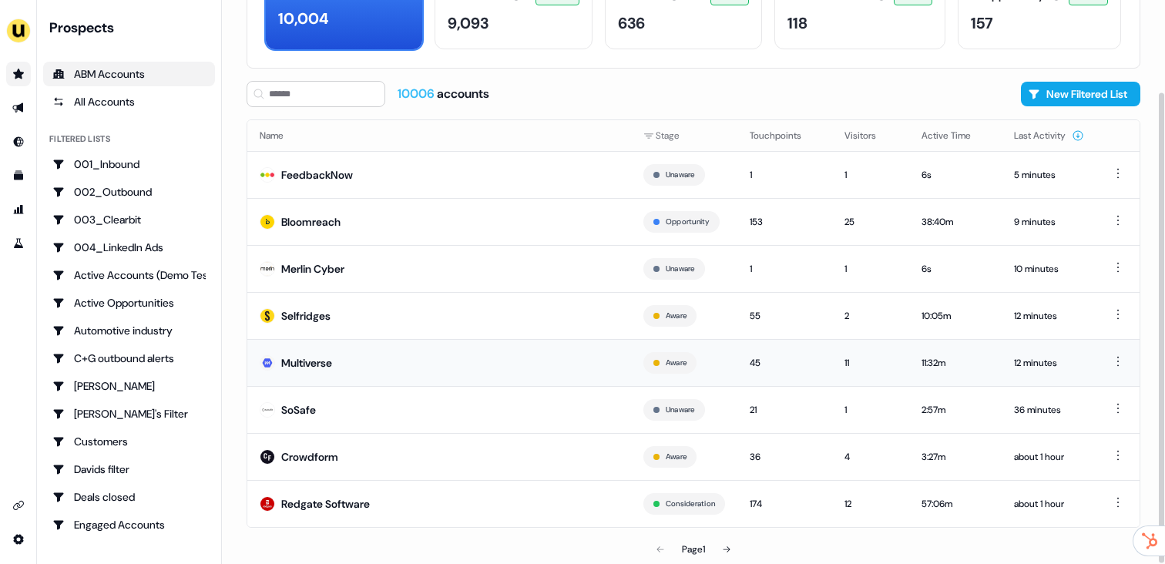
click at [391, 358] on td "Multiverse" at bounding box center [439, 362] width 384 height 47
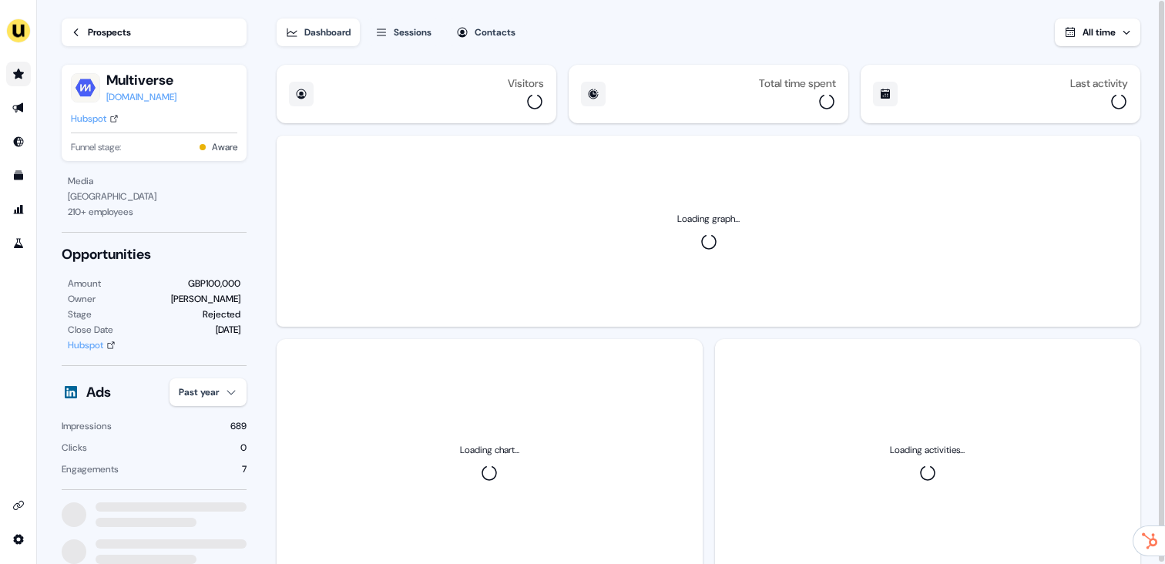
click at [387, 34] on icon "button" at bounding box center [381, 32] width 12 height 12
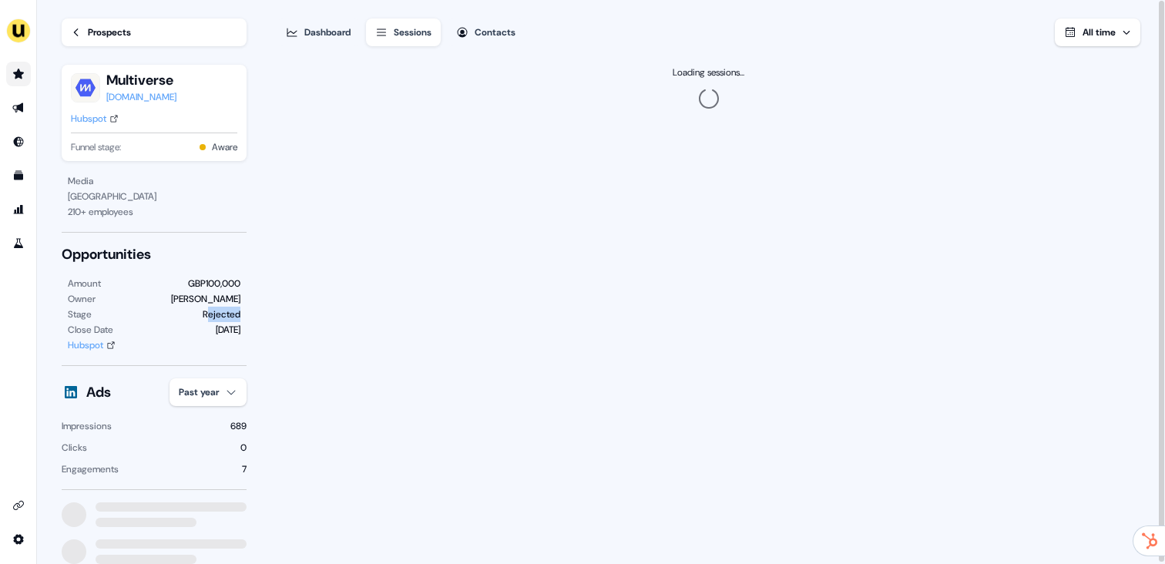
drag, startPoint x: 227, startPoint y: 319, endPoint x: 245, endPoint y: 319, distance: 18.5
click at [245, 319] on div "Amount GBP100,000 Owner James Johnson Stage Rejected Close Date 31 Oct Hubspot" at bounding box center [154, 314] width 185 height 77
click at [244, 319] on div "Amount GBP100,000 Owner James Johnson Stage Rejected Close Date 31 Oct Hubspot" at bounding box center [154, 314] width 185 height 77
drag, startPoint x: 233, startPoint y: 317, endPoint x: 207, endPoint y: 314, distance: 26.4
click at [209, 314] on div "Rejected" at bounding box center [222, 314] width 38 height 15
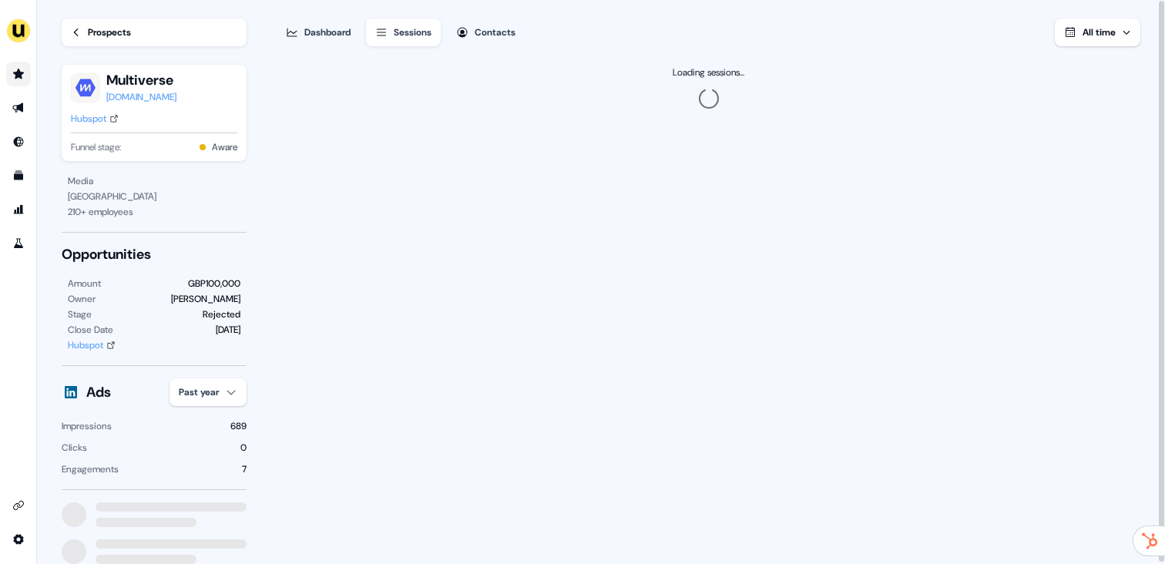
click at [204, 313] on div "Rejected" at bounding box center [222, 314] width 38 height 15
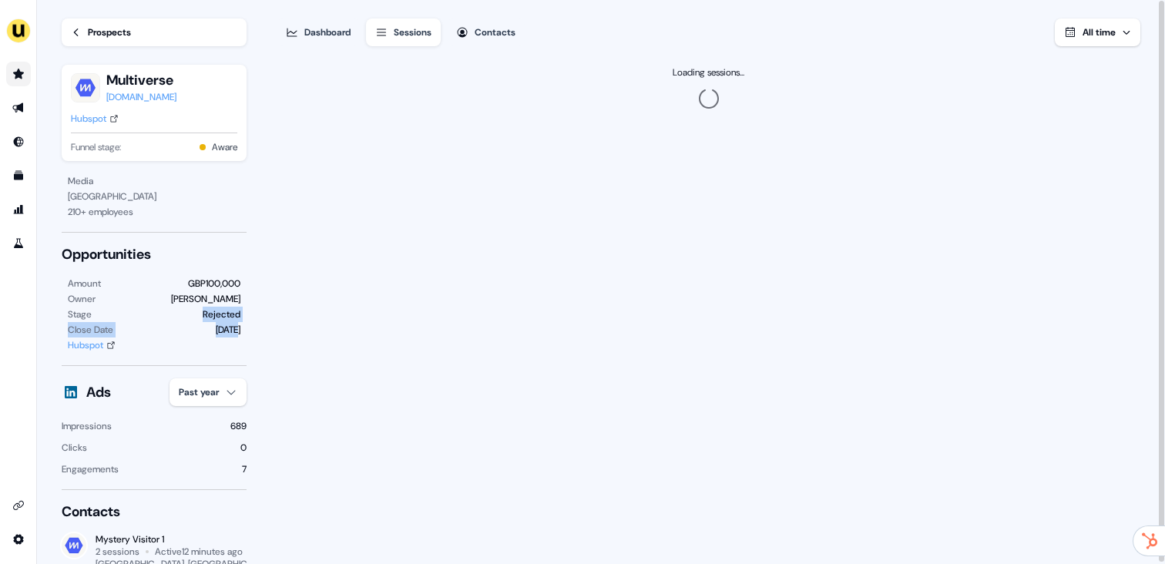
drag, startPoint x: 203, startPoint y: 315, endPoint x: 238, endPoint y: 328, distance: 37.5
click at [237, 328] on div "Amount GBP100,000 Owner James Johnson Stage Rejected Close Date 31 Oct Hubspot" at bounding box center [154, 314] width 185 height 77
click at [238, 328] on div "31 Oct" at bounding box center [228, 329] width 25 height 15
drag, startPoint x: 244, startPoint y: 331, endPoint x: 207, endPoint y: 312, distance: 41.7
click at [214, 315] on div "Amount GBP100,000 Owner James Johnson Stage Rejected Close Date 31 Oct Hubspot" at bounding box center [154, 314] width 185 height 77
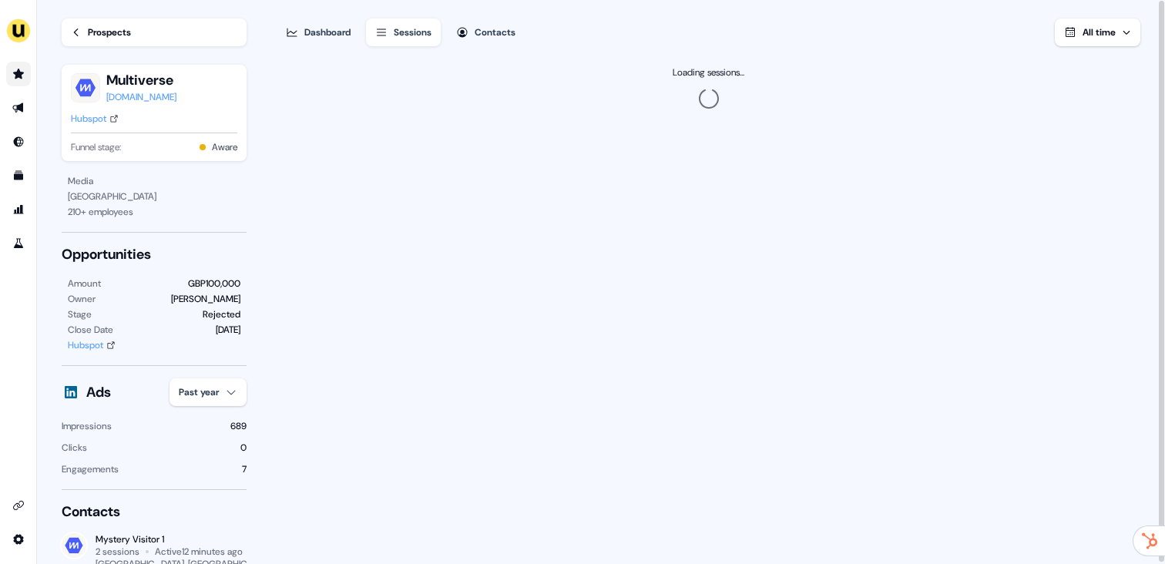
click at [206, 312] on div "Rejected" at bounding box center [222, 314] width 38 height 15
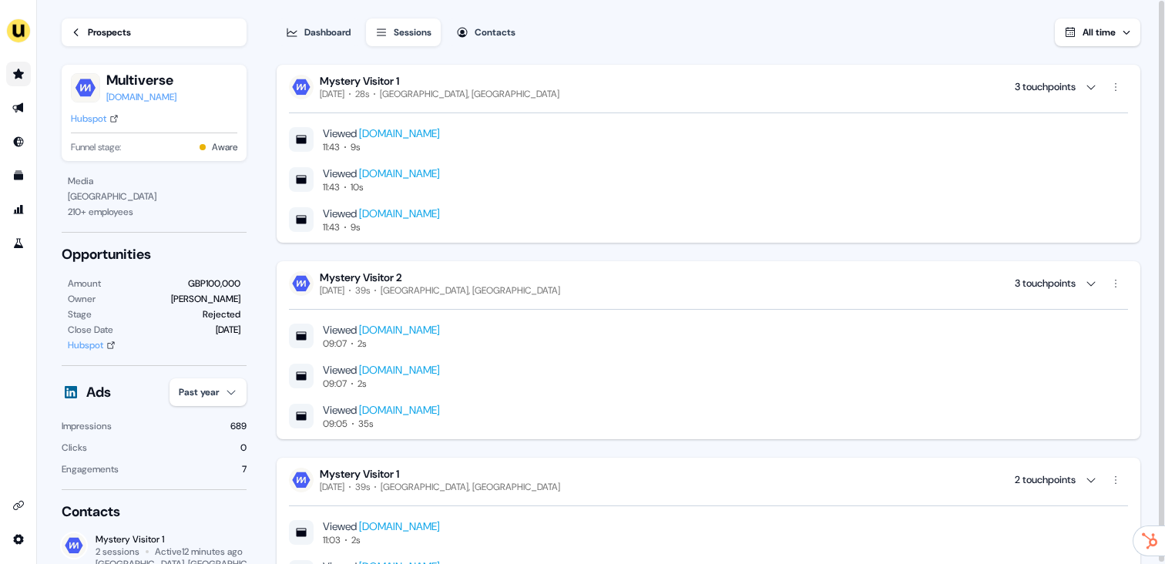
click at [536, 287] on div "Mystery Visitor 2 Today 39s City of Westminster, UK 3 touchpoints" at bounding box center [708, 283] width 839 height 26
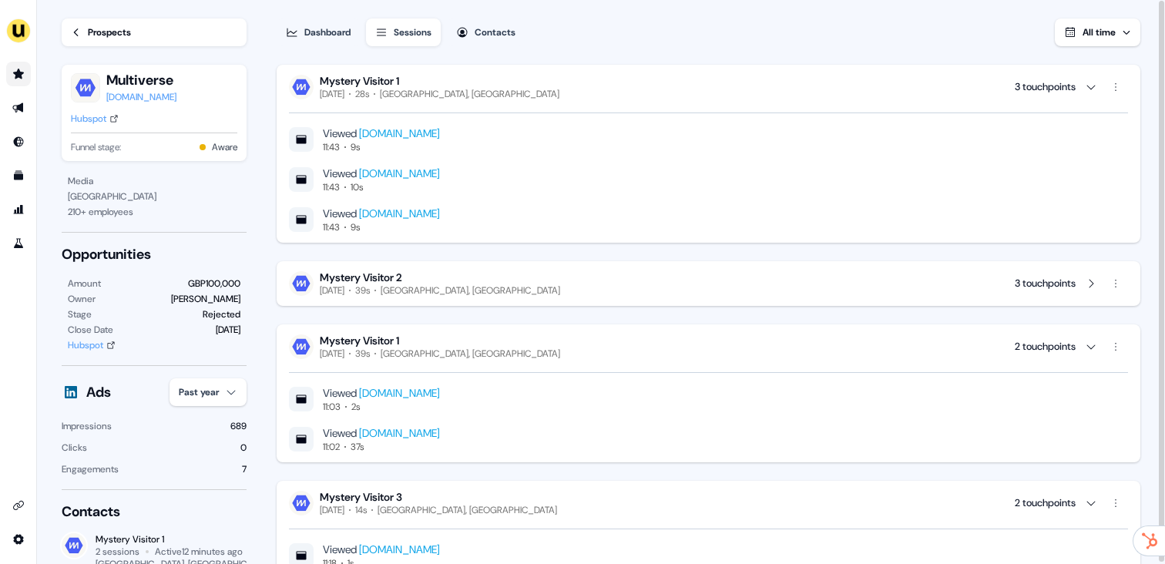
click at [516, 89] on div "Mystery Visitor 1 Today 28s City of Westminster, UK 3 touchpoints" at bounding box center [708, 87] width 839 height 26
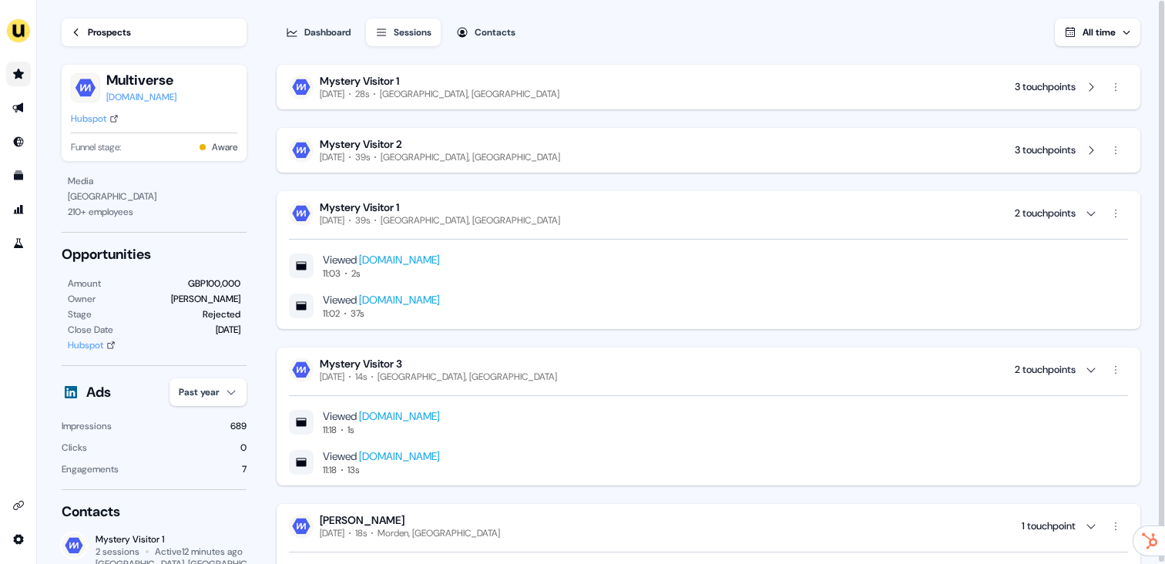
click at [518, 228] on div "Viewed www.userled.io 11:03 2s Viewed www.userled.io 11:02 37s" at bounding box center [708, 273] width 839 height 93
click at [485, 383] on div "Viewed www.userled.io 11:18 1s Viewed www.userled.io 11:18 13s" at bounding box center [708, 429] width 839 height 93
click at [479, 219] on div "Wednesday, September 10th 39s City of Westminster, UK" at bounding box center [440, 220] width 240 height 12
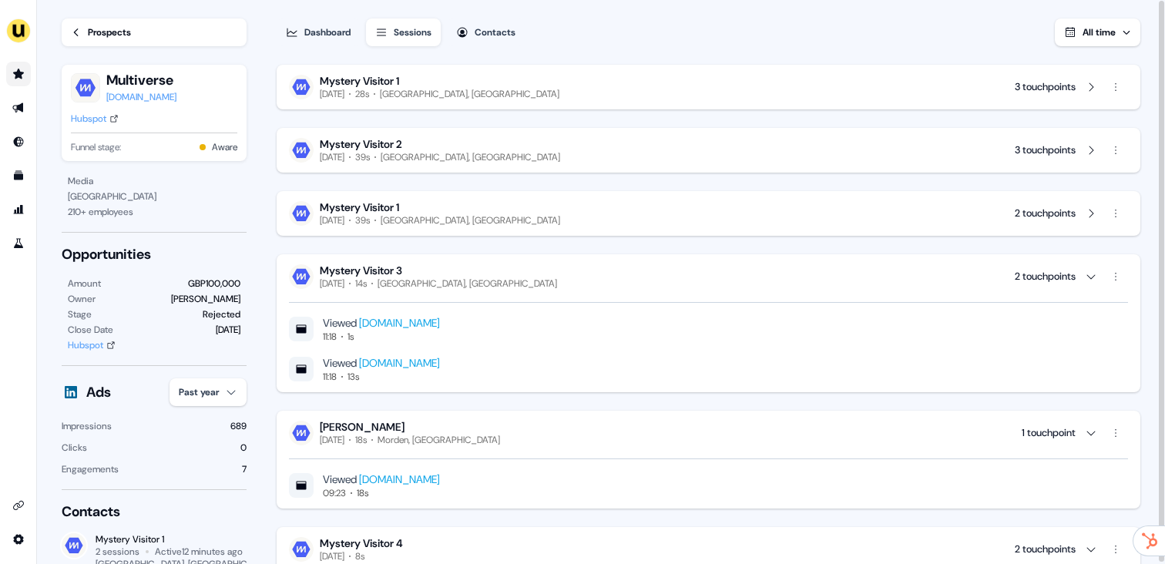
click at [475, 267] on div "Mystery Visitor 3" at bounding box center [438, 271] width 237 height 14
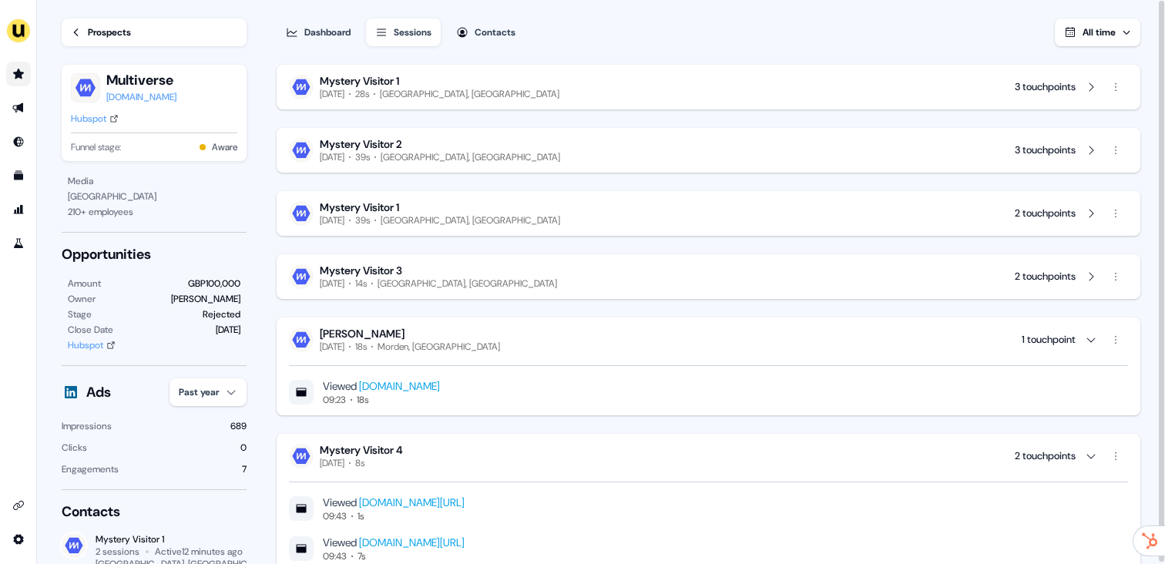
click at [468, 344] on div "Morden, UK" at bounding box center [439, 347] width 123 height 12
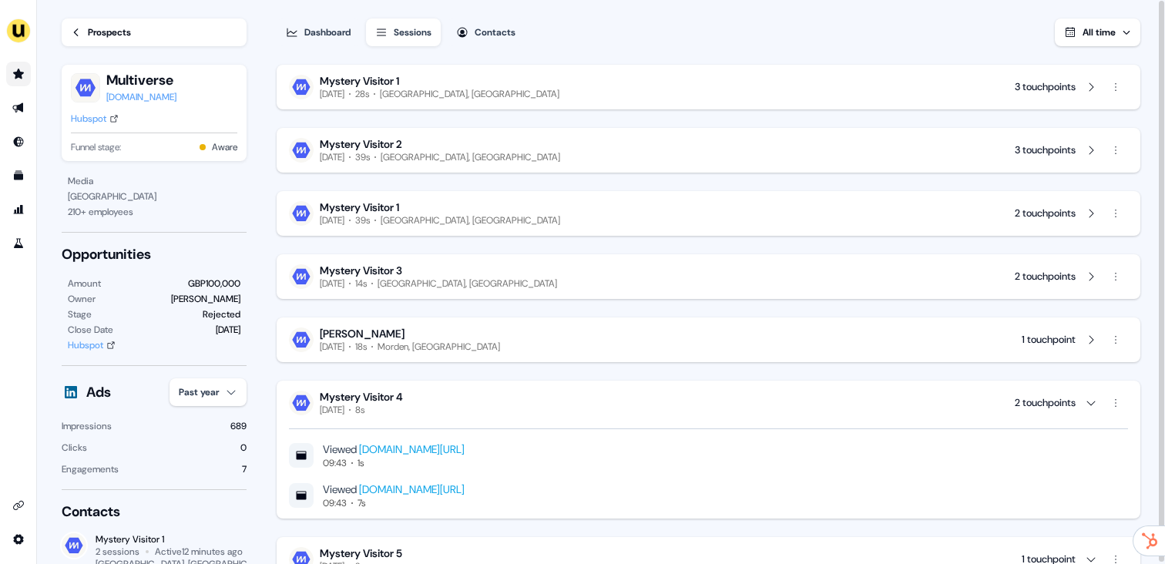
click at [476, 408] on div "Mystery Visitor 4 Wednesday, June 11th 8s 2 touchpoints" at bounding box center [708, 403] width 839 height 26
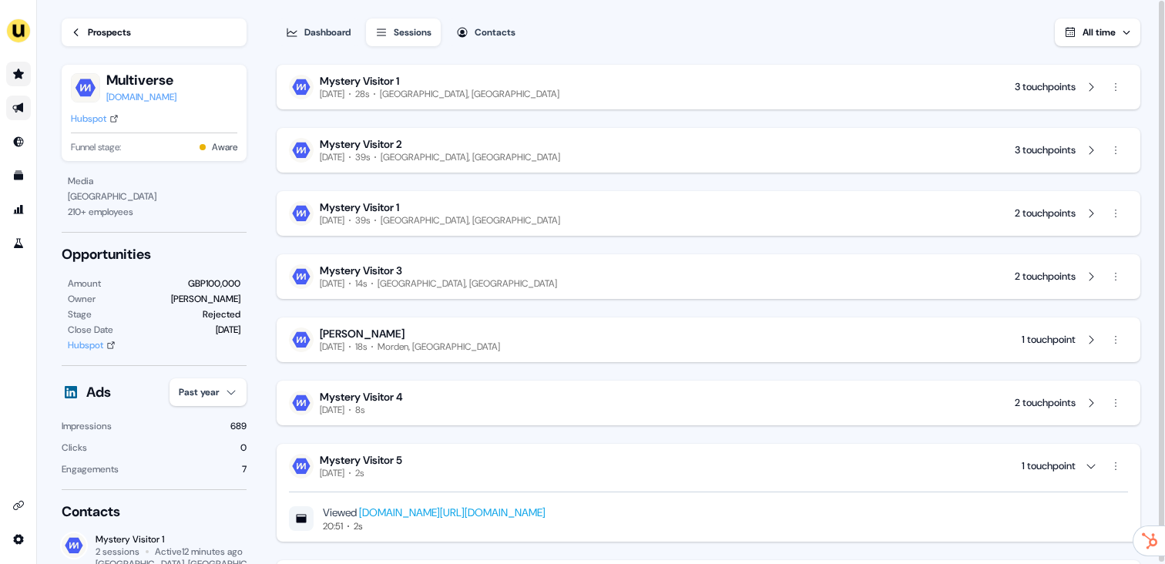
click at [20, 103] on link "Go to outbound experience" at bounding box center [18, 108] width 25 height 25
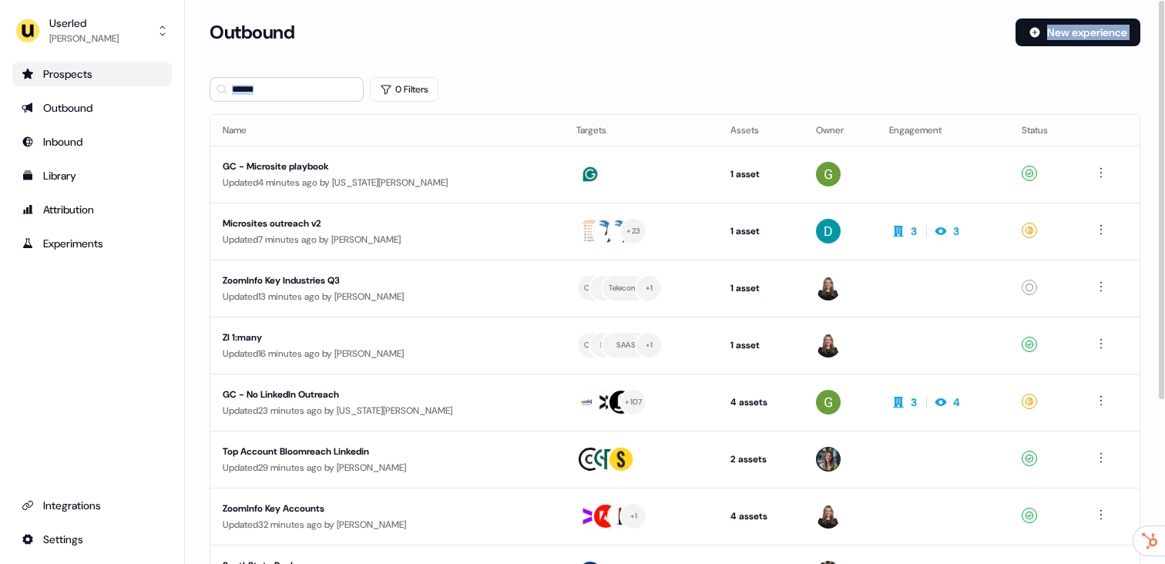
drag, startPoint x: 512, startPoint y: 85, endPoint x: 217, endPoint y: 45, distance: 298.6
click at [223, 45] on section "Loading... Outbound New experience 0 Filters Name Targets Assets Owner Engageme…" at bounding box center [675, 407] width 980 height 778
click at [558, 73] on section "Loading... Outbound New experience 0 Filters Name Targets Assets Owner Engageme…" at bounding box center [675, 407] width 980 height 778
click at [389, 178] on div "Updated 4 minutes ago by Georgia Cohen" at bounding box center [387, 182] width 329 height 15
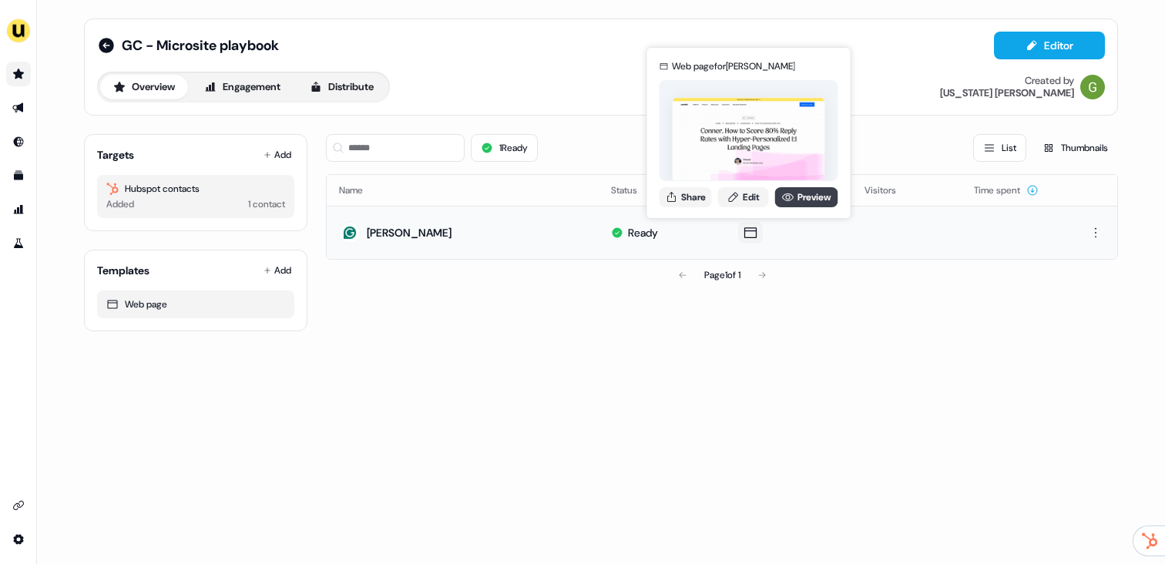
click at [811, 197] on link "Preview" at bounding box center [806, 197] width 63 height 20
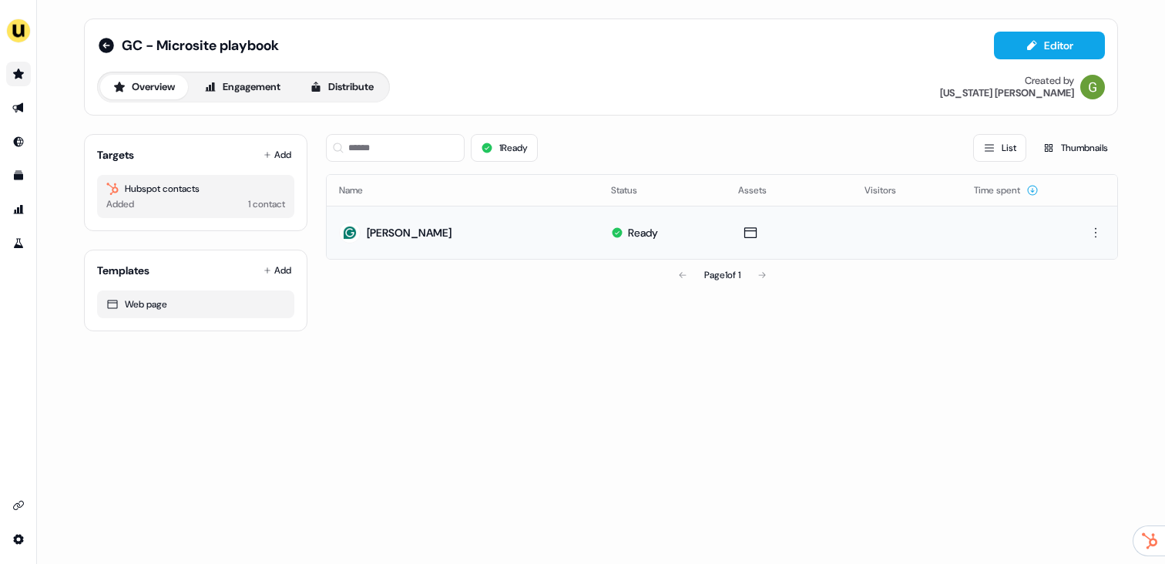
click at [35, 102] on li "side nav menu" at bounding box center [18, 108] width 36 height 25
click at [23, 108] on icon "Go to outbound experience" at bounding box center [18, 108] width 12 height 12
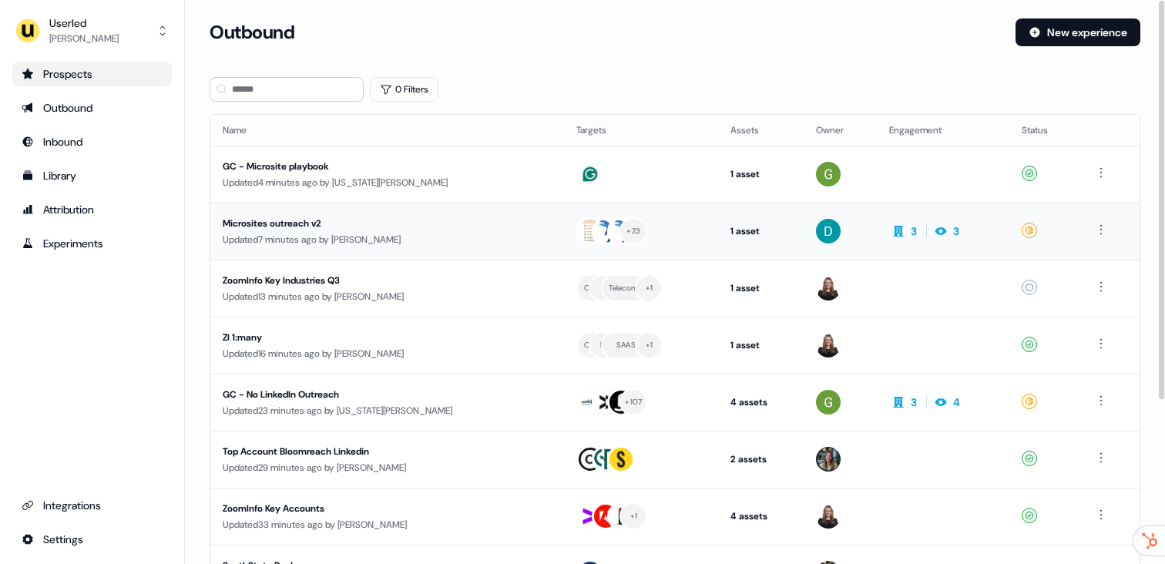
click at [358, 226] on div "Microsites outreach v2" at bounding box center [368, 223] width 291 height 15
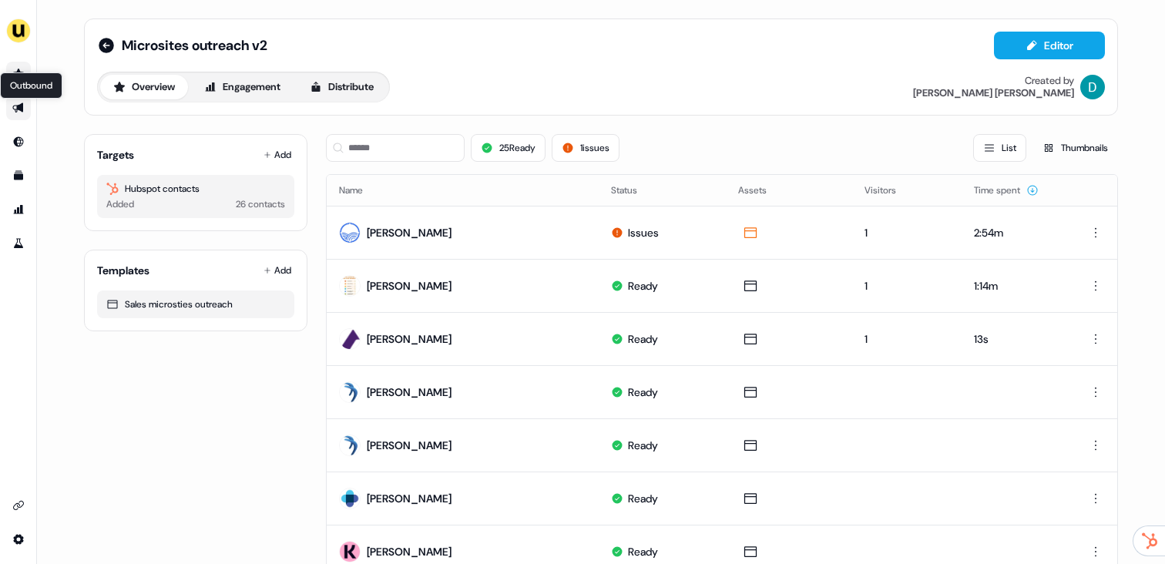
click at [22, 111] on icon "Go to outbound experience" at bounding box center [17, 108] width 11 height 10
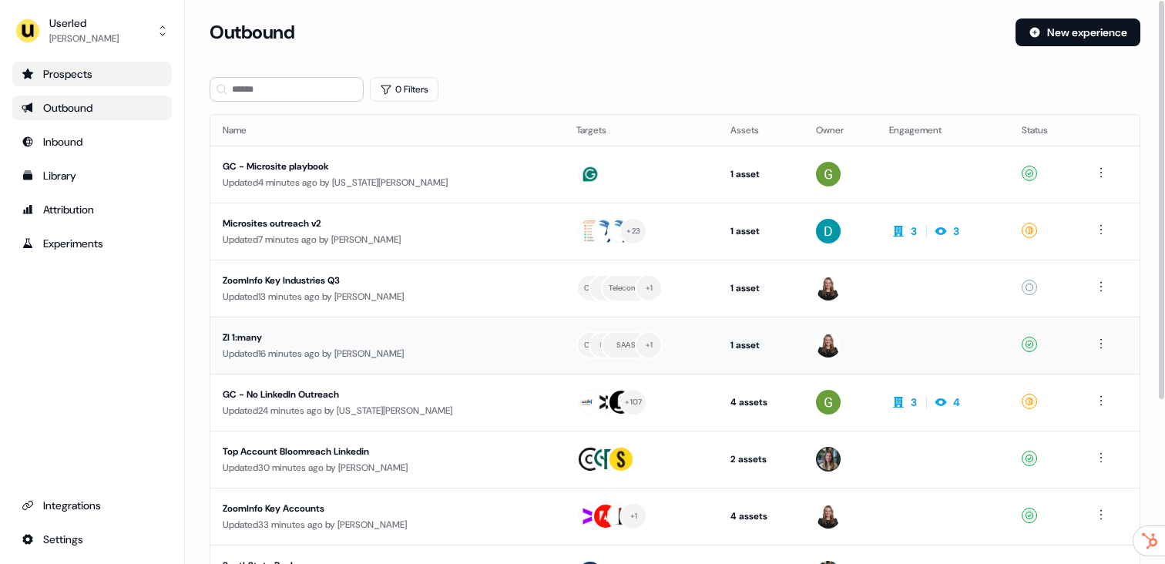
click at [395, 348] on div "Updated 16 minutes ago by Geneviève Ladouceur" at bounding box center [387, 353] width 329 height 15
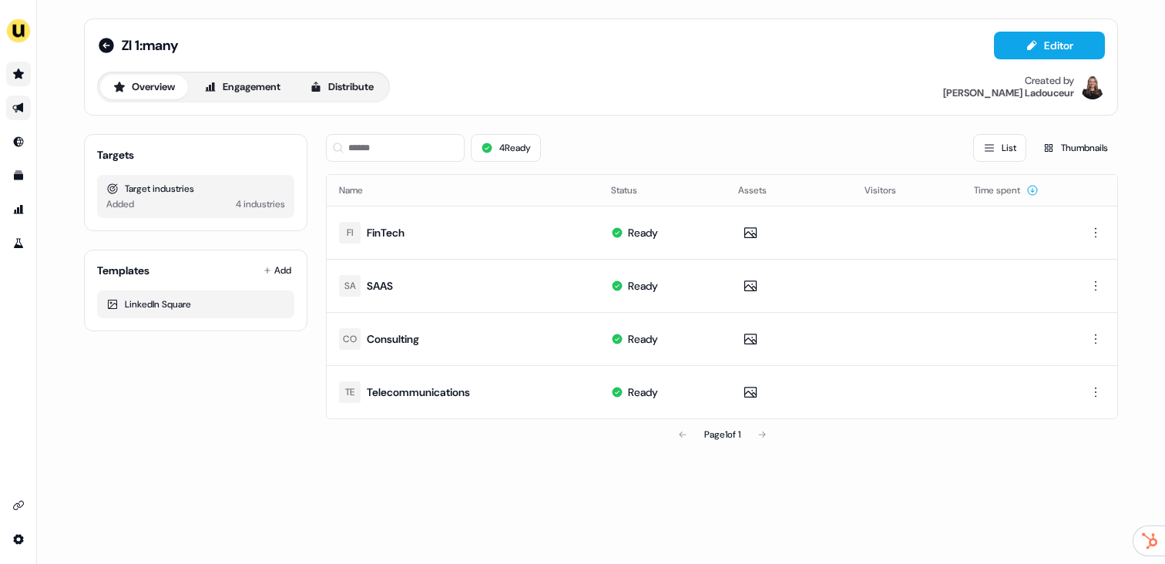
click at [27, 106] on link "Go to outbound experience" at bounding box center [18, 108] width 25 height 25
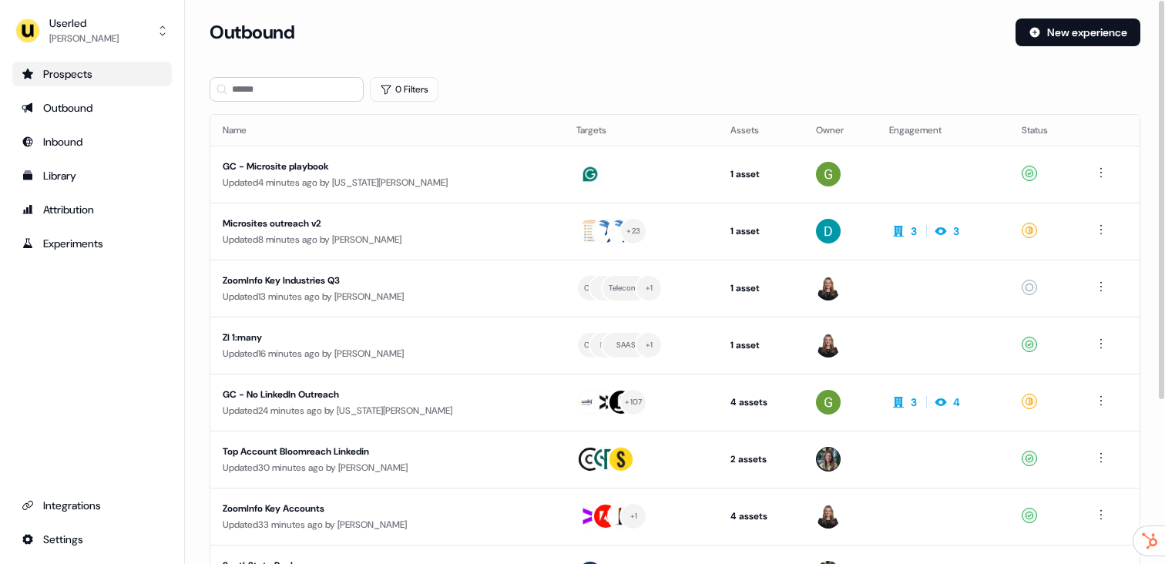
click at [781, 6] on div "Loading... Outbound New experience 0 Filters Name Targets Assets Owner Engageme…" at bounding box center [675, 282] width 980 height 564
